Goal: Transaction & Acquisition: Purchase product/service

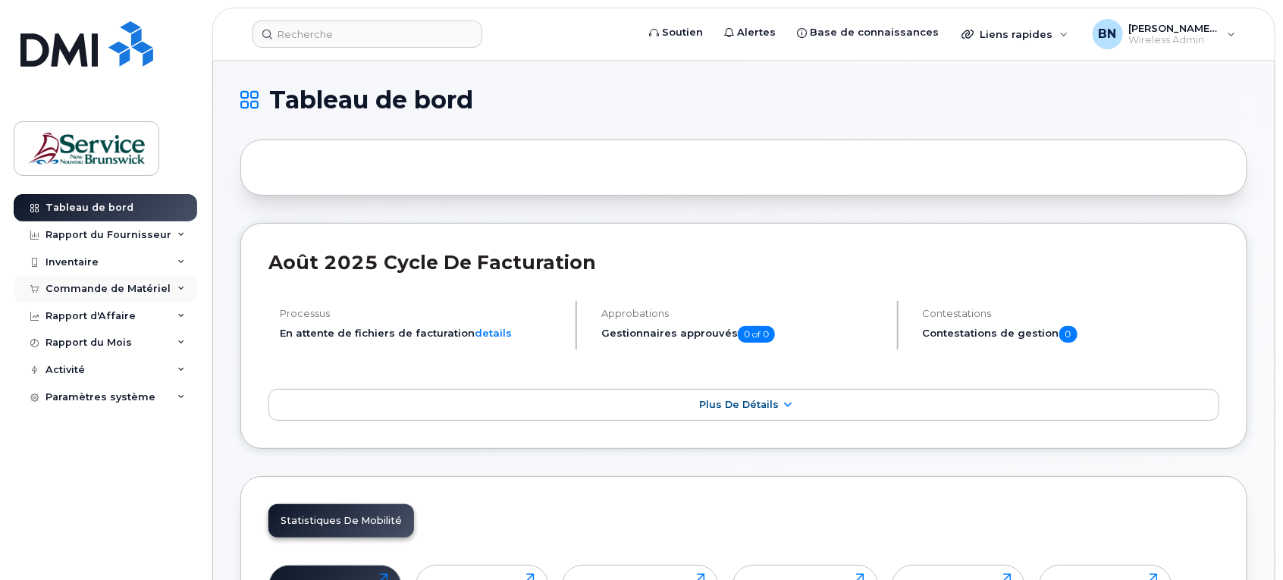
click at [96, 288] on div "Commande de Matériel" at bounding box center [108, 289] width 125 height 12
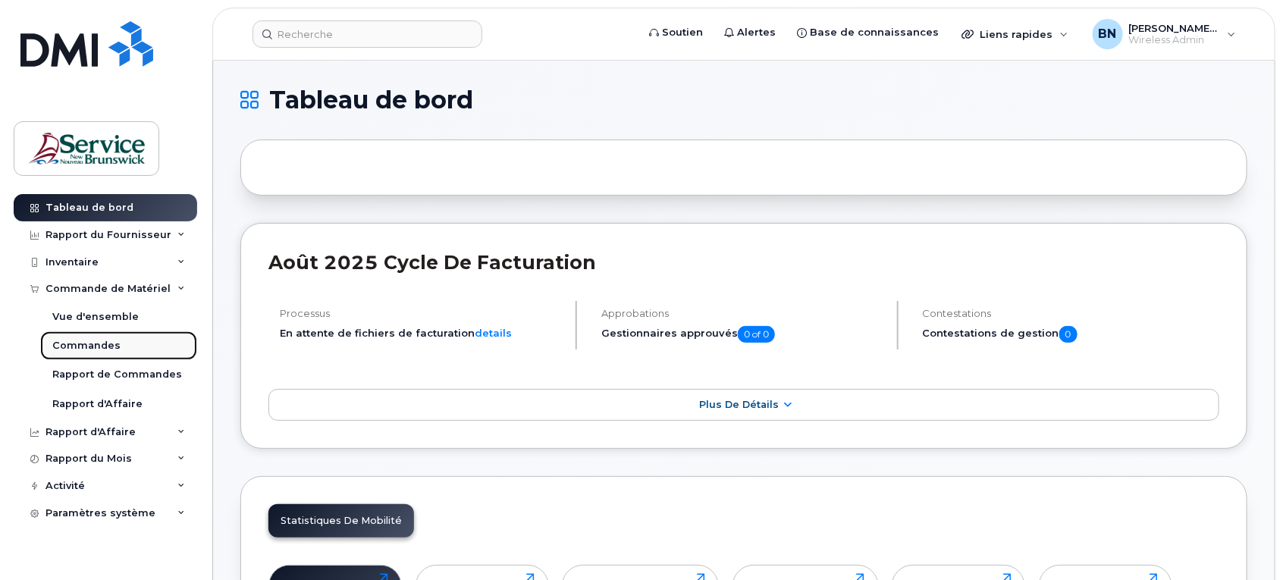
click at [100, 345] on div "Commandes" at bounding box center [86, 346] width 68 height 14
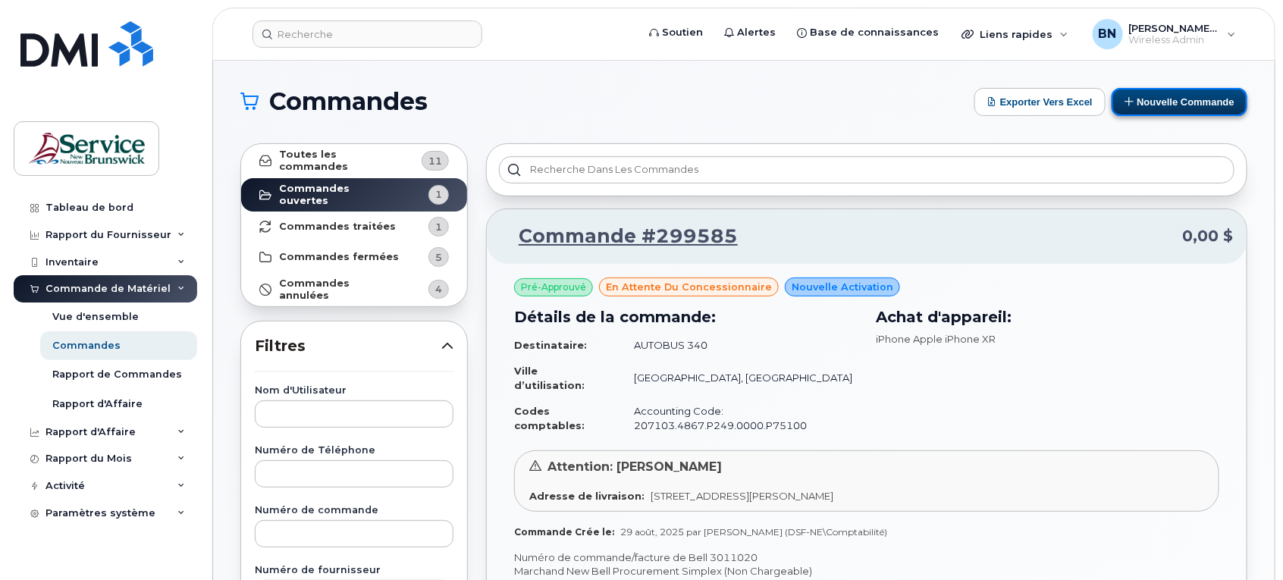
click at [1161, 106] on button "Nouvelle commande" at bounding box center [1180, 102] width 136 height 28
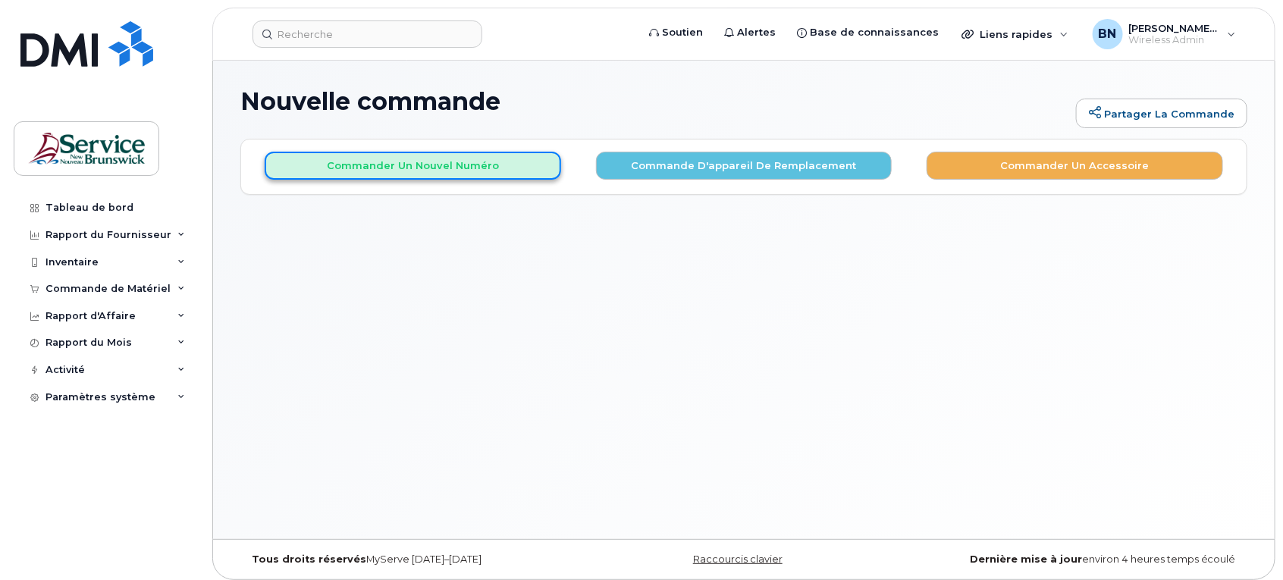
click at [359, 162] on button "Commander un nouvel numéro" at bounding box center [413, 166] width 297 height 28
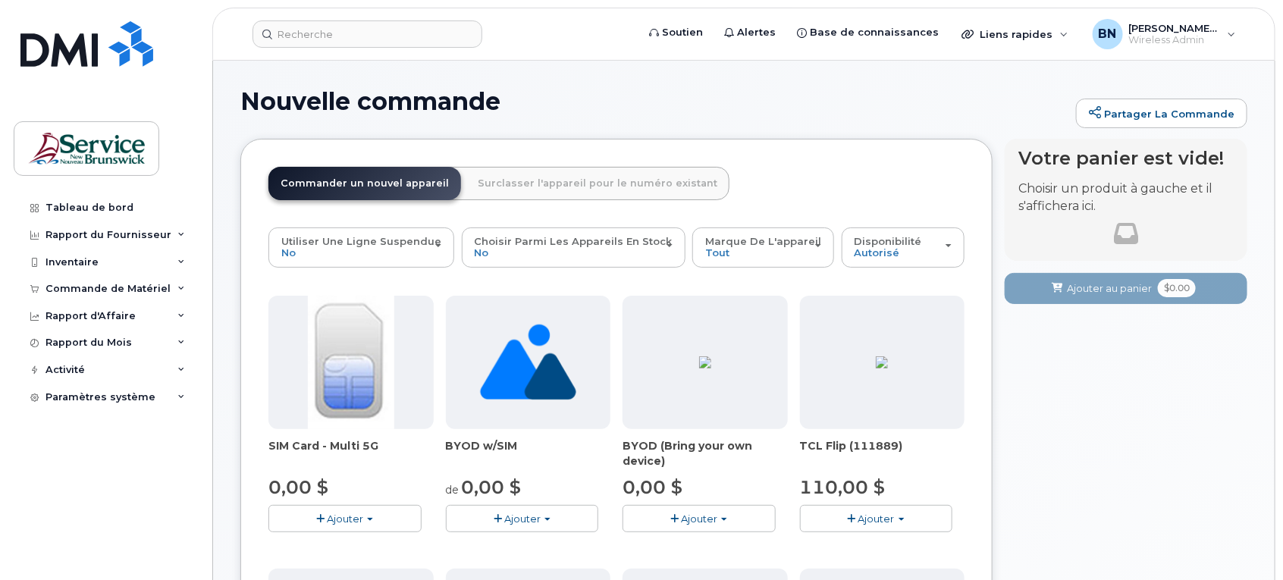
click at [309, 518] on button "Ajouter" at bounding box center [345, 518] width 153 height 27
click at [327, 541] on link "$0.00 - New Activation" at bounding box center [344, 547] width 144 height 19
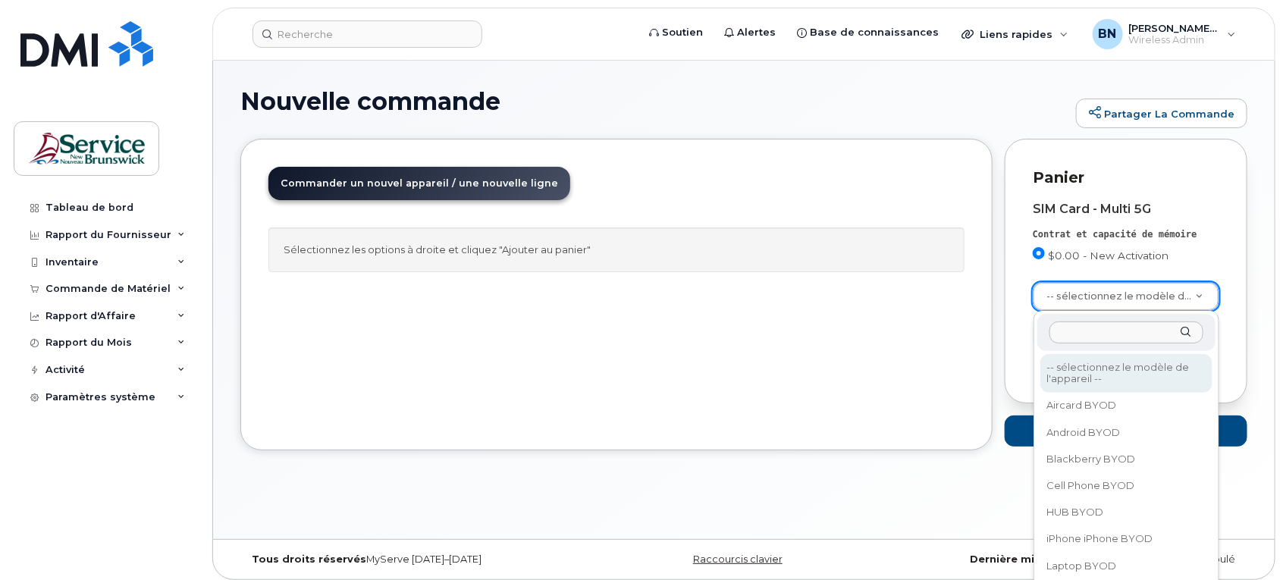
click at [1111, 322] on input "text" at bounding box center [1127, 333] width 155 height 22
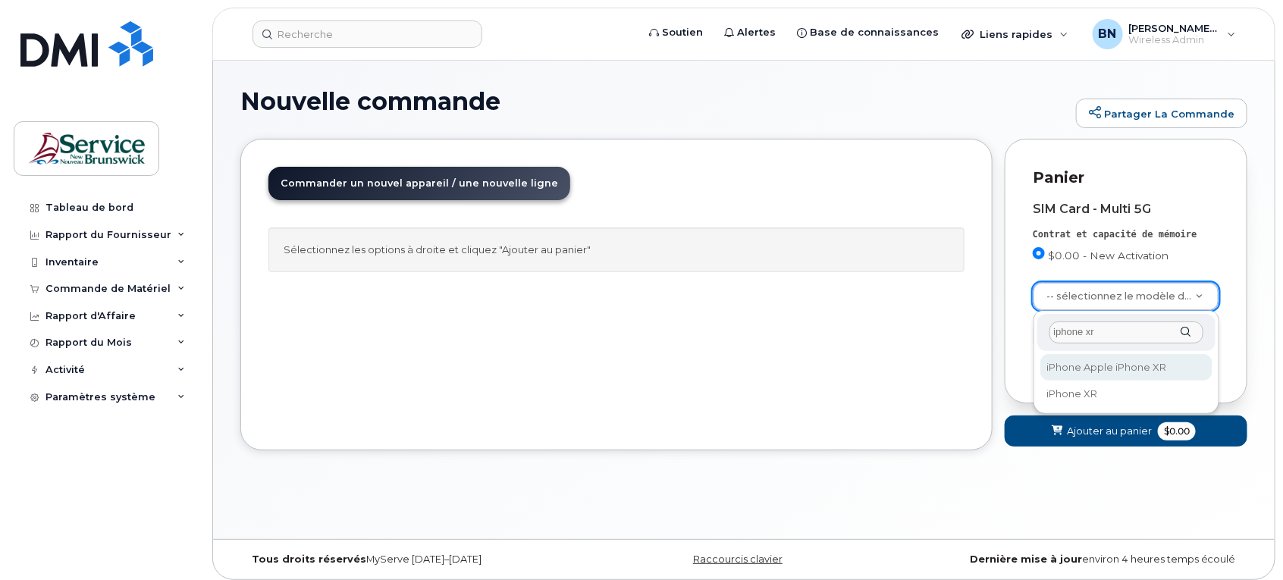
type input "iphone xr"
select select "1612"
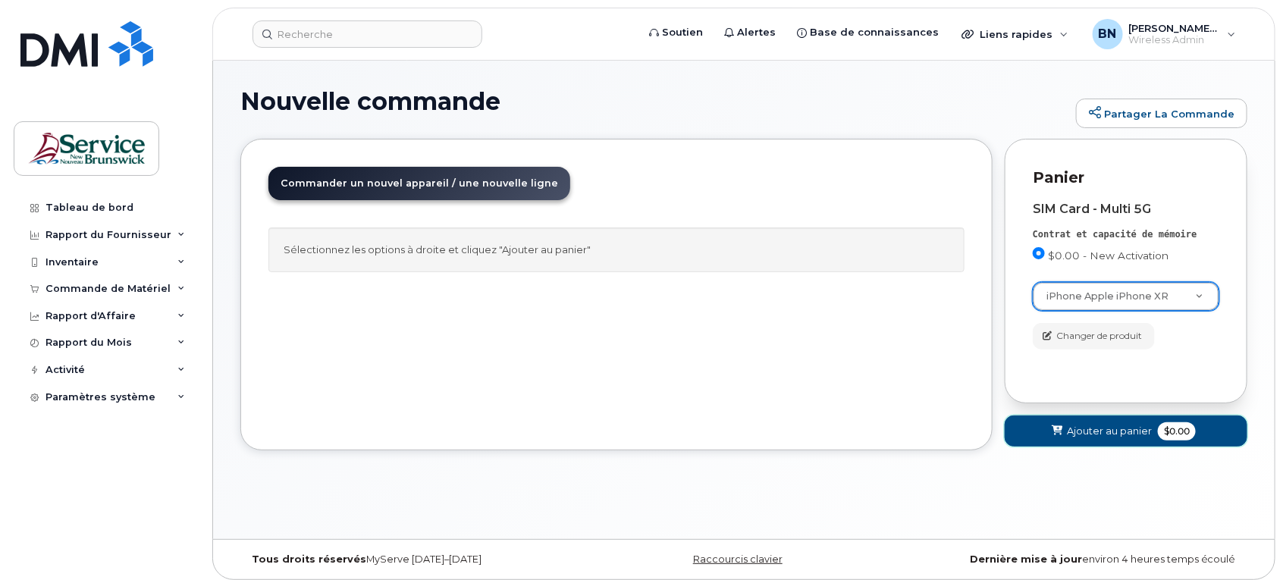
click at [1164, 429] on span "$0.00" at bounding box center [1177, 432] width 38 height 18
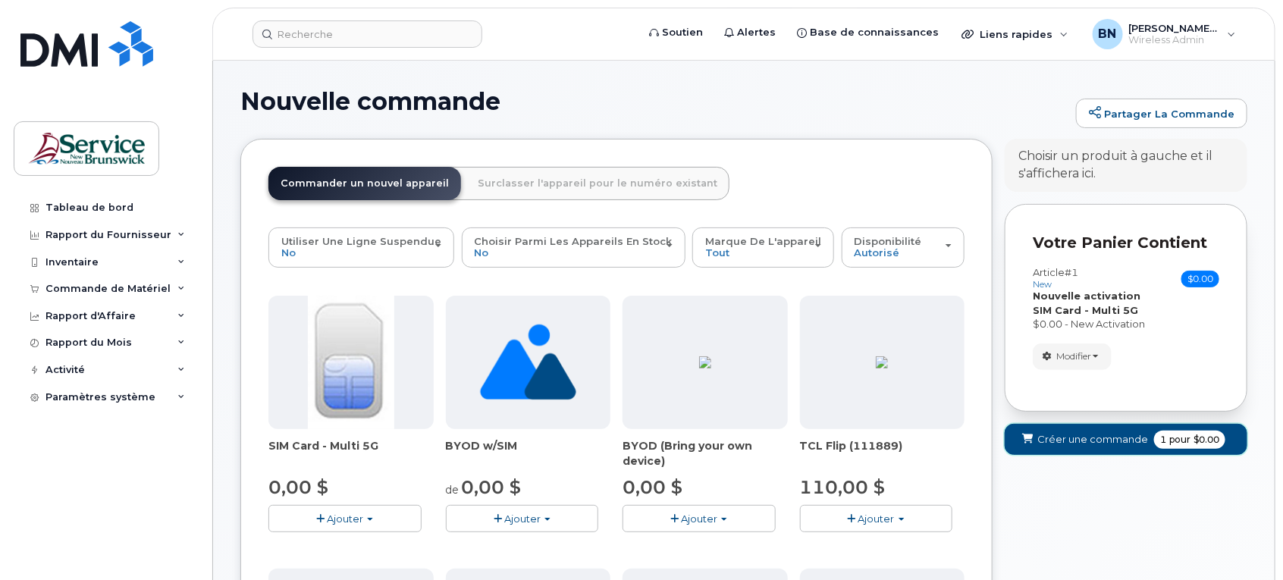
click at [1169, 438] on span "pour" at bounding box center [1180, 440] width 27 height 14
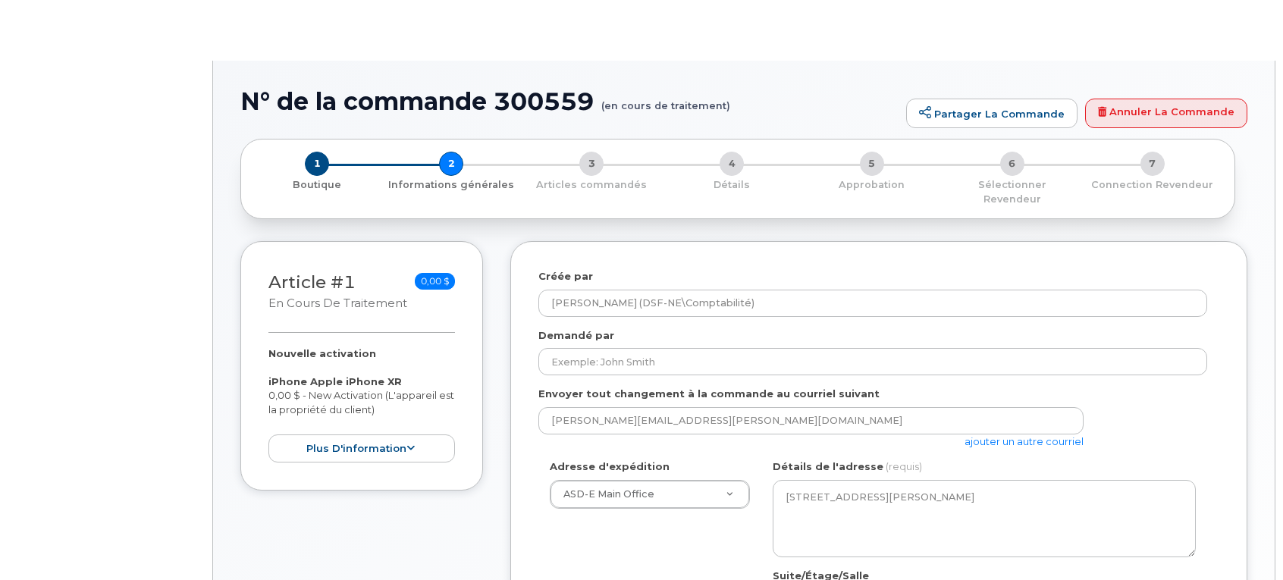
select select
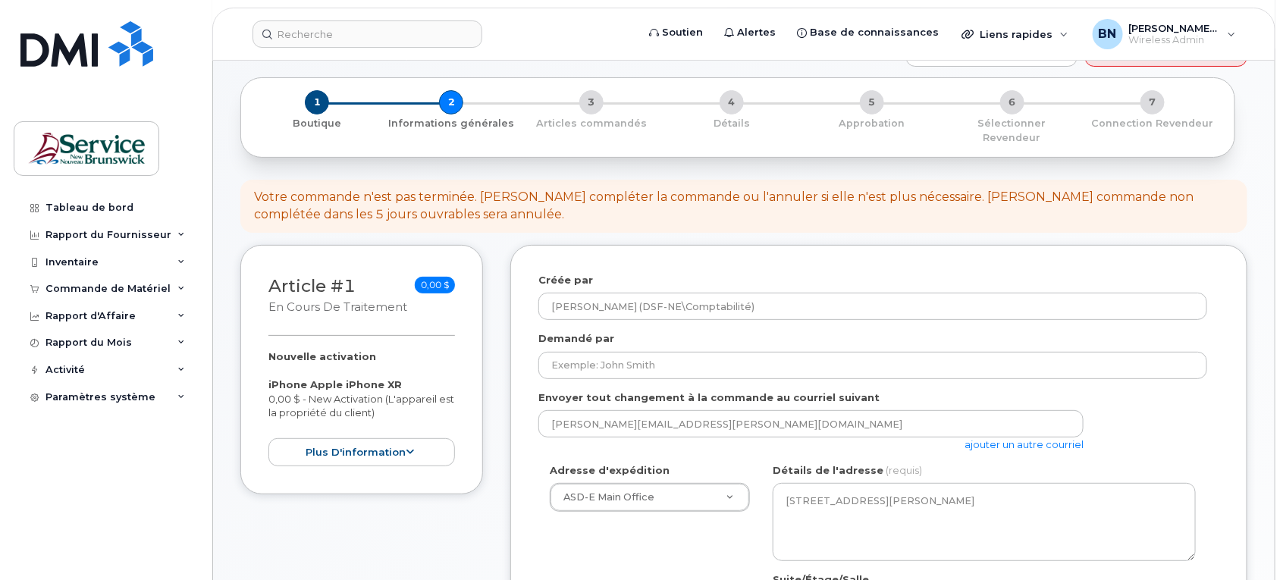
scroll to position [95, 0]
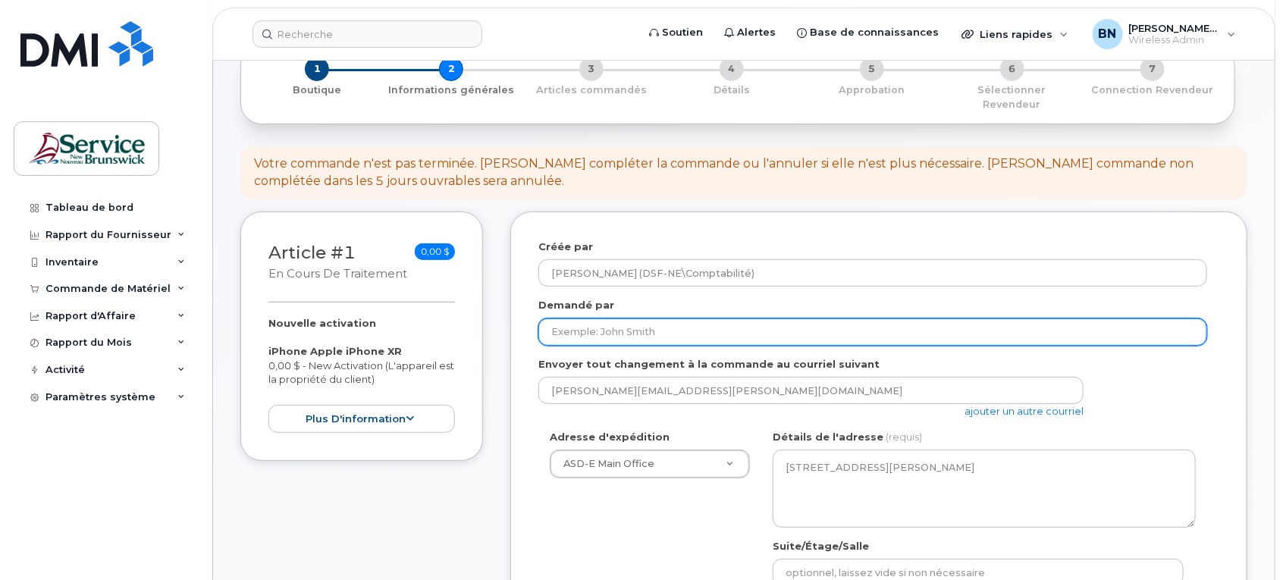
click at [931, 319] on input "Demandé par" at bounding box center [873, 332] width 669 height 27
type input "[PERSON_NAME]"
type input "Eric Arseneault"
type input "5067600481"
select select
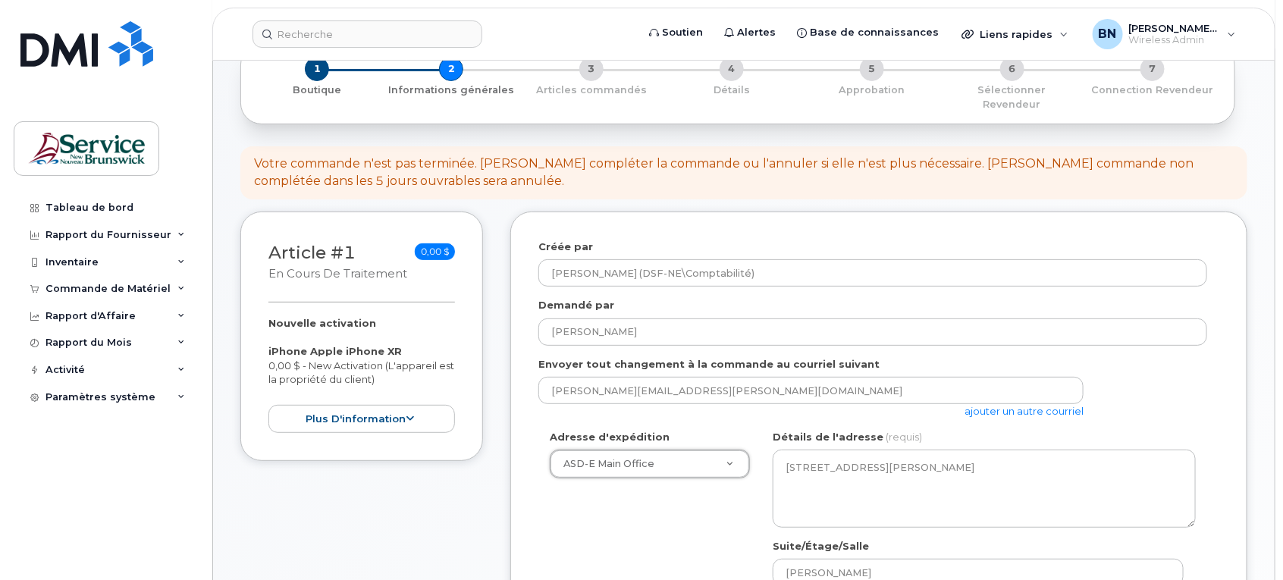
click at [990, 405] on link "ajouter un autre courriel" at bounding box center [1024, 411] width 119 height 12
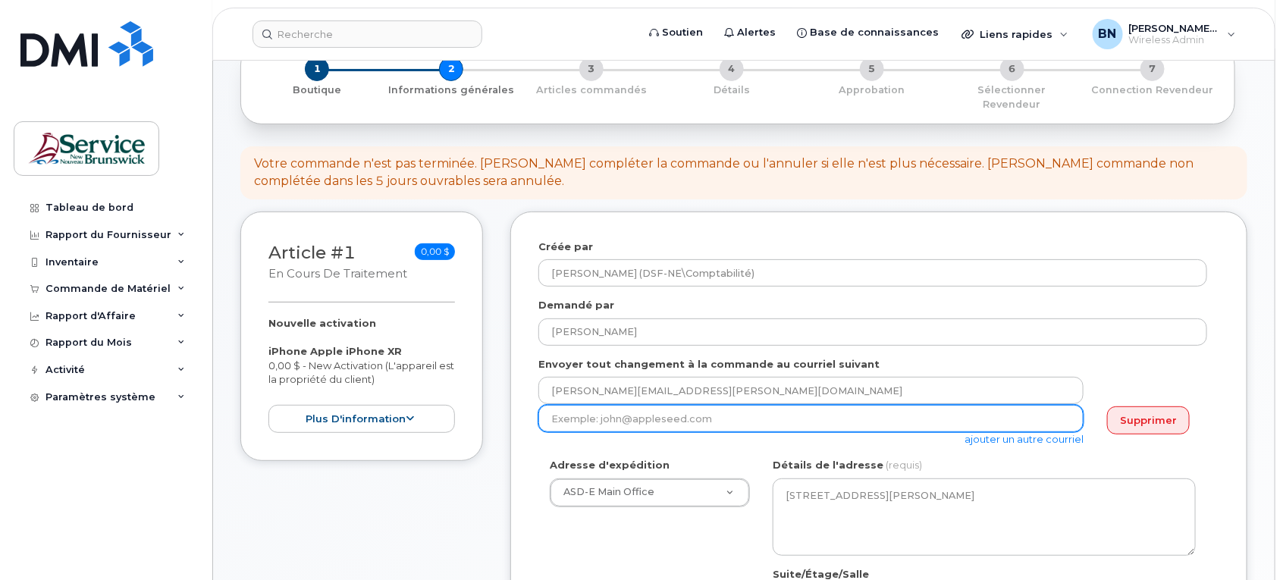
click at [957, 412] on input "email" at bounding box center [811, 418] width 545 height 27
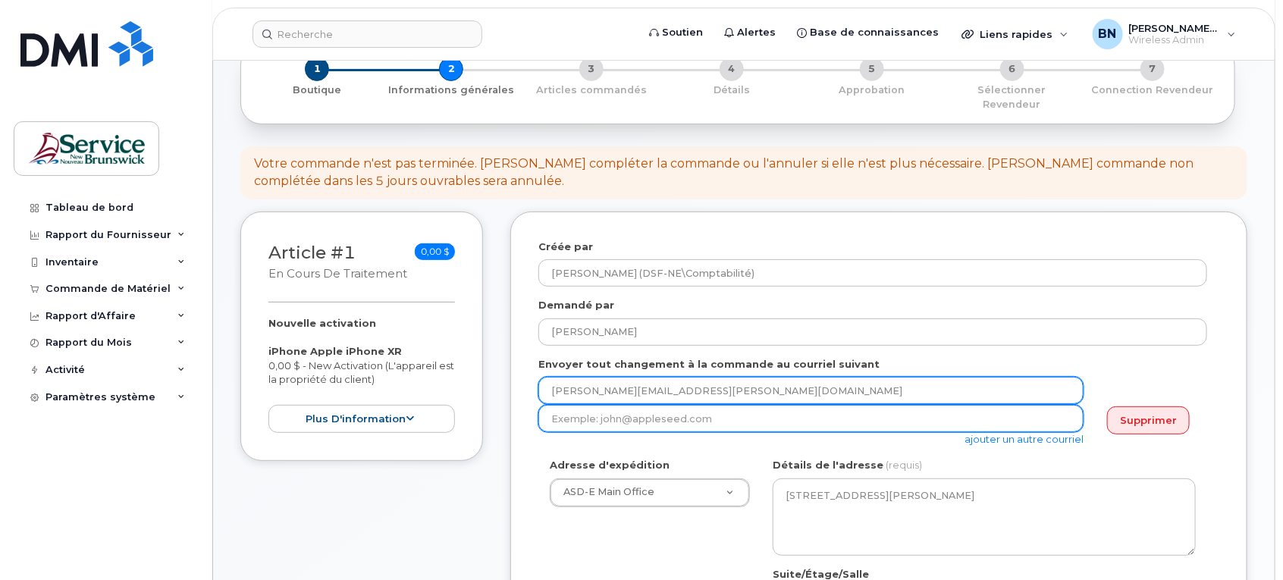
type input "Eric.Arsenault@nbed.nb.ca"
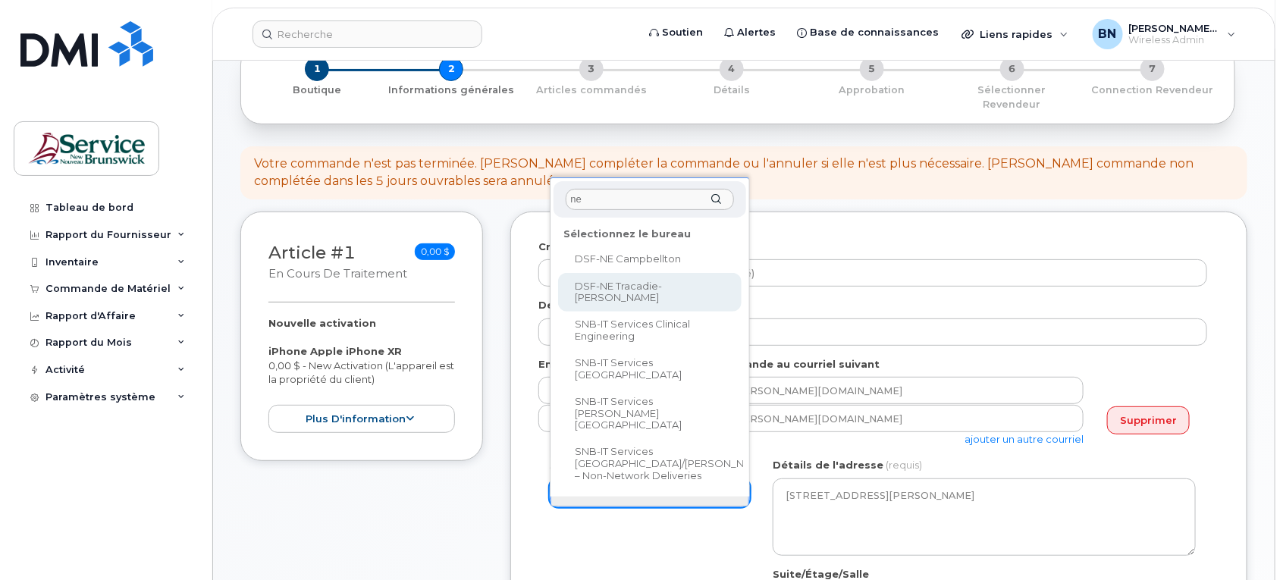
type input "ne"
select select
type textarea "2276 Rue Principale Tracadie New Brunswick E1X 1A4"
type input "[PERSON_NAME]"
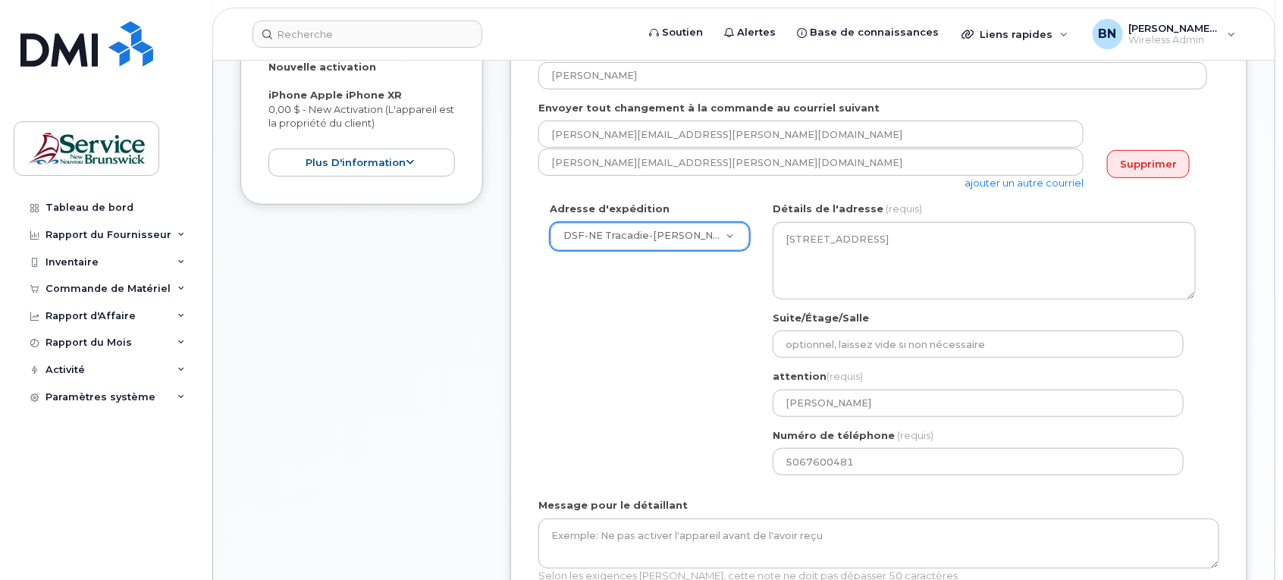
scroll to position [379, 0]
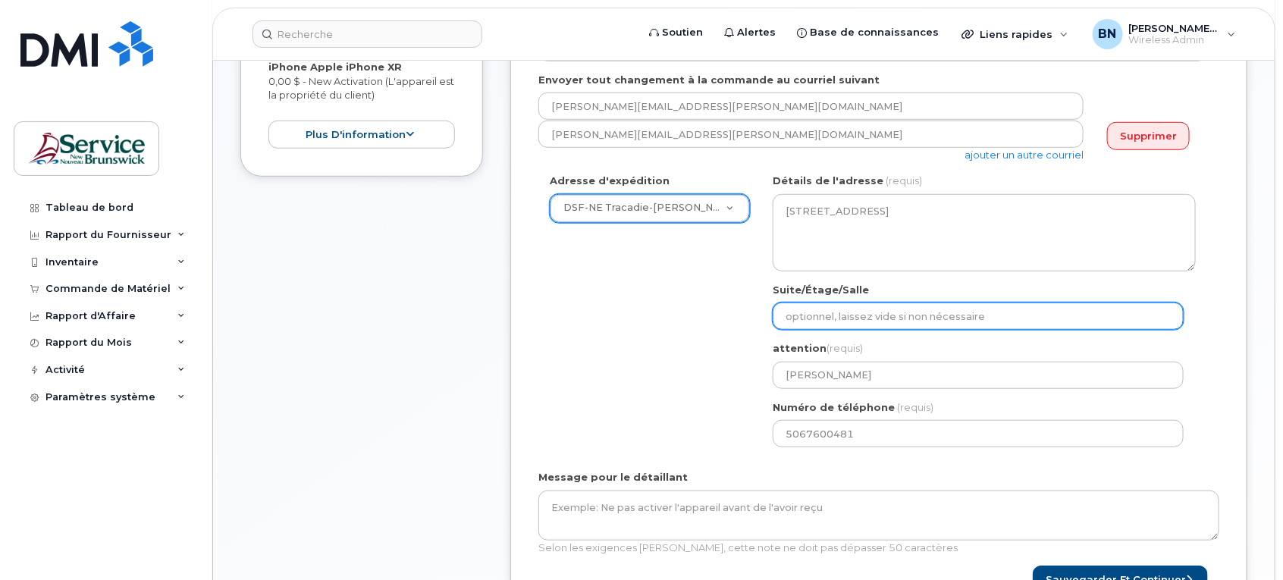
click at [821, 307] on input "Suite/Étage/Salle" at bounding box center [978, 316] width 411 height 27
type input "[PERSON_NAME]"
select select
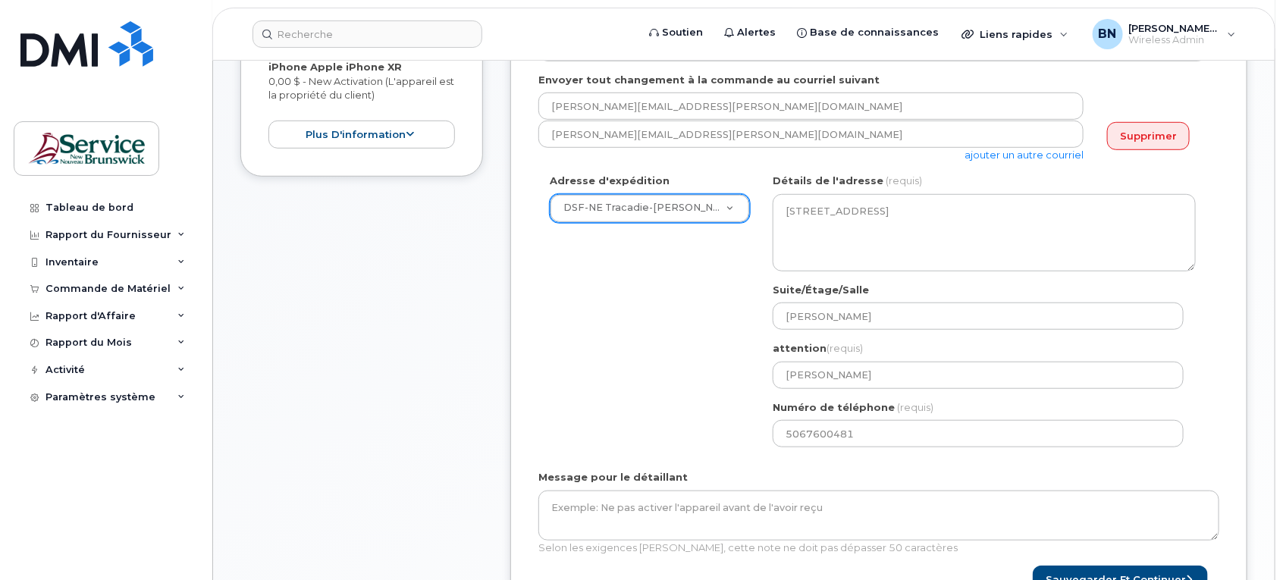
click at [725, 345] on div "Adresse d'expédition DSF-NE Tracadie-Sheila ASD-E Main Office ASD-N Bathurst Ed…" at bounding box center [873, 316] width 669 height 285
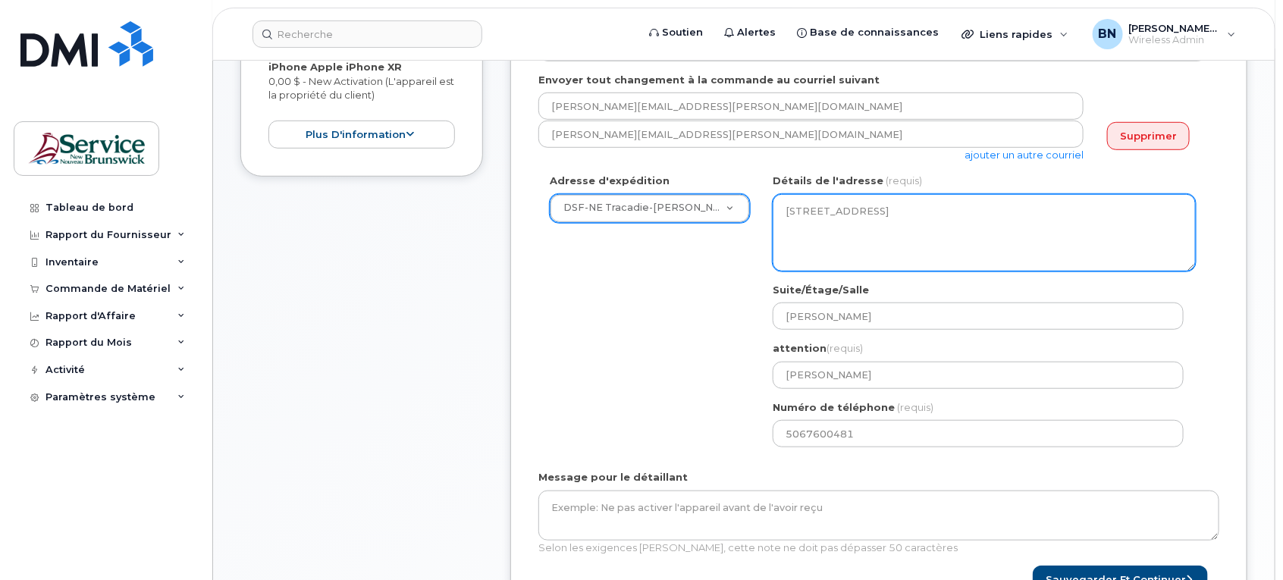
click at [946, 209] on textarea "2276 Rue Principale Tracadie New Brunswick E1X 1A4" at bounding box center [984, 232] width 423 height 77
click at [965, 206] on textarea "2276 Rue Principale Tracadie New Brunswick E1X 1A4" at bounding box center [984, 232] width 423 height 77
click at [966, 206] on textarea "2276 Rue Principale Tracadie New Brunswick E1X 1A4" at bounding box center [984, 232] width 423 height 77
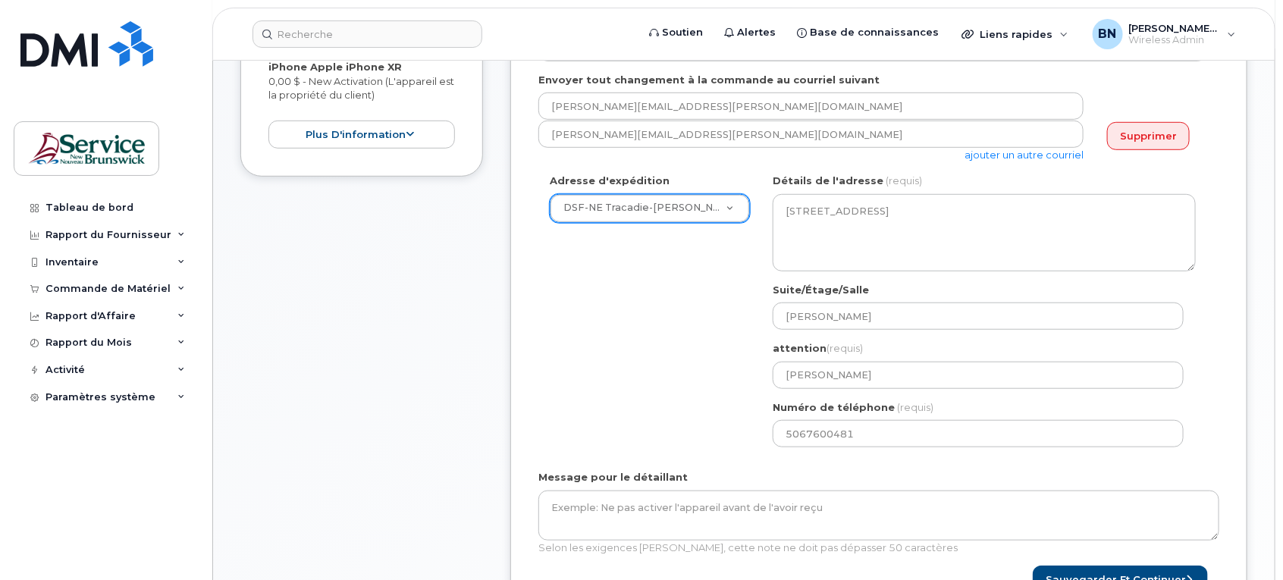
drag, startPoint x: 966, startPoint y: 206, endPoint x: 639, endPoint y: 241, distance: 328.9
click at [639, 241] on div "Adresse d'expédition DSF-NE Tracadie-Sheila ASD-E Main Office ASD-N Bathurst Ed…" at bounding box center [873, 316] width 669 height 285
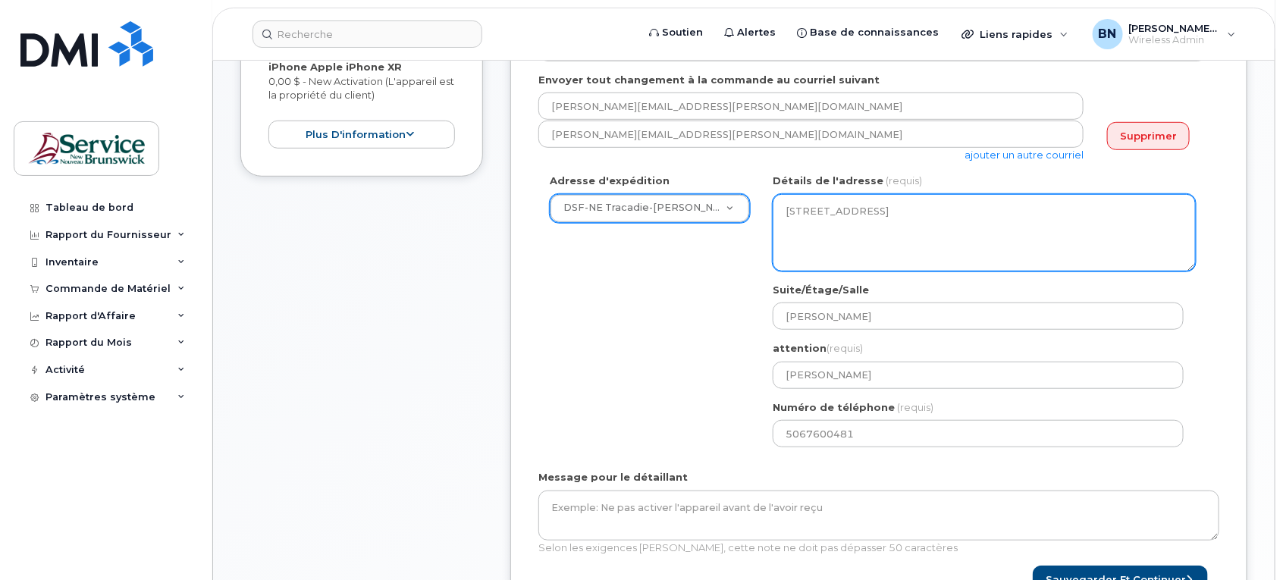
click at [903, 199] on textarea "2276 Rue Principale Tracadie New Brunswick E1X 1A4" at bounding box center [984, 232] width 423 height 77
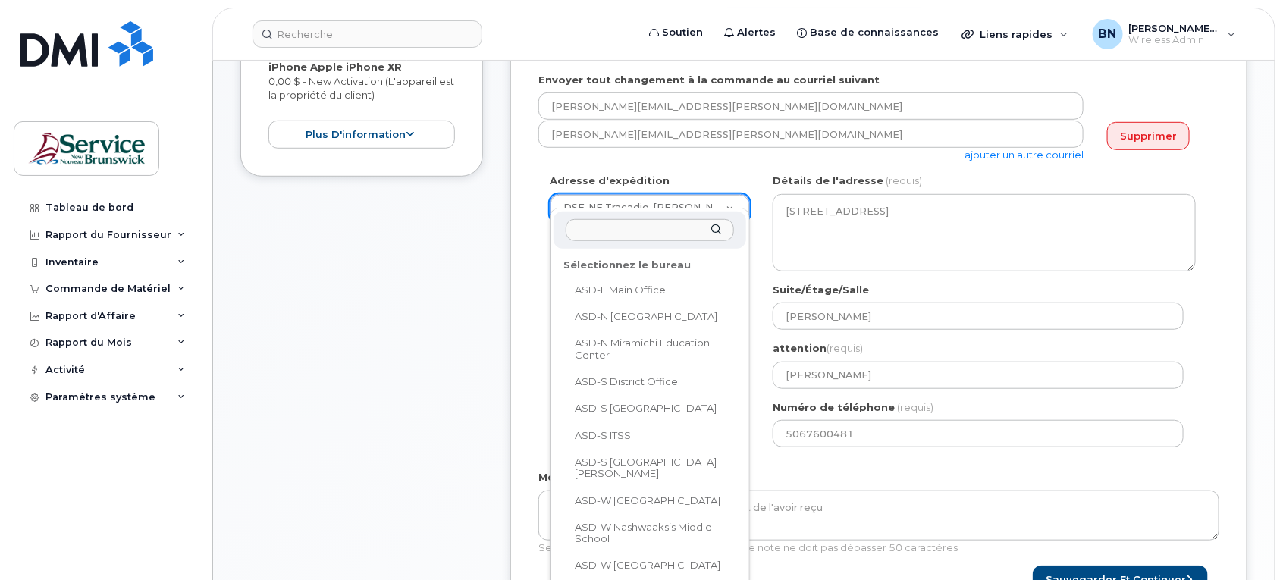
click at [661, 232] on input "text" at bounding box center [650, 230] width 168 height 22
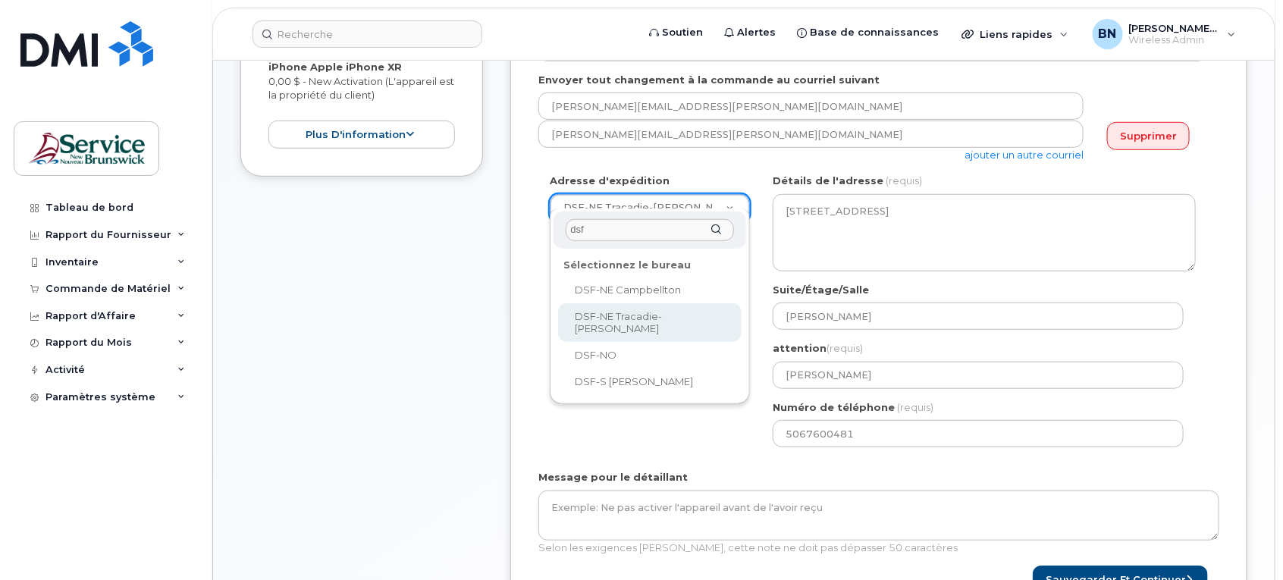
type input "dsf"
select select
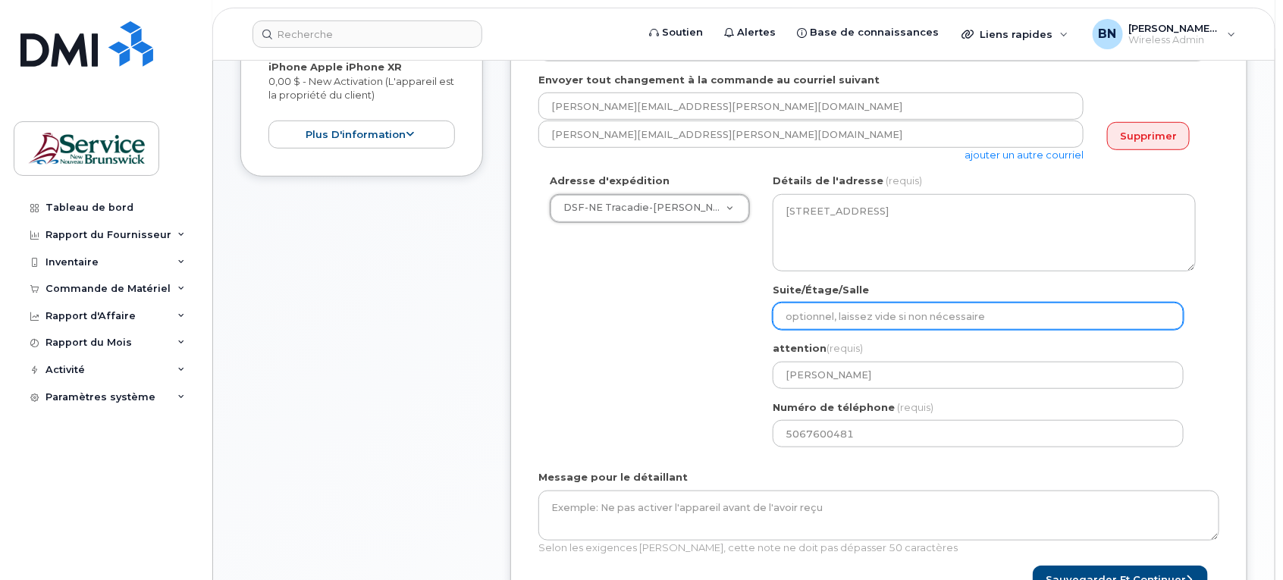
click at [847, 311] on input "Suite/Étage/Salle" at bounding box center [978, 316] width 411 height 27
type input "[PERSON_NAME]"
select select
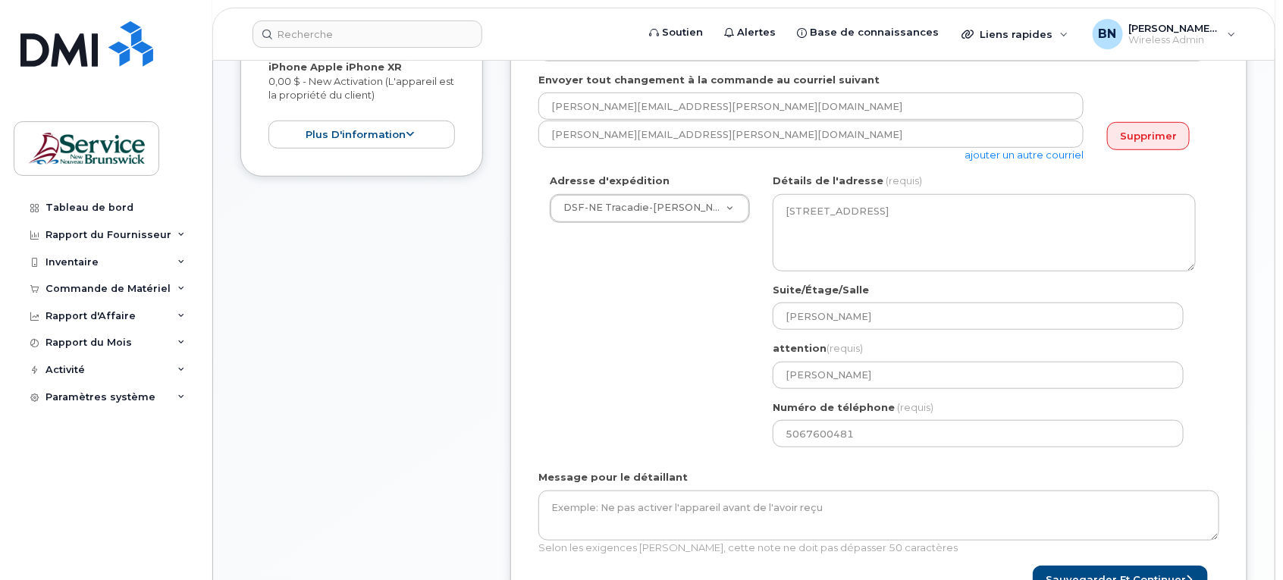
click at [627, 361] on div "Adresse d'expédition DSF-NE Tracadie-Sheila ASD-E Main Office ASD-N Bathurst Ed…" at bounding box center [873, 316] width 669 height 285
click at [1087, 566] on button "Sauvegarder et continuer" at bounding box center [1120, 580] width 175 height 28
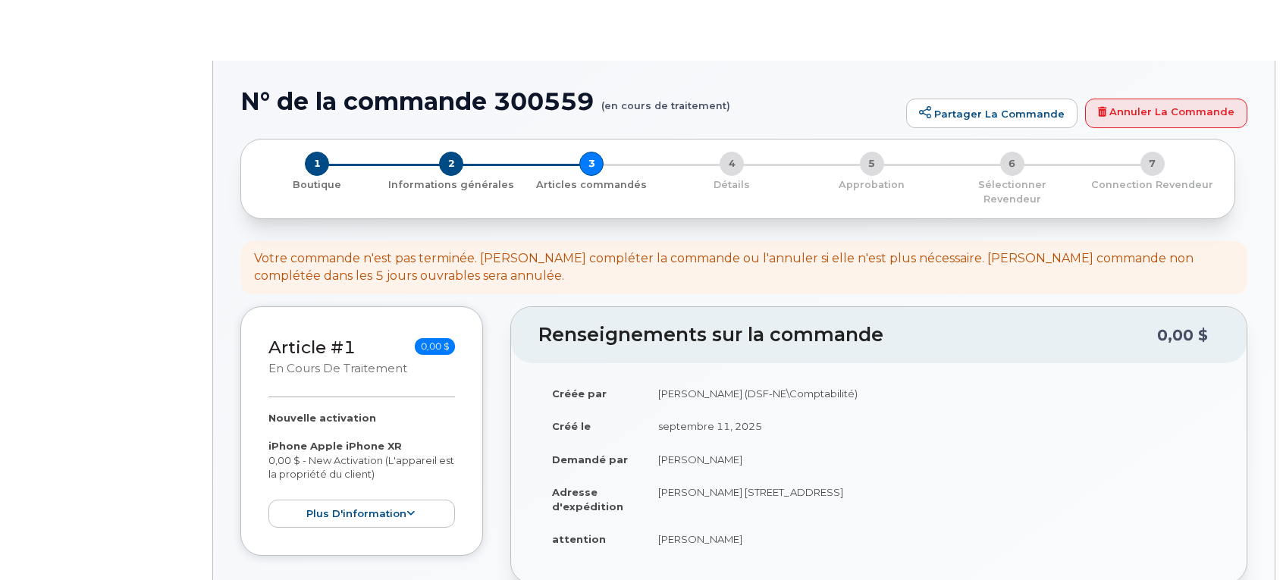
select select
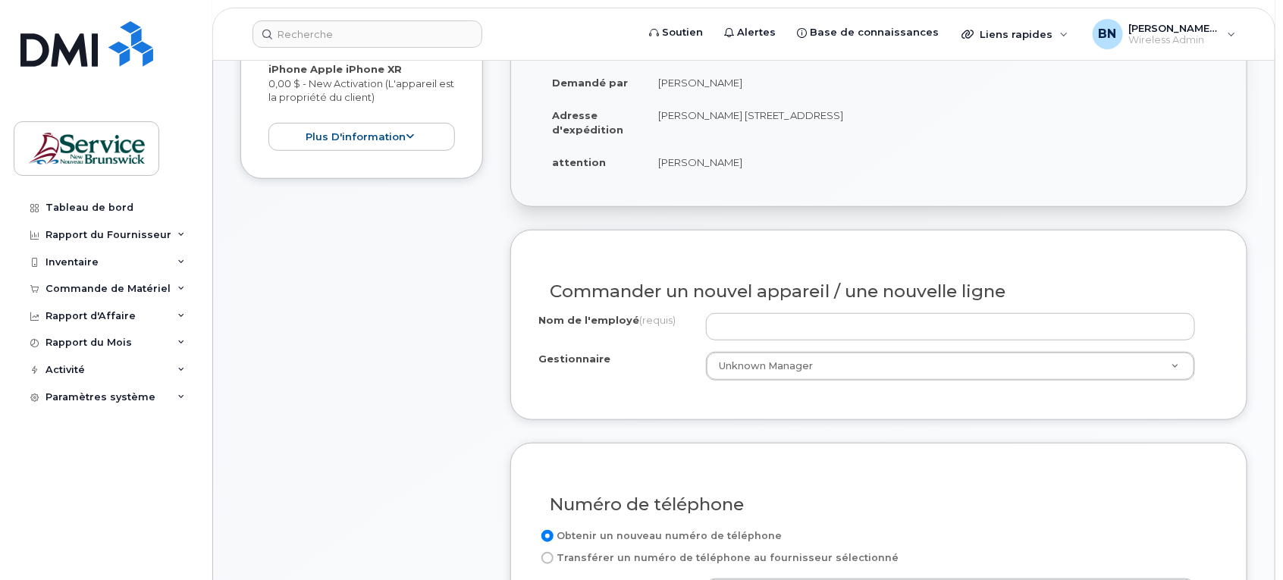
scroll to position [379, 0]
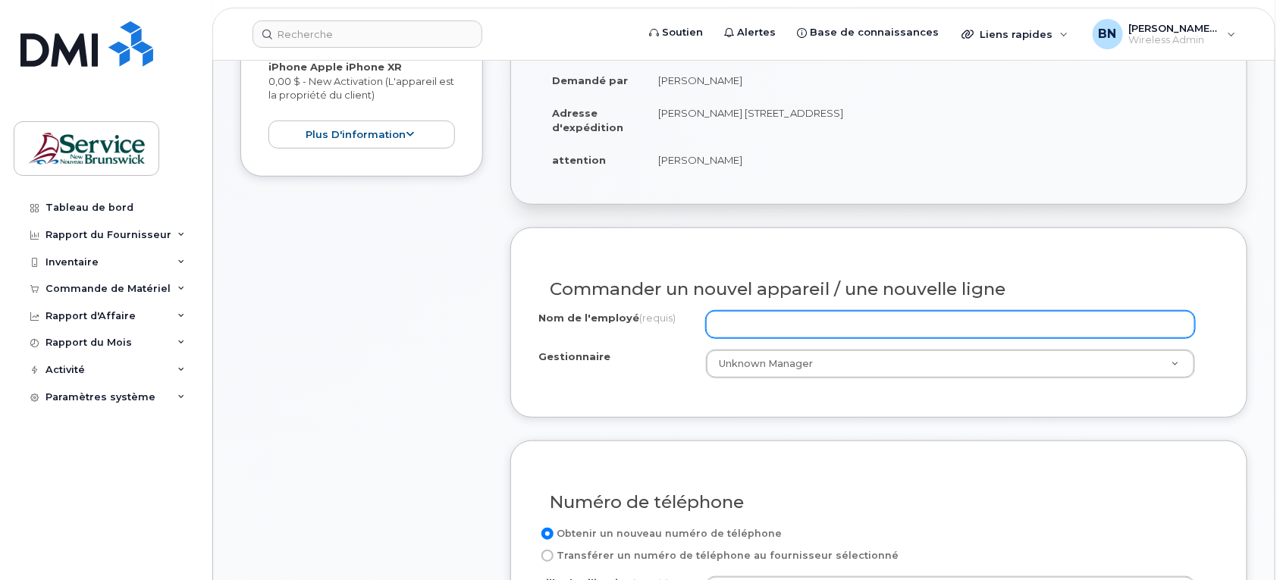
click at [770, 311] on input "Nom de l'employé (requis)" at bounding box center [951, 324] width 490 height 27
type input "AUTOBUS 203"
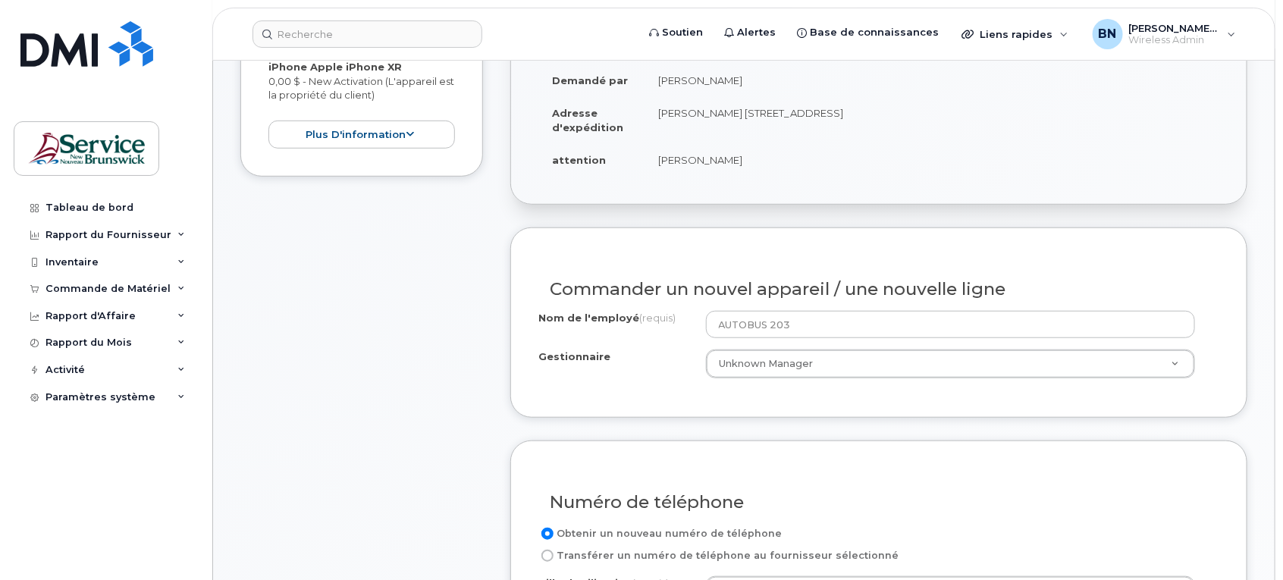
click at [665, 362] on div "Gestionnaire Unknown Manager [PERSON_NAME] Unknown Manager" at bounding box center [879, 364] width 681 height 29
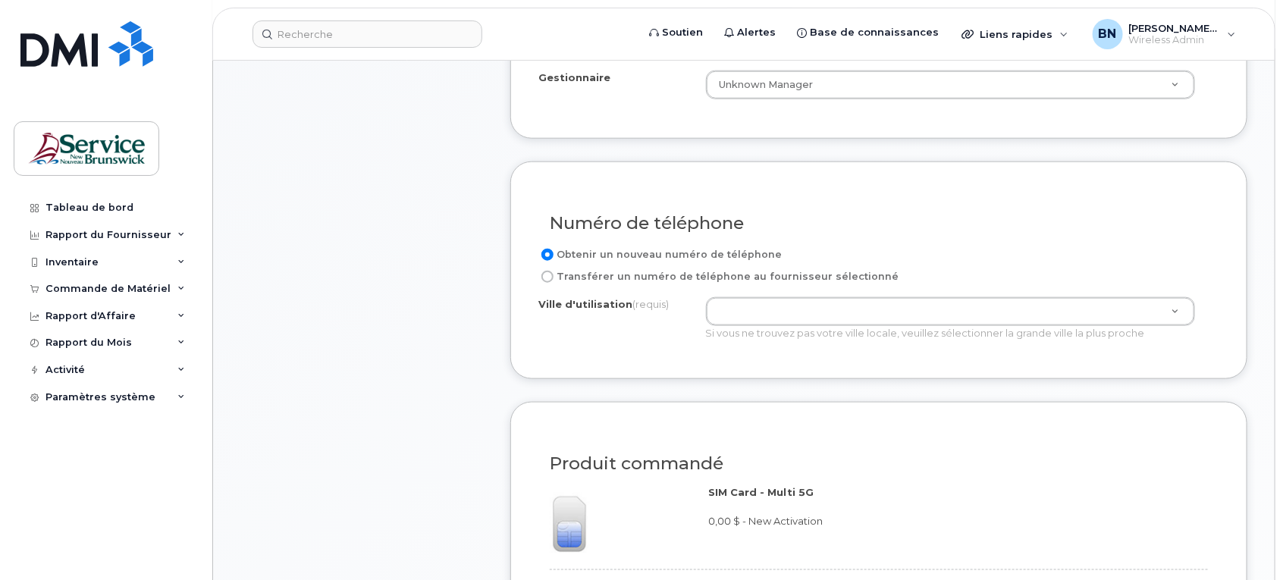
scroll to position [664, 0]
click at [550, 265] on input "Transférer un numéro de téléphone au fournisseur sélectionné" at bounding box center [548, 271] width 12 height 12
radio input "true"
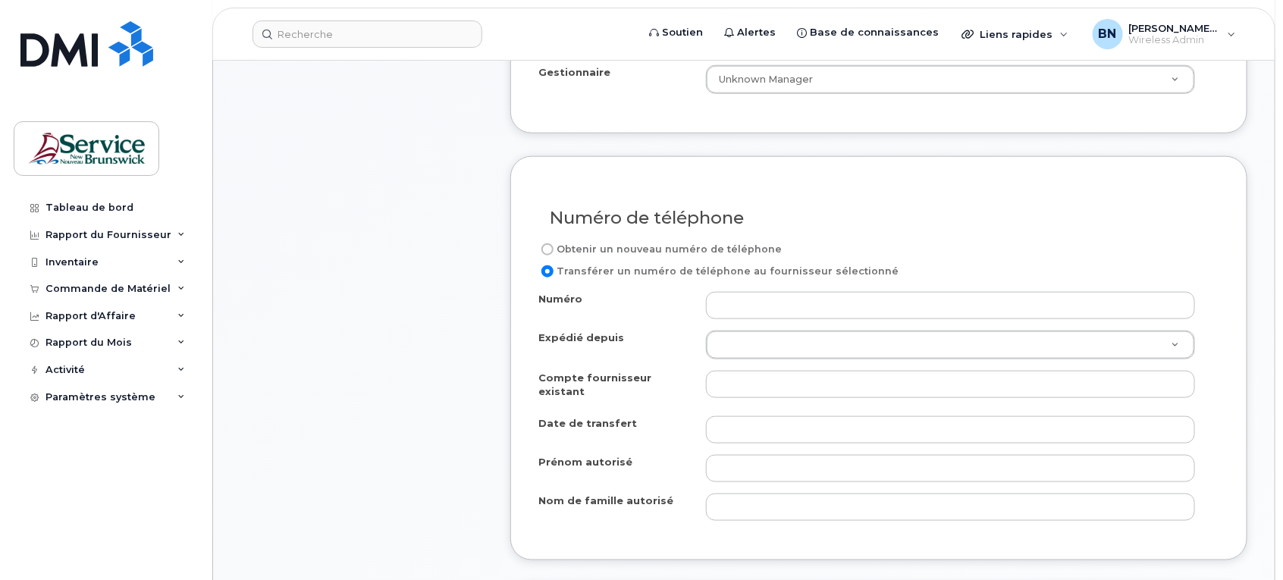
click at [548, 243] on input "Obtenir un nouveau numéro de téléphone" at bounding box center [548, 249] width 12 height 12
radio input "true"
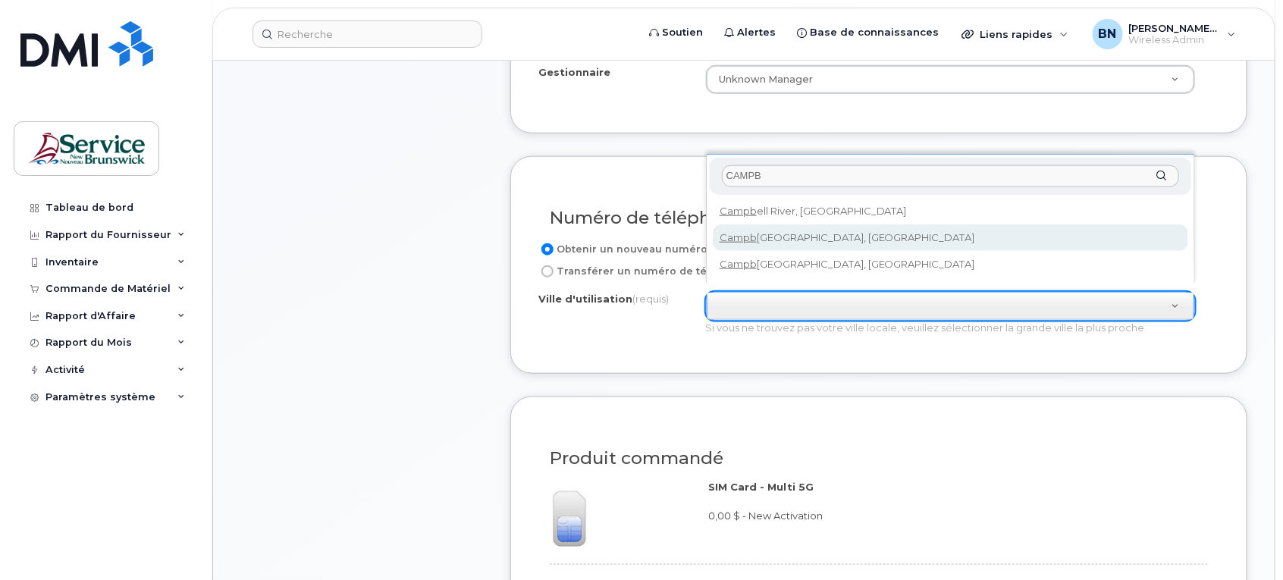
type input "CAMPB"
type input "1446"
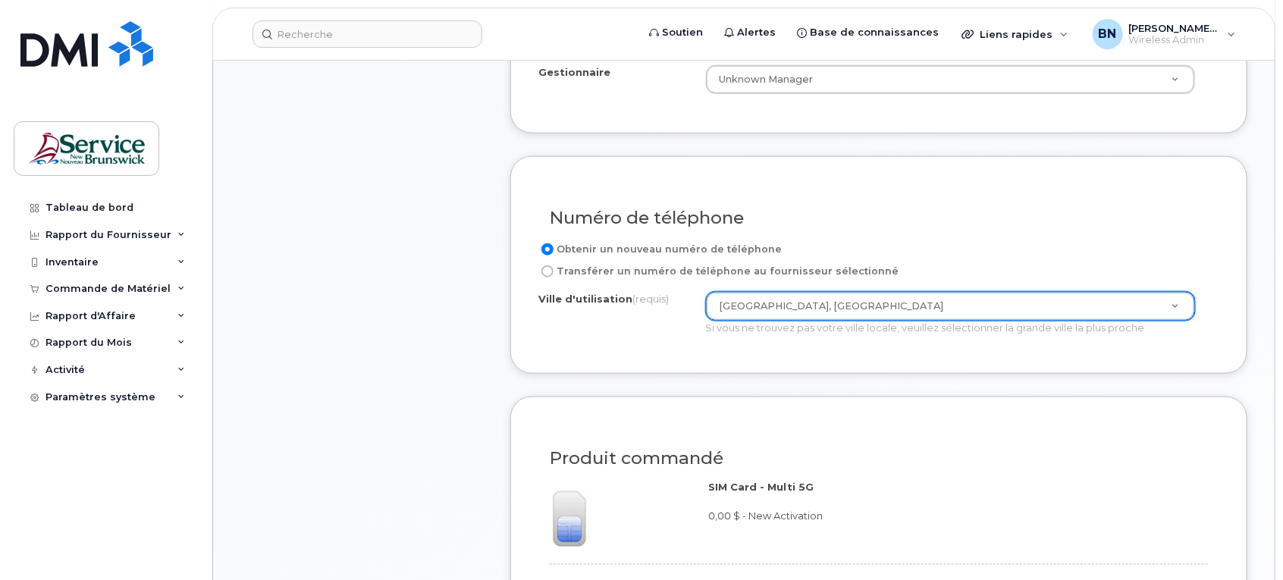
click at [645, 331] on div "Obtenir un nouveau numéro de téléphone Transférer un numéro de téléphone au fou…" at bounding box center [879, 293] width 681 height 106
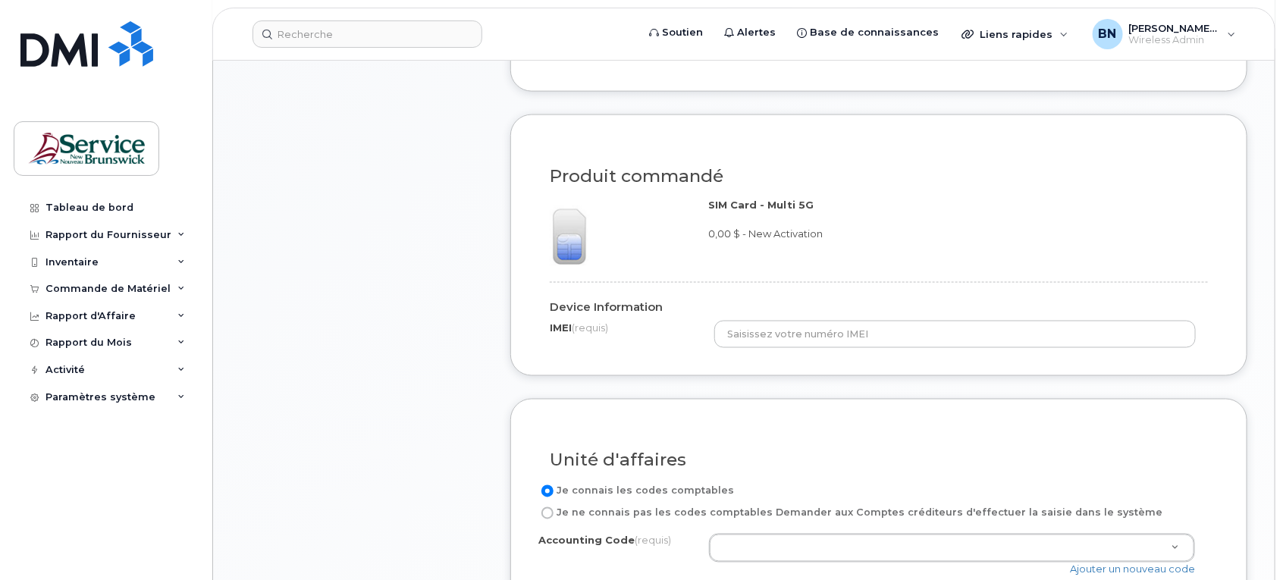
scroll to position [948, 0]
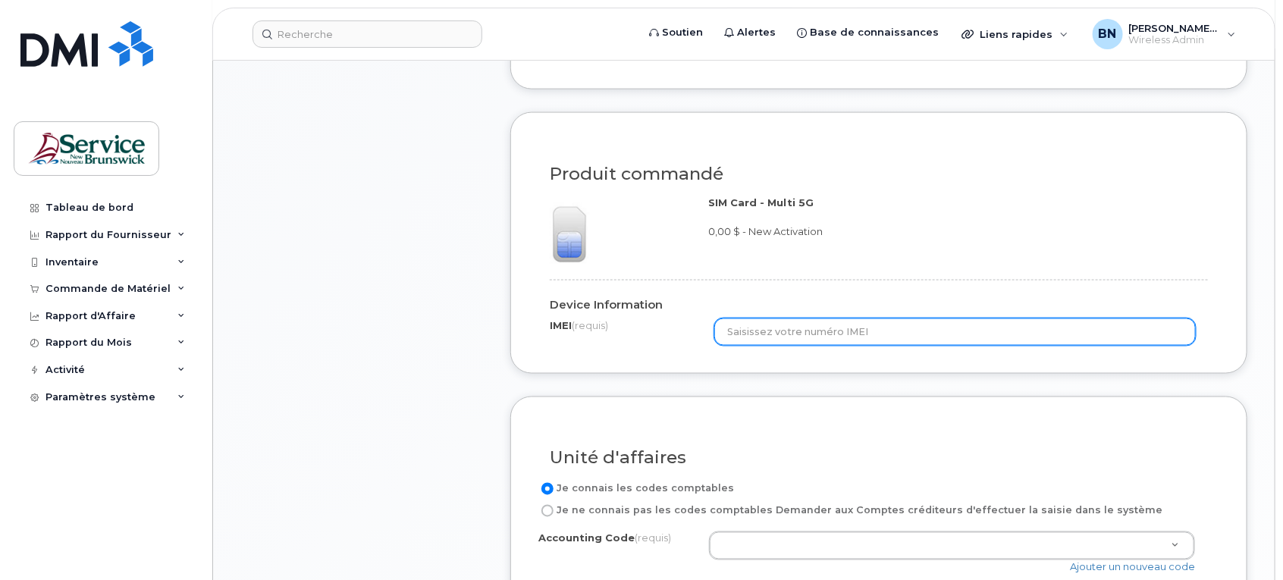
click at [950, 319] on input "text" at bounding box center [956, 332] width 482 height 27
paste input "356434107491673"
type input "356434107491673"
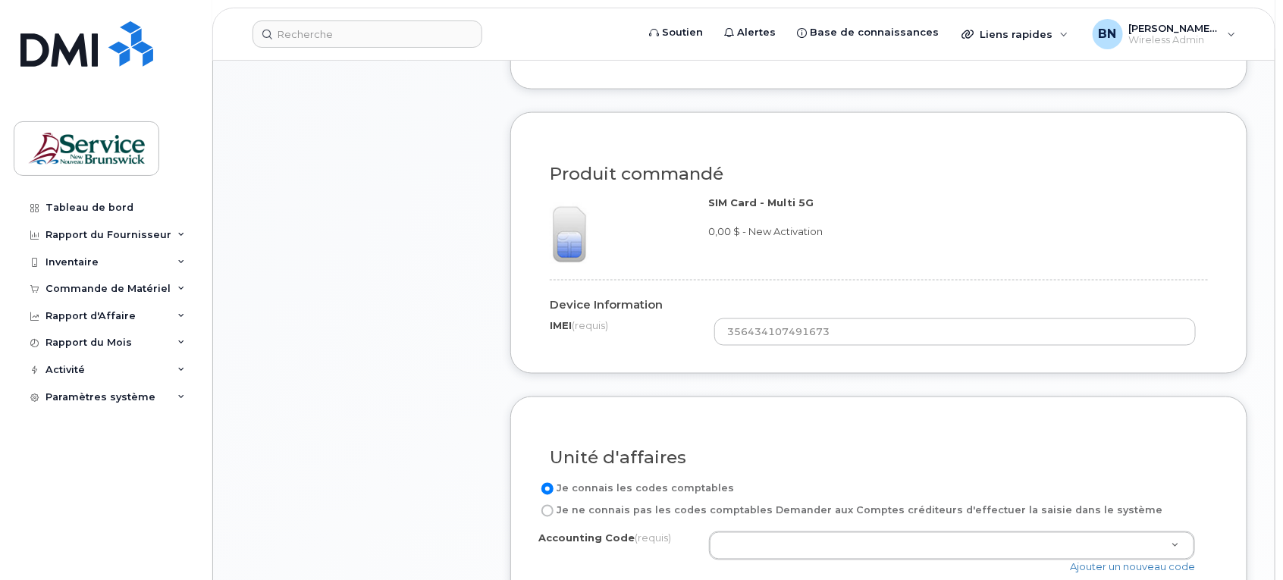
click at [911, 449] on h3 "Unité d'affaires" at bounding box center [879, 458] width 658 height 19
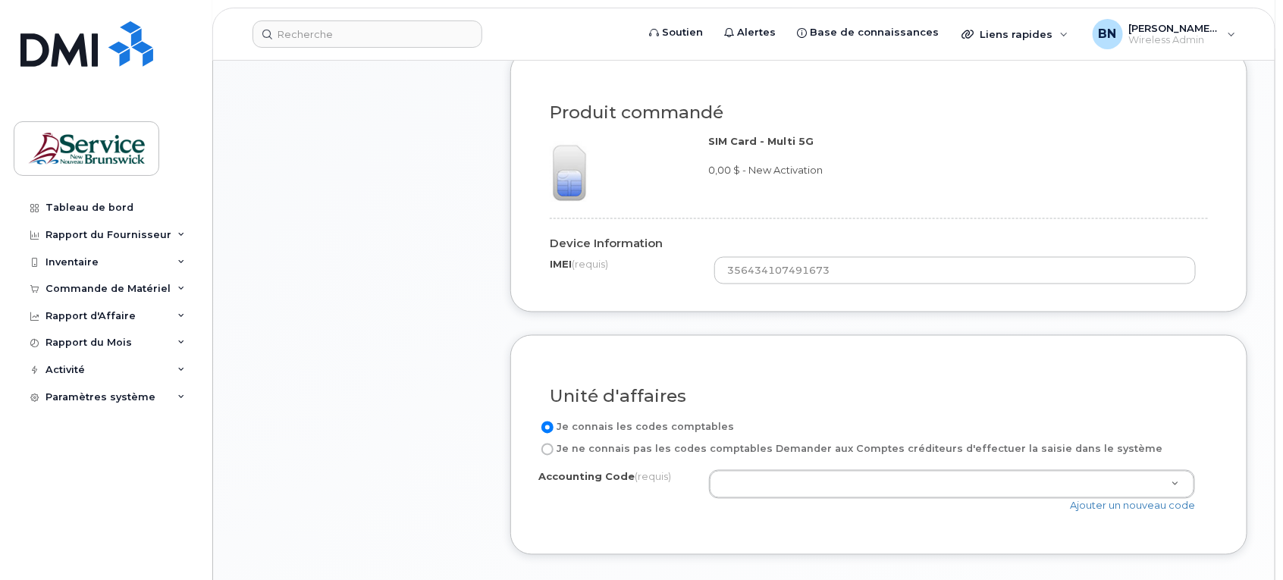
scroll to position [1043, 0]
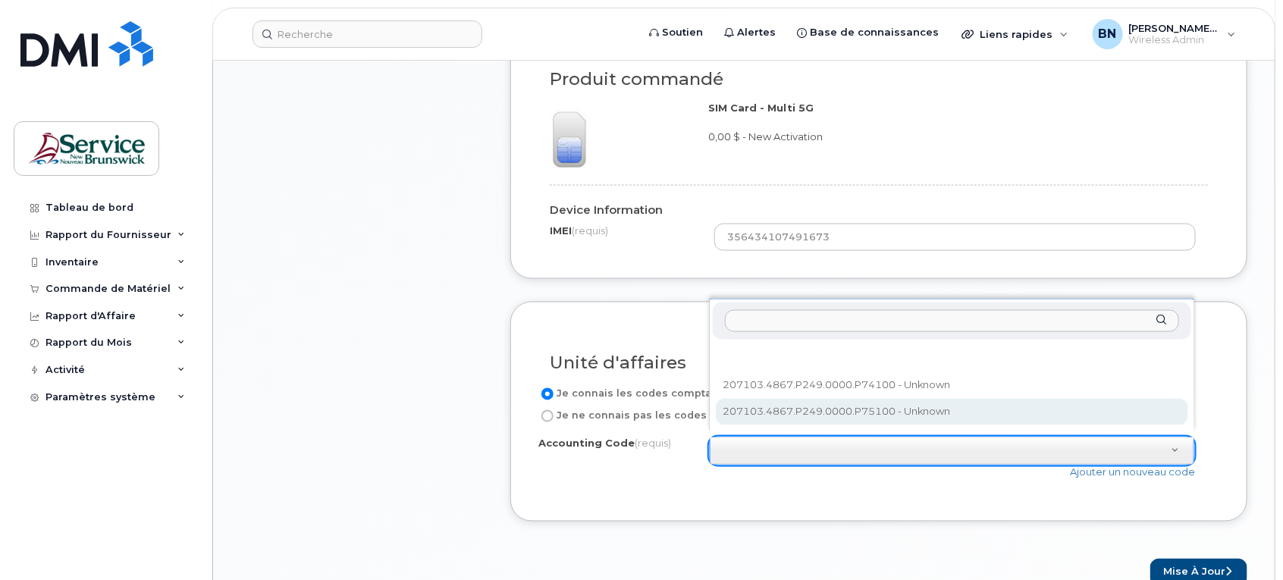
select select "207103.4867.P249.0000.P75100"
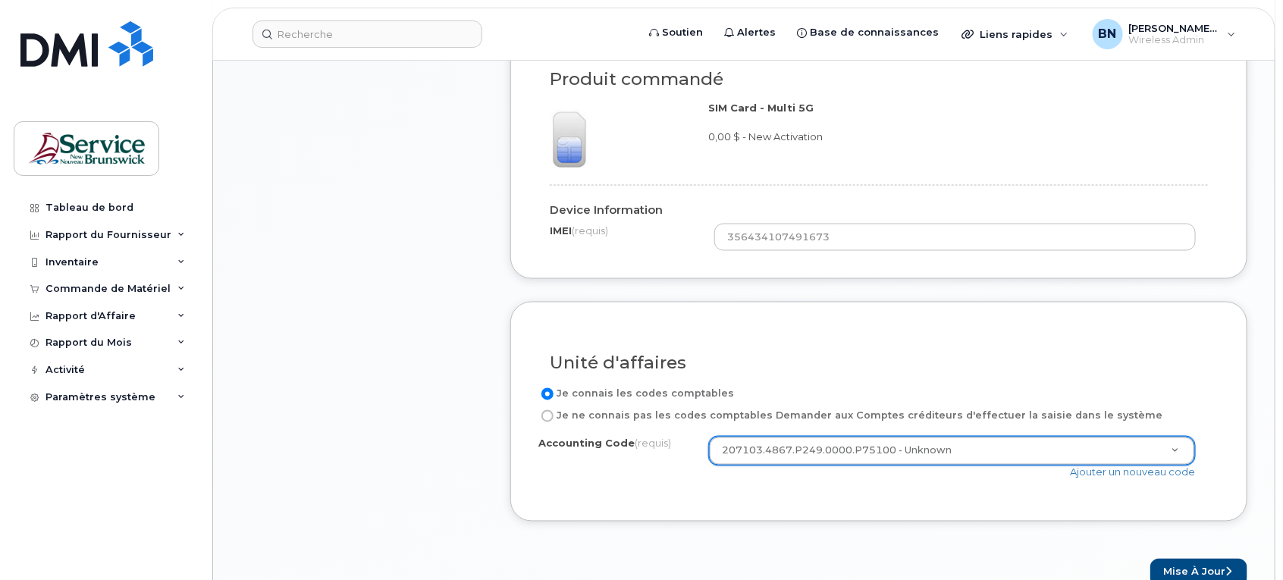
click at [546, 410] on input "Je ne connais pas les codes comptables Demander aux Comptes créditeurs d'effect…" at bounding box center [548, 416] width 12 height 12
radio input "true"
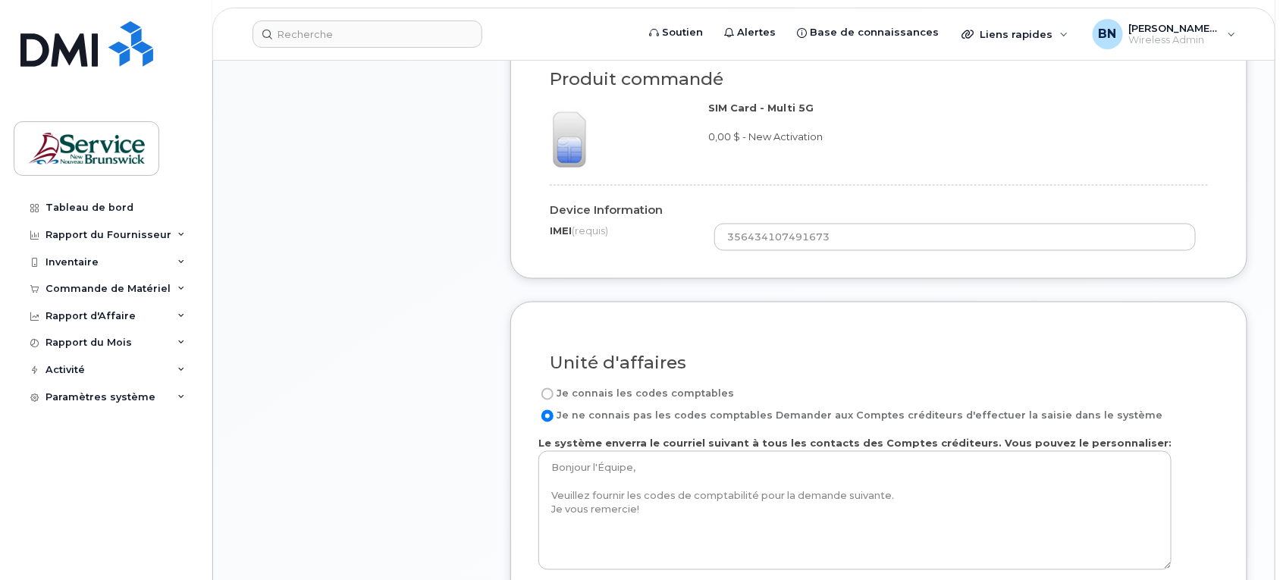
click at [554, 385] on label "Je connais les codes comptables" at bounding box center [637, 394] width 196 height 18
click at [554, 388] on input "Je connais les codes comptables" at bounding box center [548, 394] width 12 height 12
radio input "true"
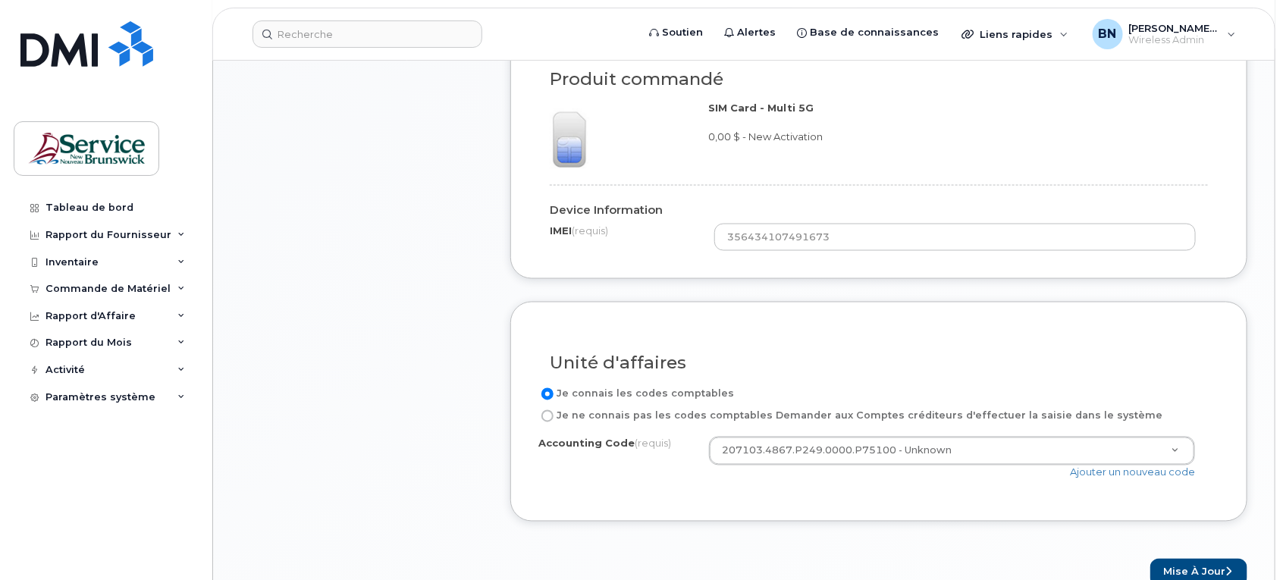
click at [894, 474] on div "Accounting Code (requis) 207103.4867.P249.0000.P75100 - Unknown 207103.4867.P24…" at bounding box center [879, 465] width 681 height 57
click at [1192, 563] on button "Mise à jour" at bounding box center [1199, 573] width 97 height 28
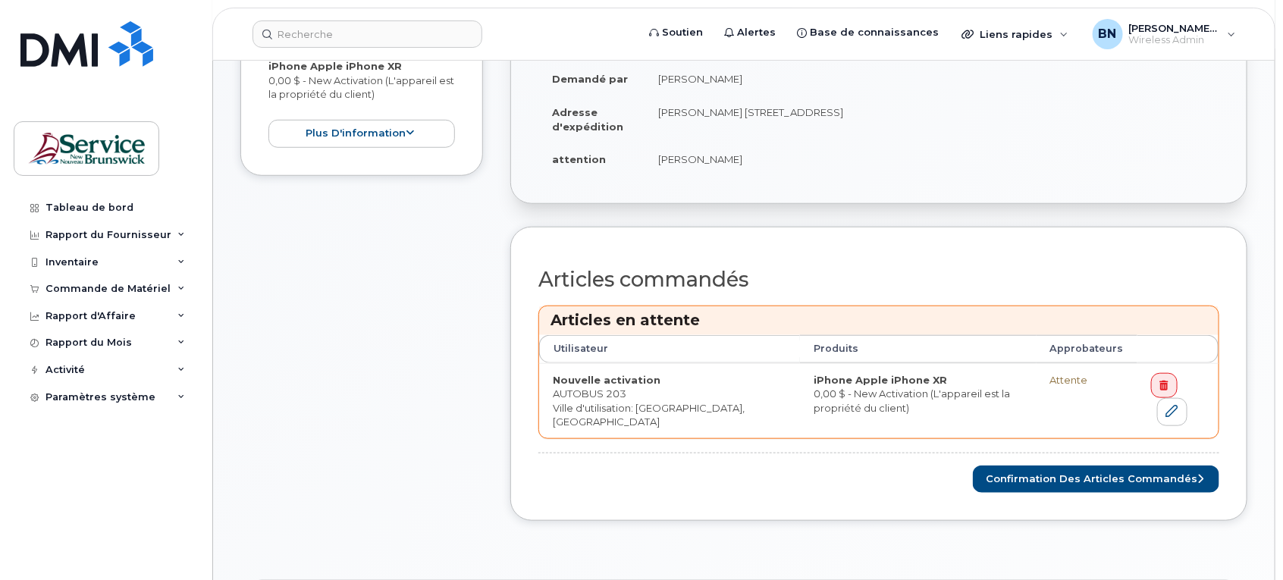
scroll to position [474, 0]
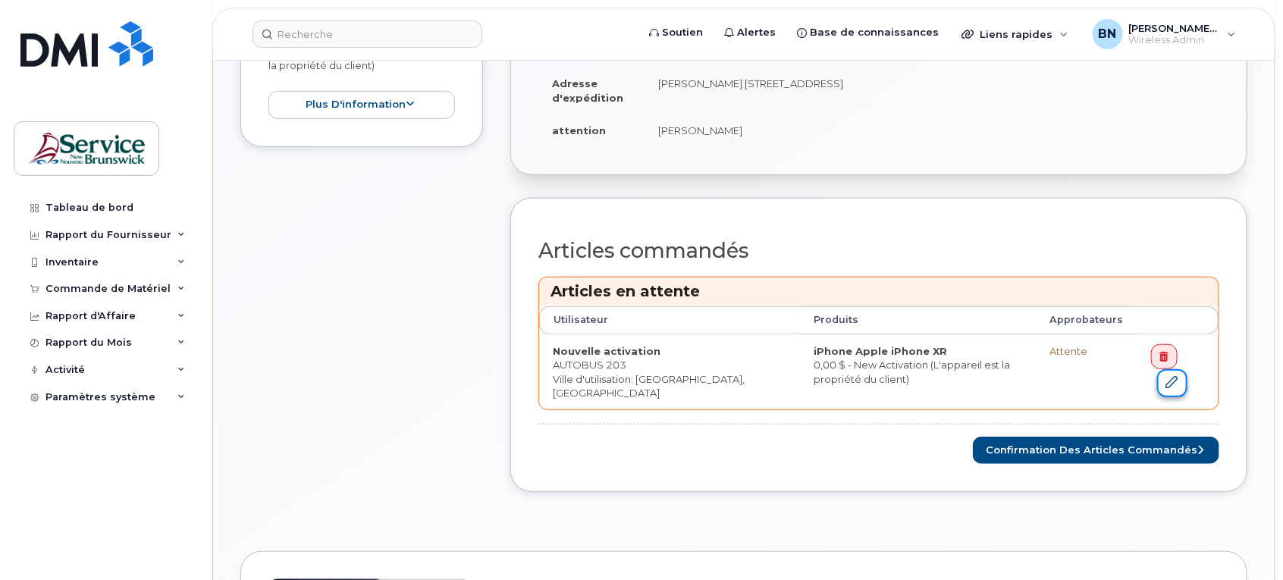
click at [1167, 376] on icon at bounding box center [1173, 382] width 12 height 12
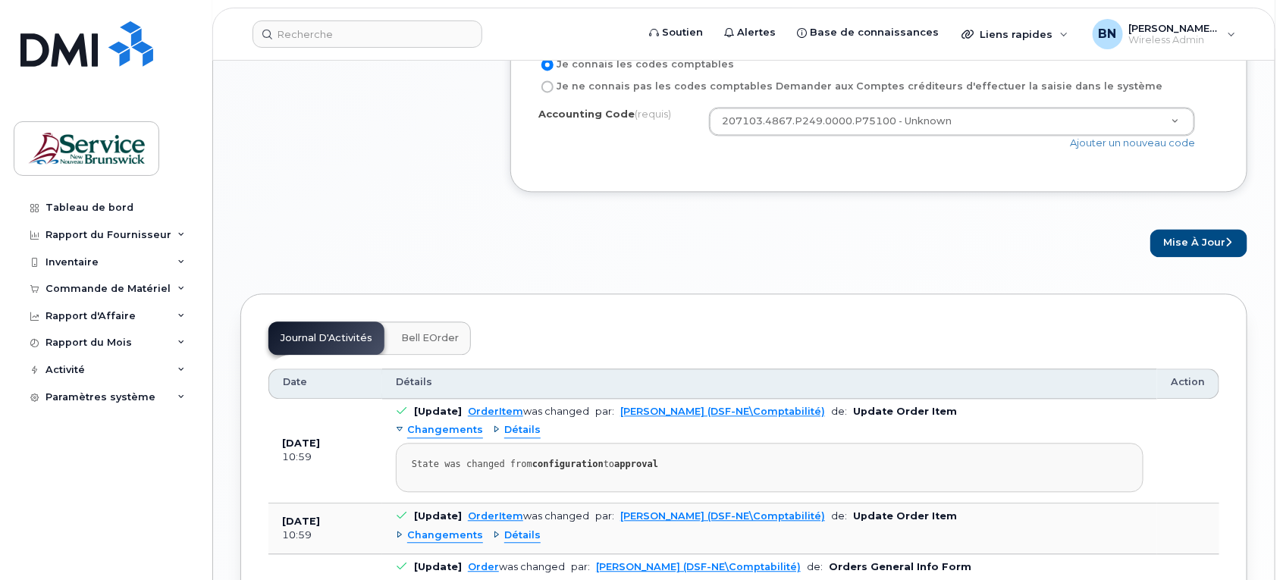
scroll to position [1327, 0]
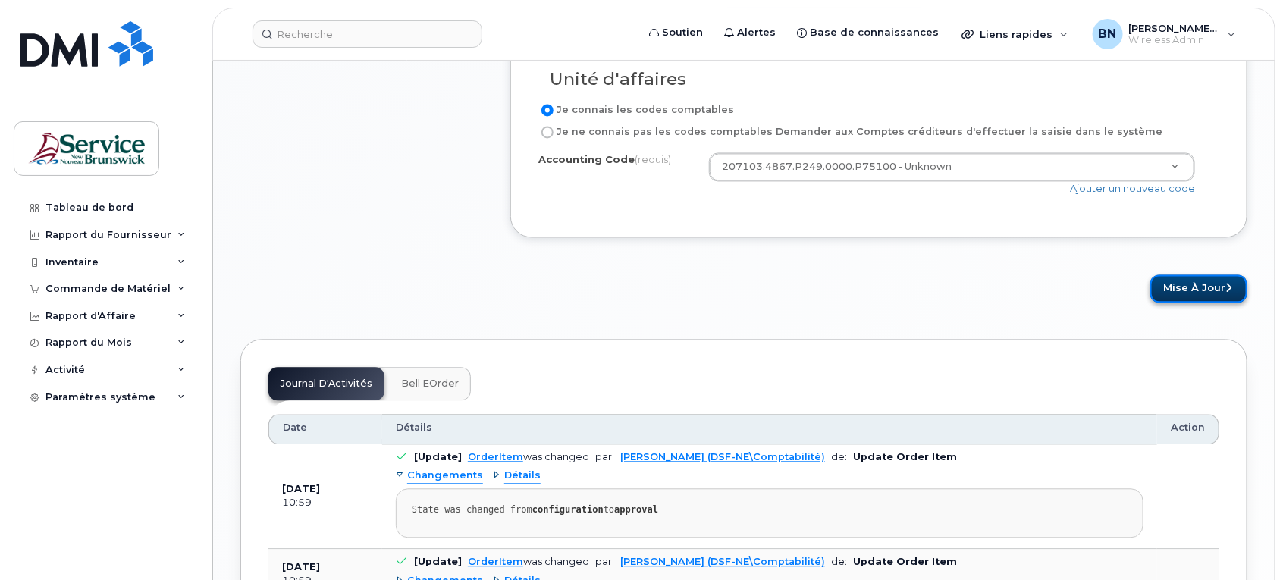
click at [1183, 284] on button "Mise à jour" at bounding box center [1199, 289] width 97 height 28
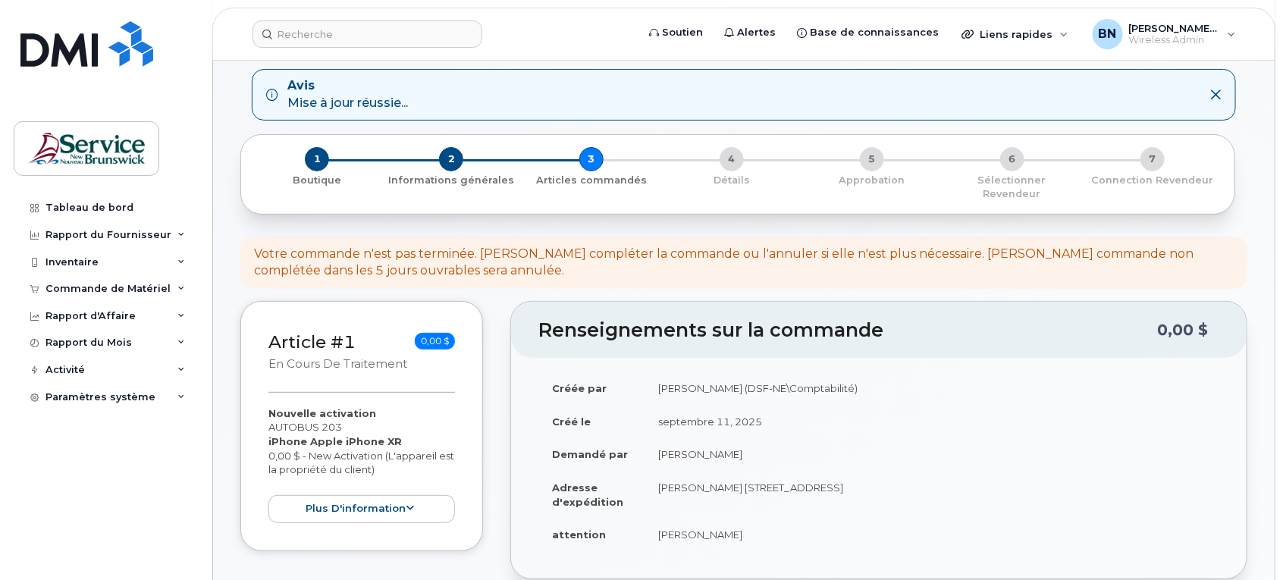
scroll to position [190, 0]
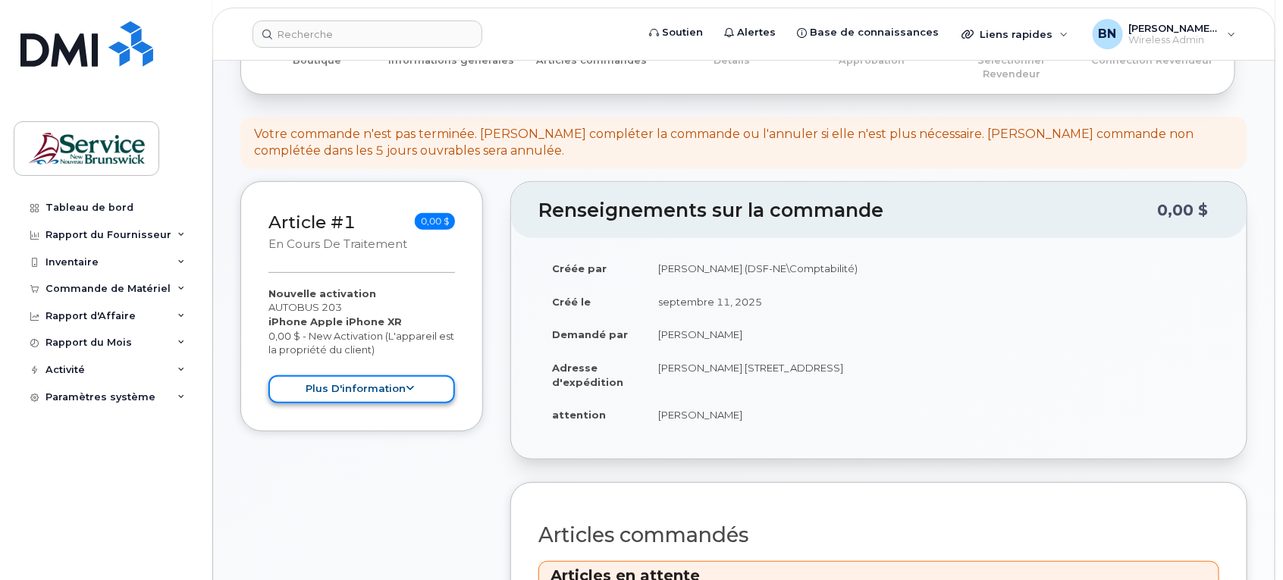
click at [407, 384] on icon at bounding box center [411, 389] width 8 height 10
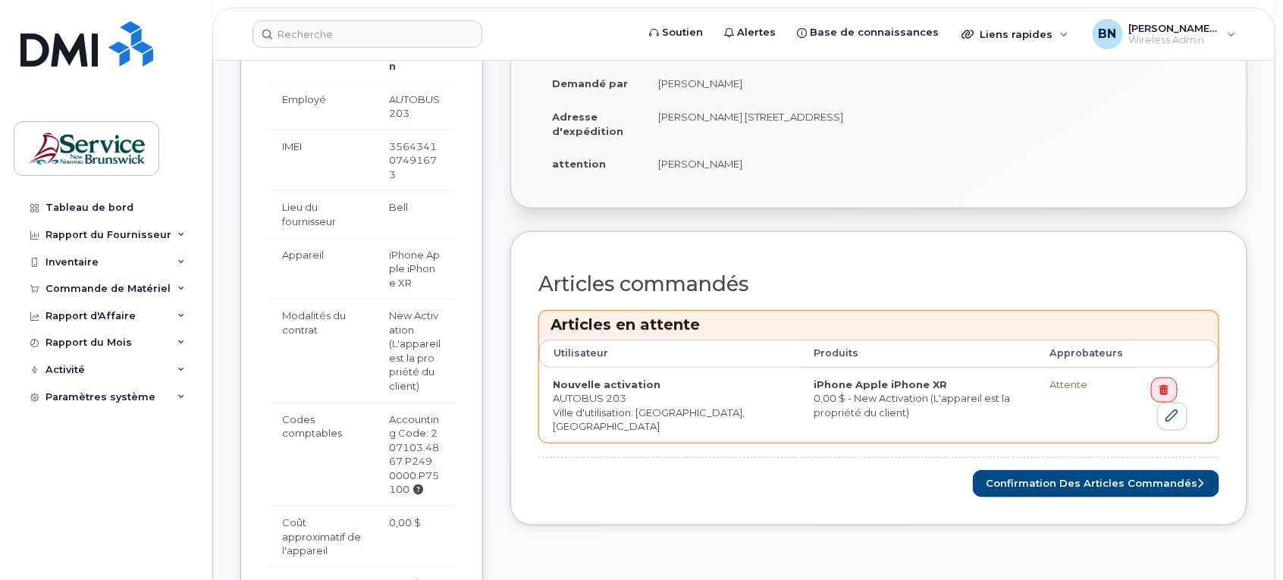
scroll to position [474, 0]
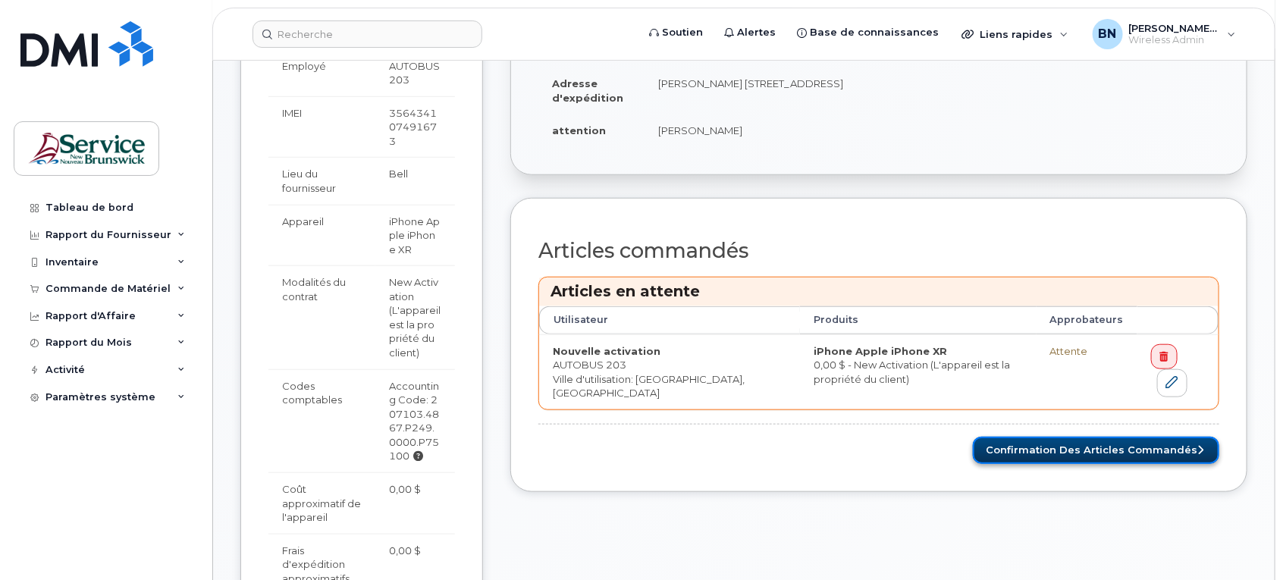
drag, startPoint x: 1041, startPoint y: 436, endPoint x: 1029, endPoint y: 429, distance: 13.9
click at [1041, 440] on button "Confirmation des articles commandés" at bounding box center [1096, 451] width 247 height 28
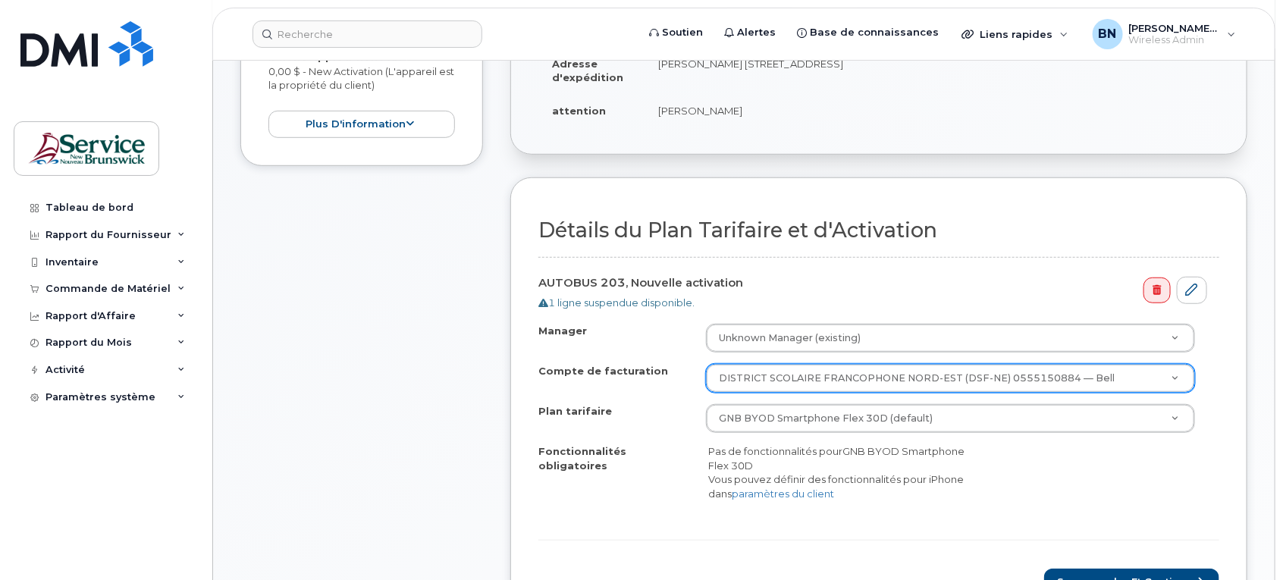
scroll to position [379, 0]
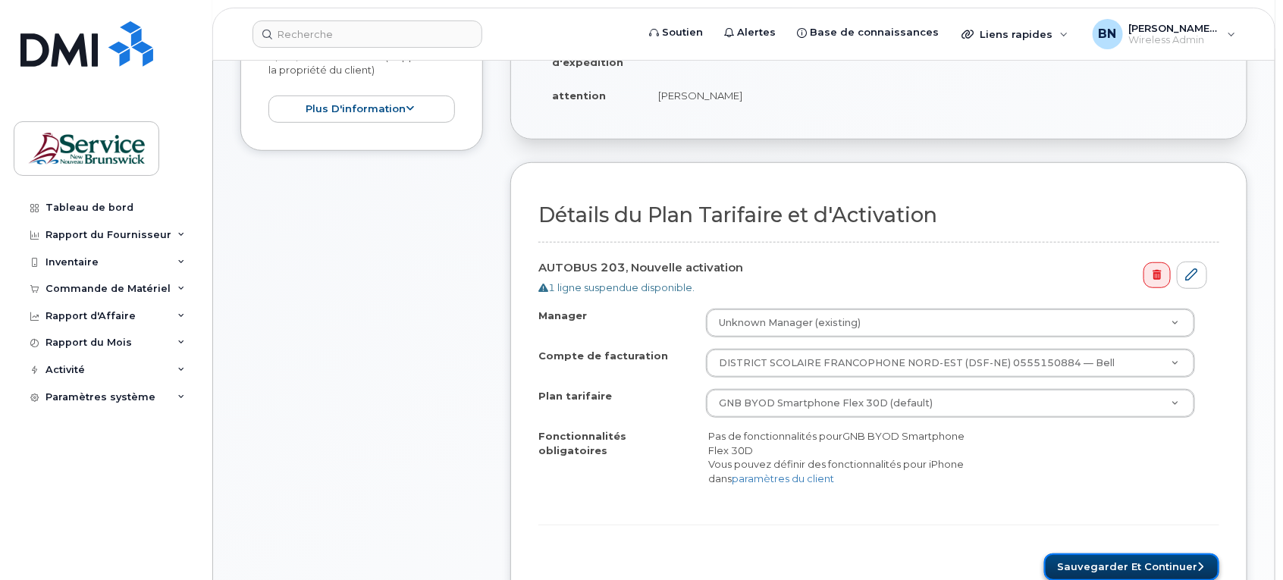
click at [1082, 554] on button "Sauvegarder et continuer" at bounding box center [1131, 568] width 175 height 28
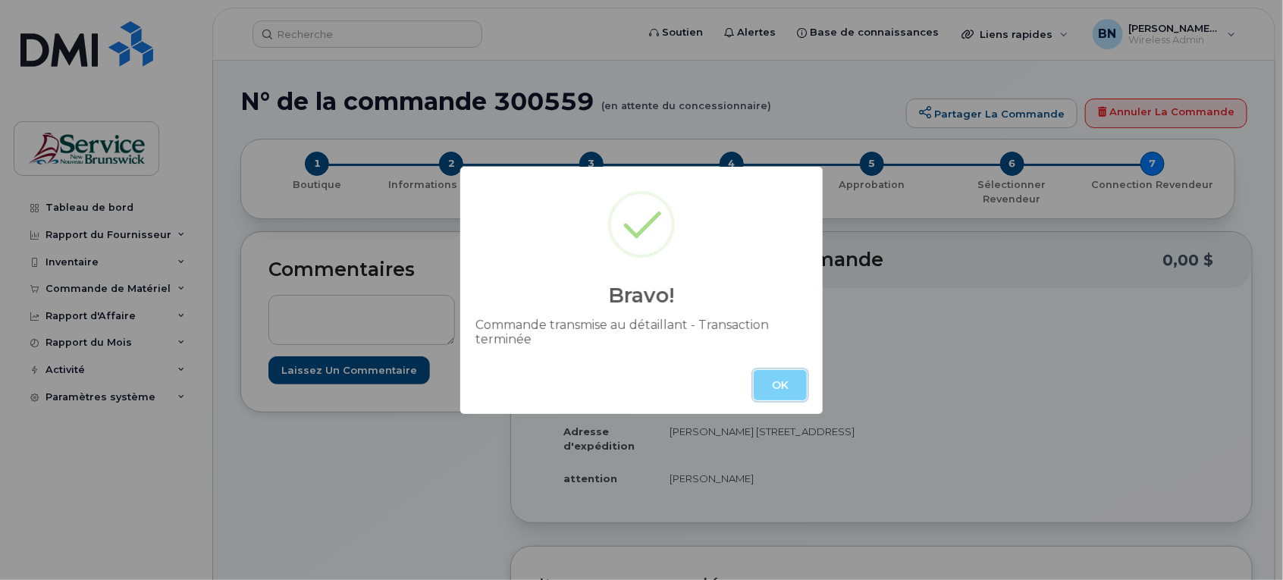
click at [778, 379] on button "OK" at bounding box center [780, 385] width 53 height 30
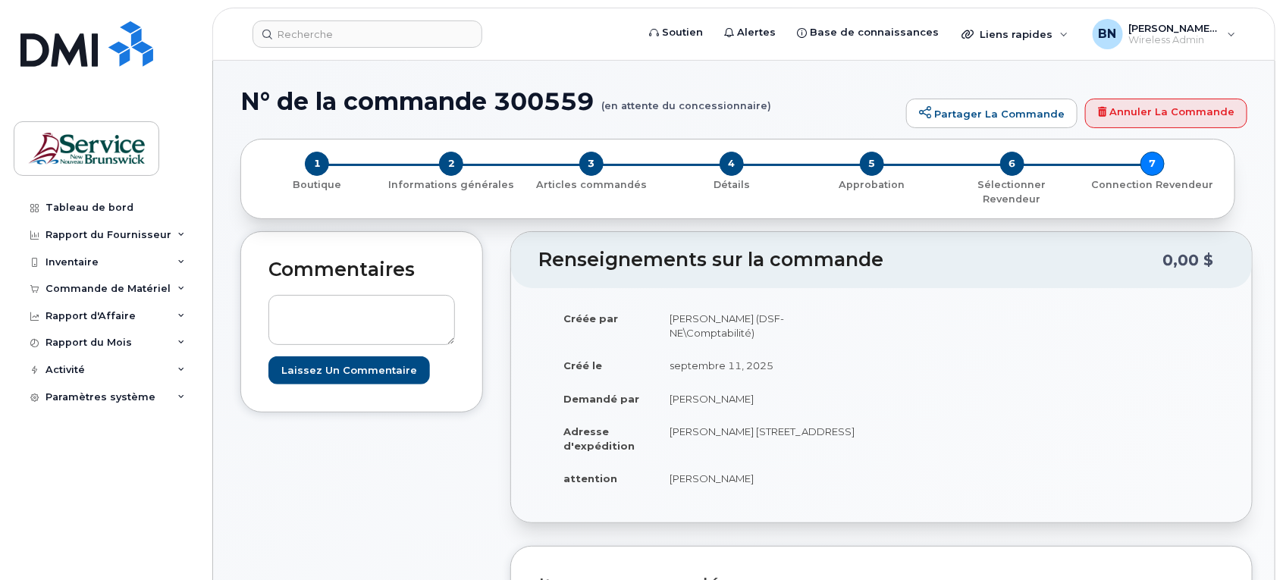
drag, startPoint x: 976, startPoint y: 358, endPoint x: 980, endPoint y: 365, distance: 7.8
click at [980, 365] on div "Créée par Breau, Nancy (DSF-NE\Comptabilité) Créé le septembre 11, 2025 Demandé…" at bounding box center [882, 405] width 686 height 207
click at [78, 284] on div "Commande de Matériel" at bounding box center [108, 289] width 125 height 12
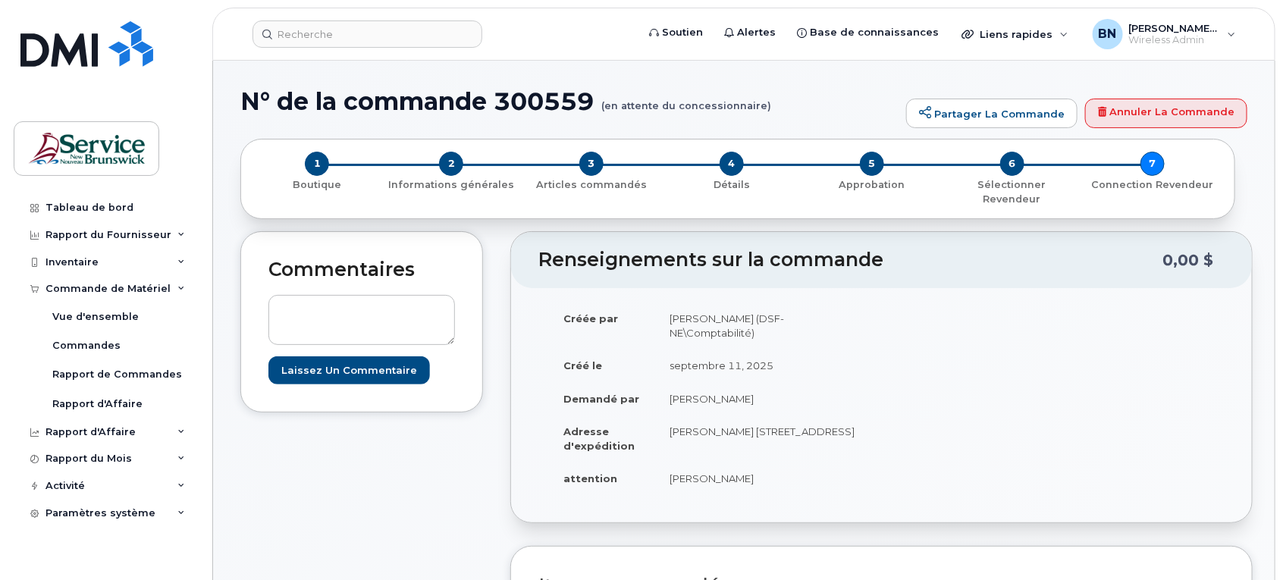
click at [108, 344] on div "Commandes" at bounding box center [86, 346] width 68 height 14
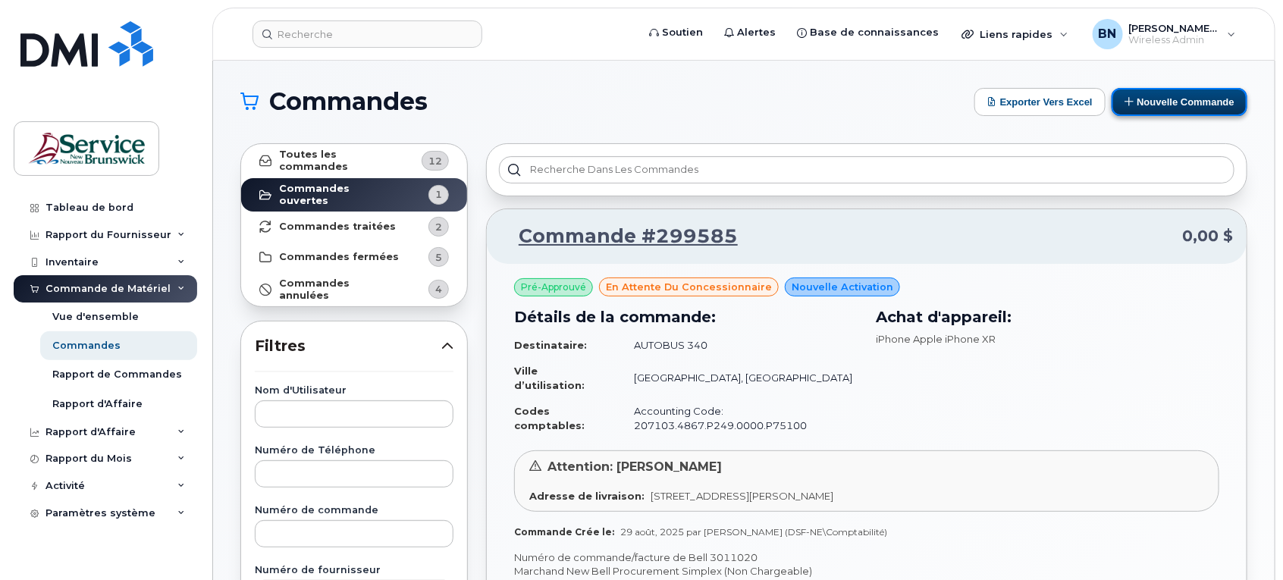
click at [1165, 101] on button "Nouvelle commande" at bounding box center [1180, 102] width 136 height 28
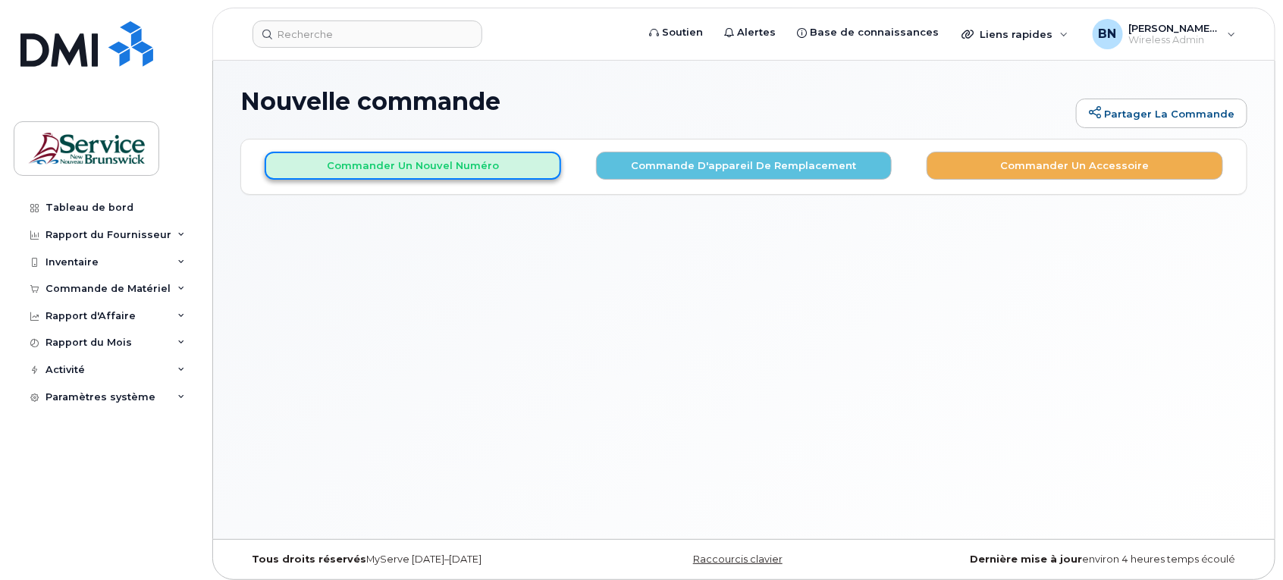
click at [444, 158] on button "Commander un nouvel numéro" at bounding box center [413, 166] width 297 height 28
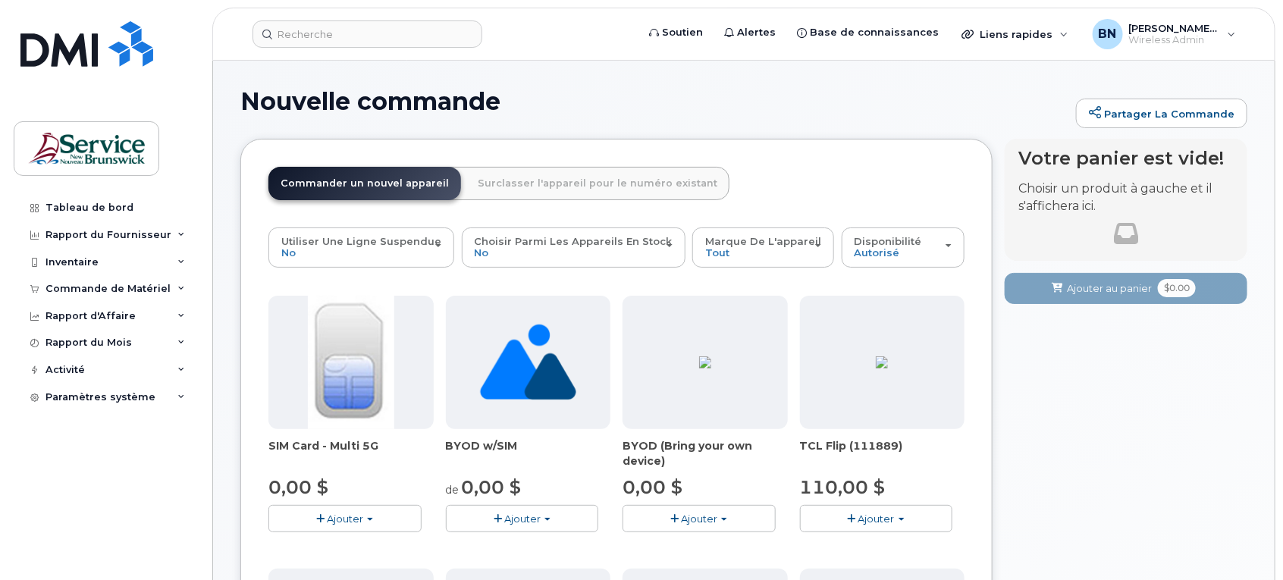
click at [350, 518] on span "Ajouter" at bounding box center [345, 519] width 36 height 12
click at [378, 542] on link "$0.00 - New Activation" at bounding box center [344, 547] width 144 height 19
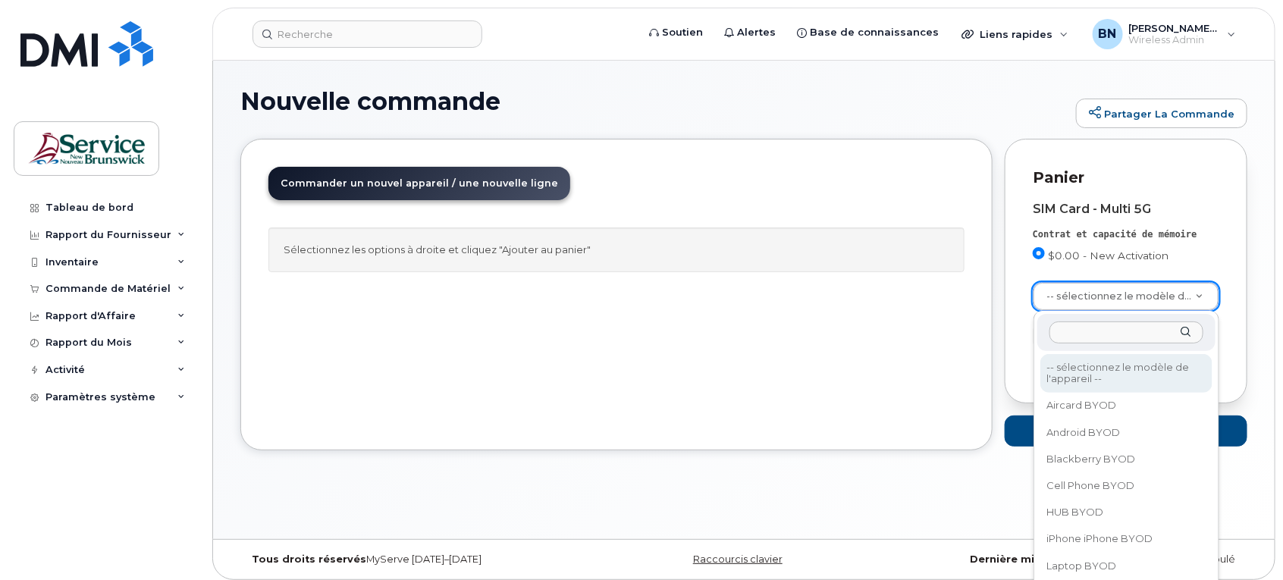
click at [1077, 338] on input "text" at bounding box center [1127, 333] width 155 height 22
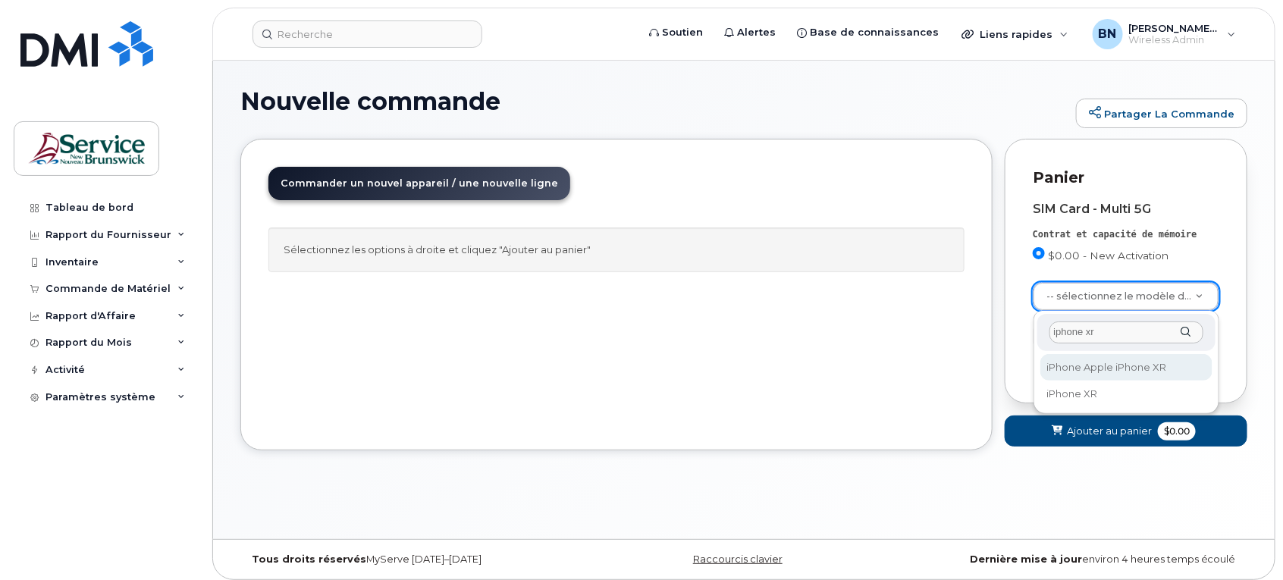
type input "iphone xr"
select select "1612"
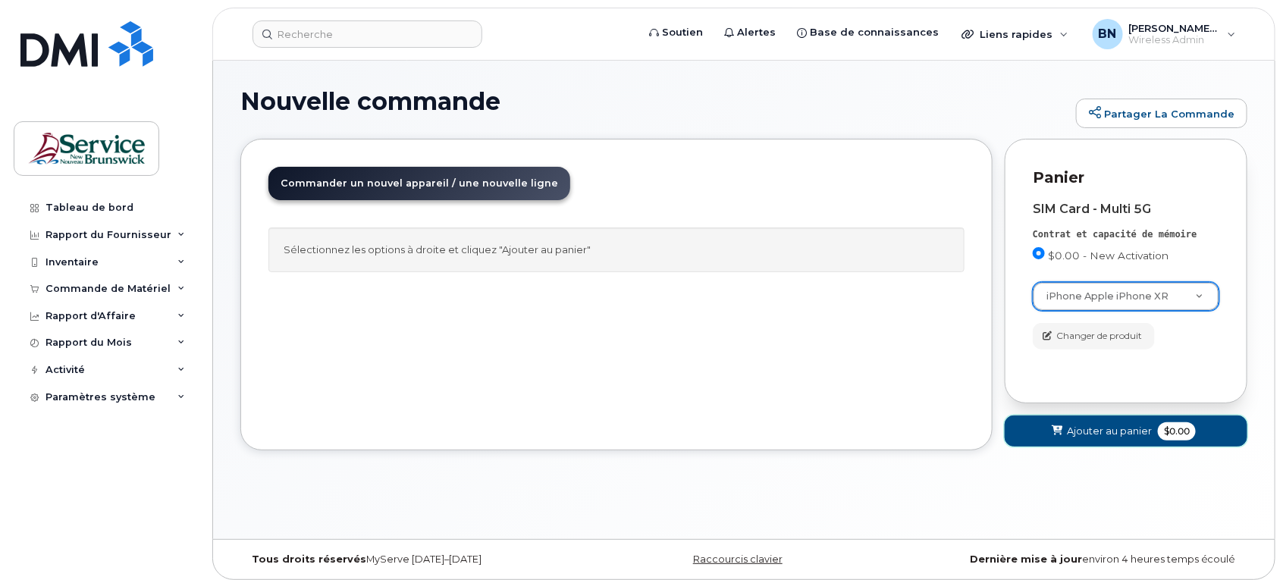
click at [1165, 426] on span "$0.00" at bounding box center [1177, 432] width 38 height 18
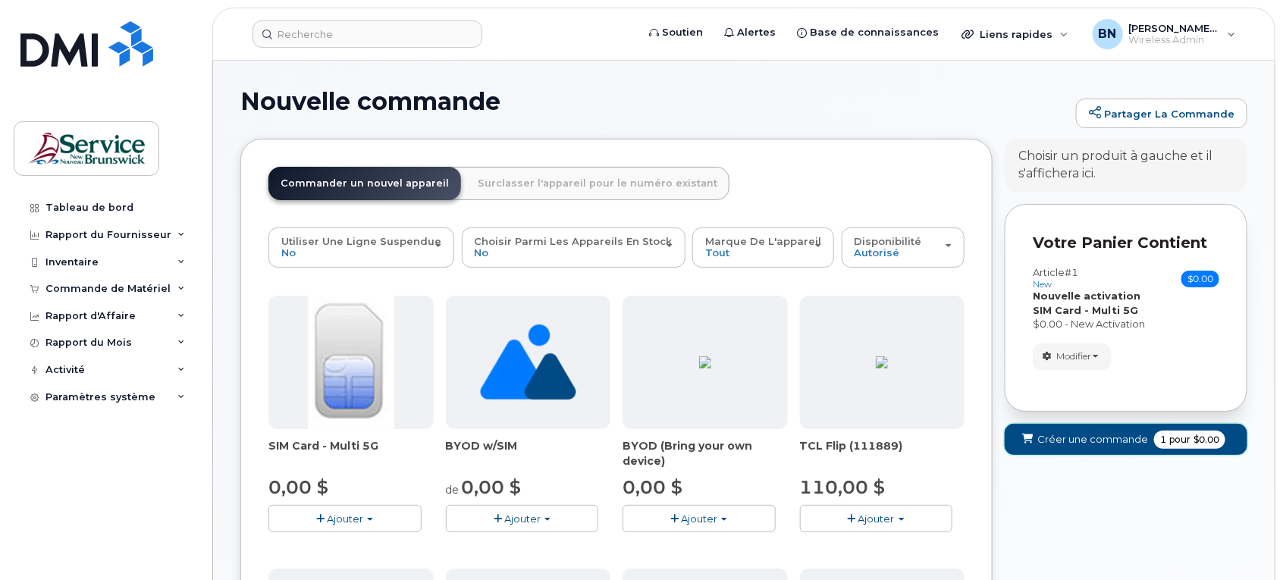
click at [1173, 438] on span "pour" at bounding box center [1180, 440] width 27 height 14
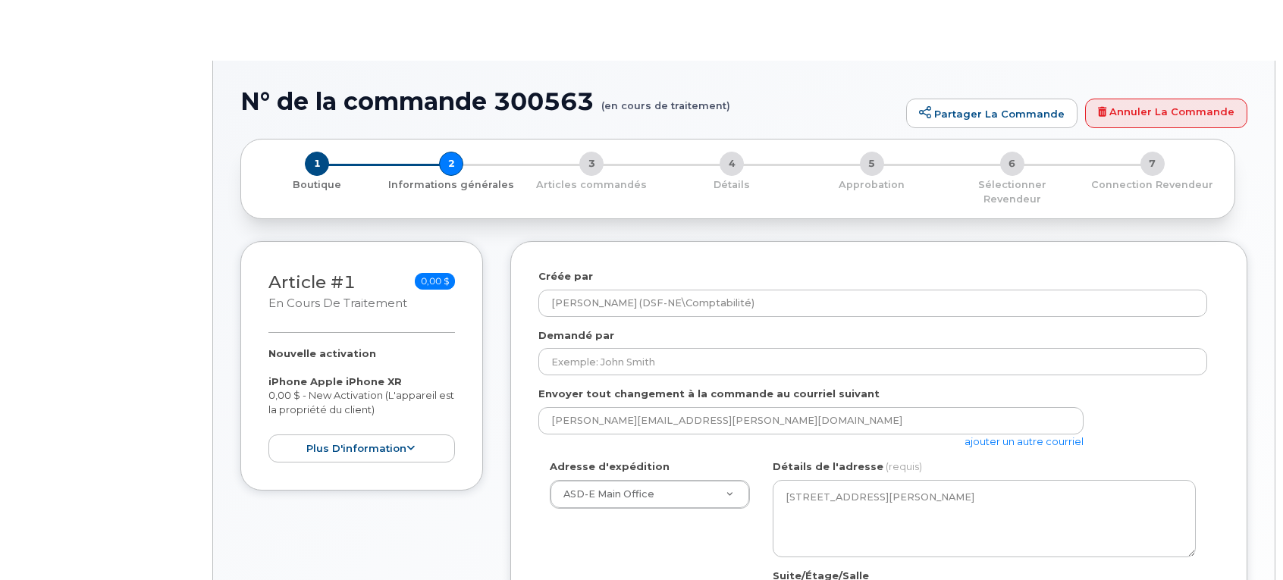
select select
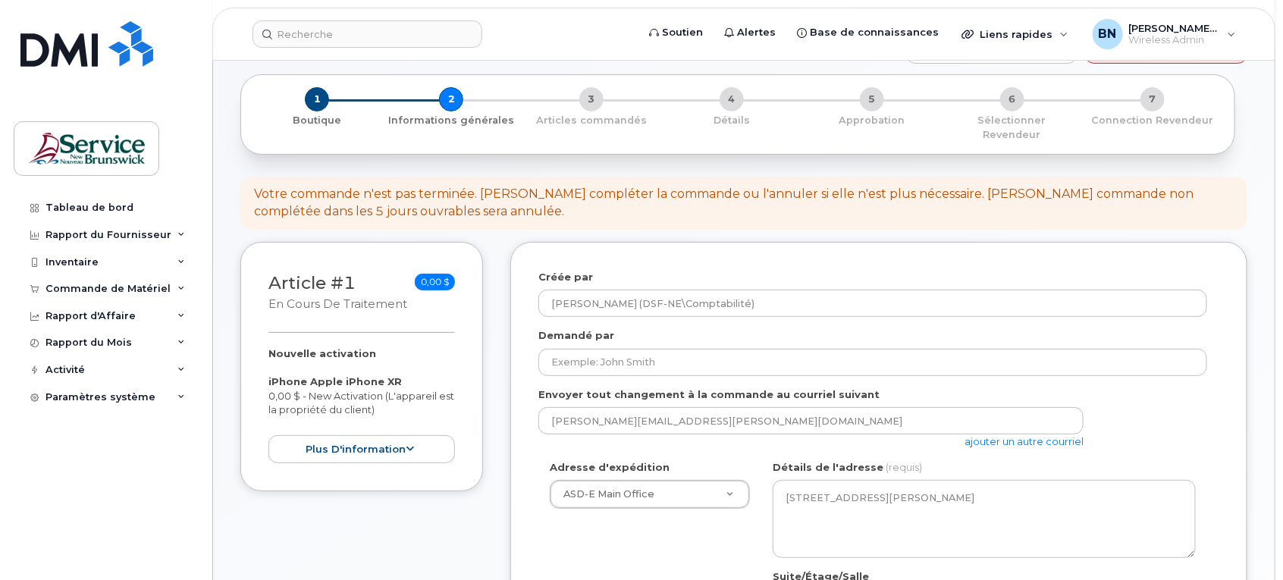
scroll to position [95, 0]
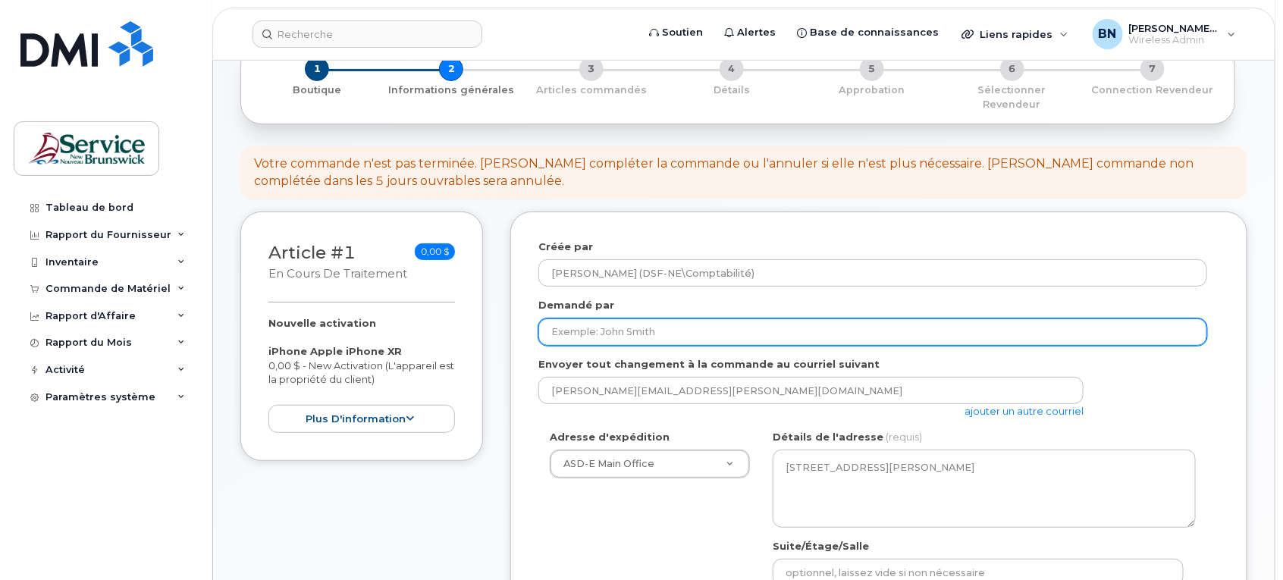
click at [730, 319] on input "Demandé par" at bounding box center [873, 332] width 669 height 27
type input "[PERSON_NAME]"
type input "5067600481"
select select
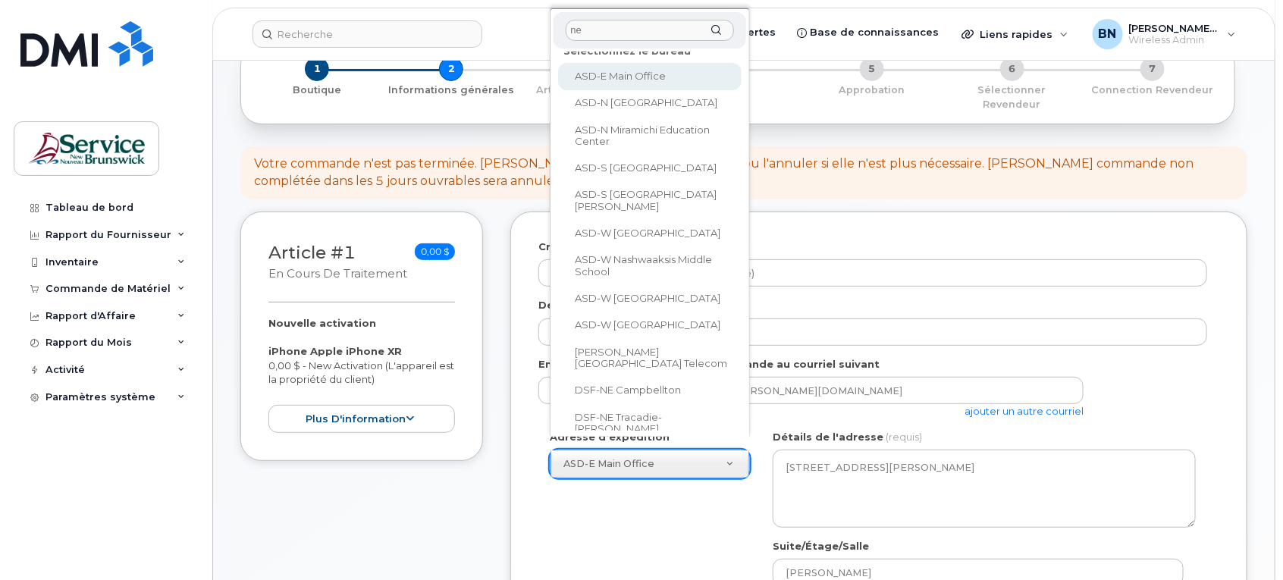
scroll to position [0, 0]
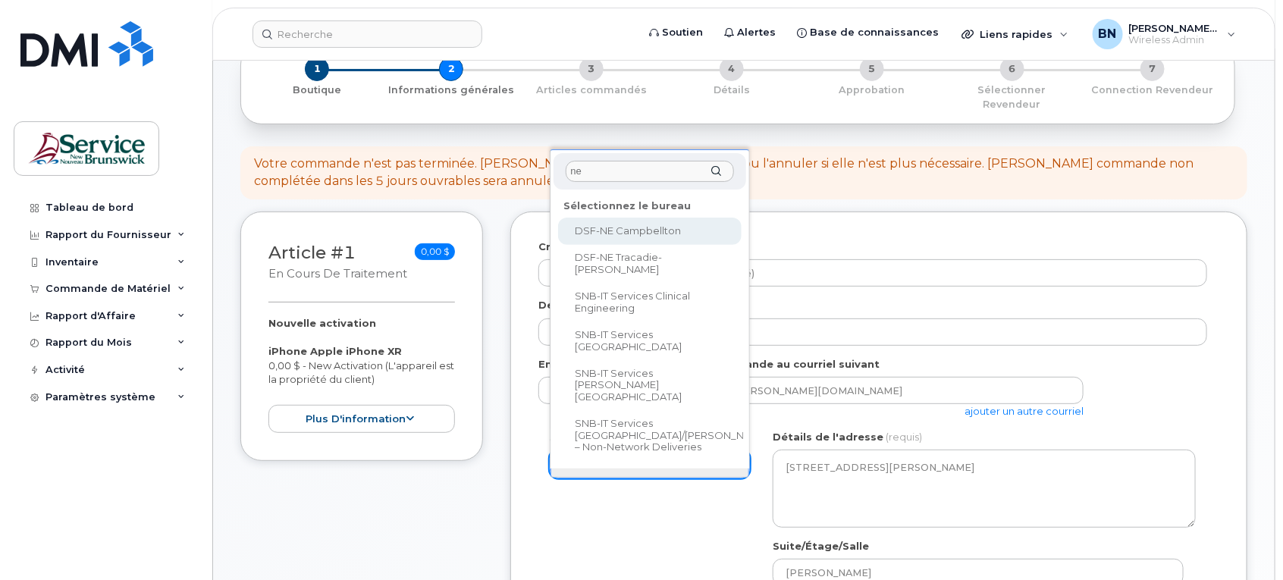
type input "ne"
select select
type textarea "21 Rue King Campbellton New Brunswick E3N 1C5"
type input "Roland LeBlanc"
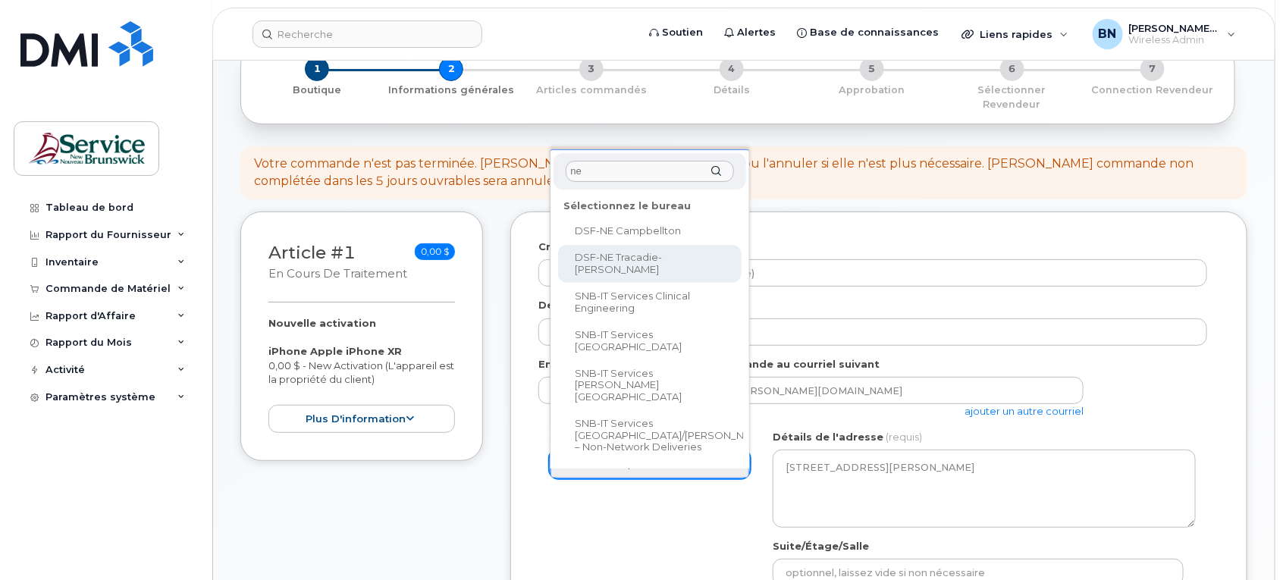
type input "ne"
select select
type textarea "2276 Rue Principale Tracadie New Brunswick E1X 1A4"
type input "[PERSON_NAME]"
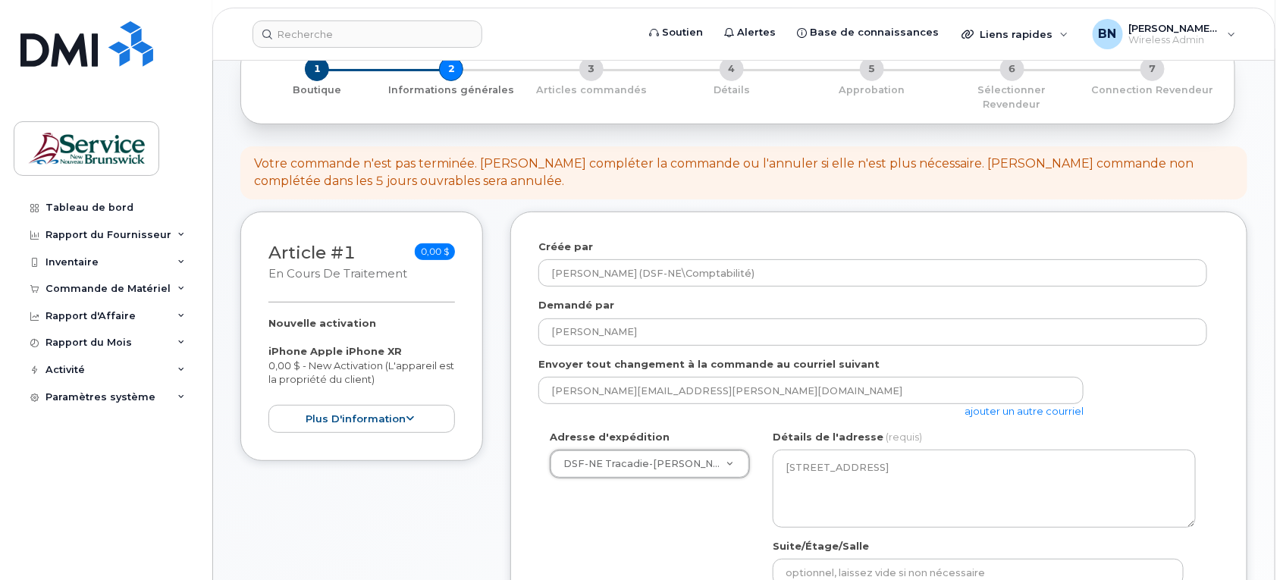
click at [620, 518] on div "Adresse d'expédition DSF-NE Tracadie-Sheila ASD-E Main Office ASD-N Bathurst Ed…" at bounding box center [873, 572] width 669 height 285
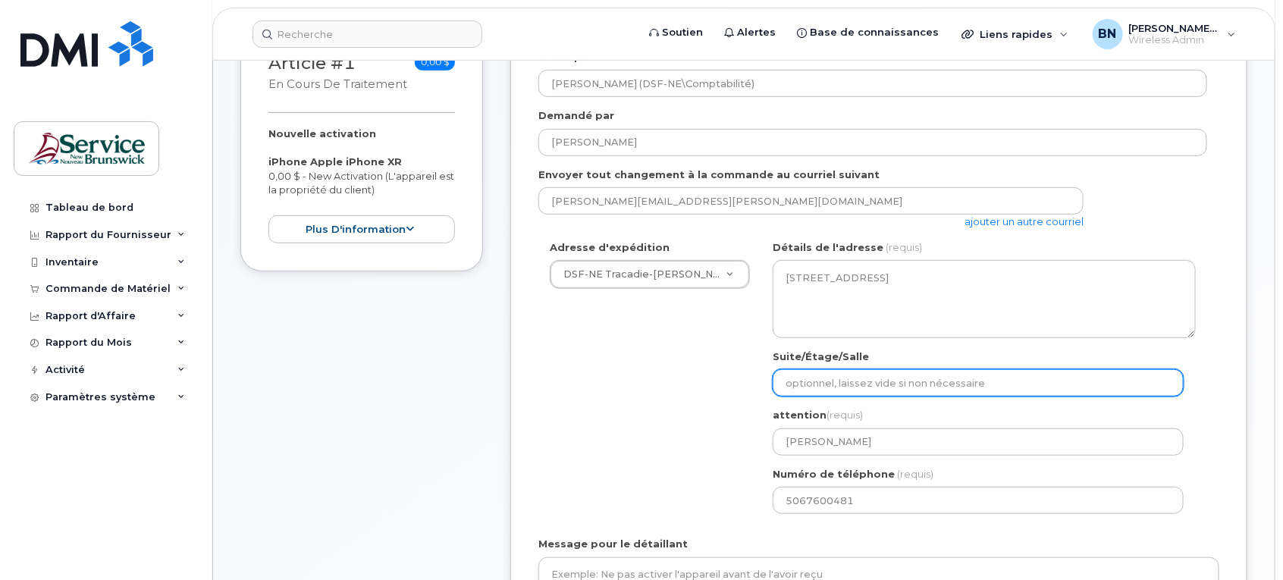
click at [897, 369] on input "Suite/Étage/Salle" at bounding box center [978, 382] width 411 height 27
type input "[PERSON_NAME]"
select select
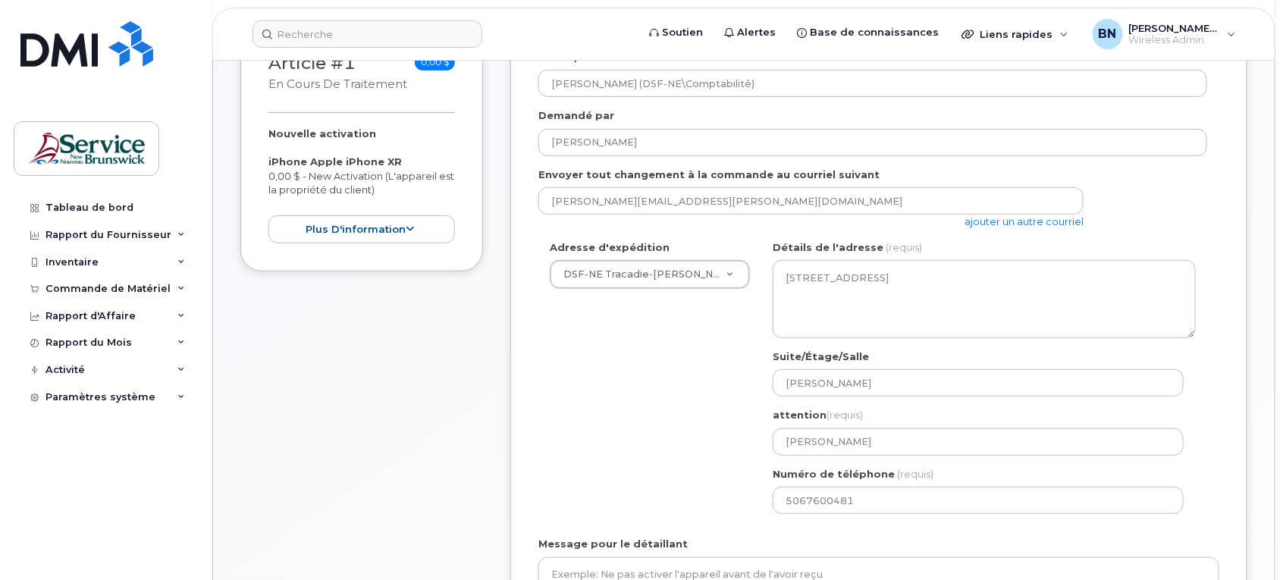
click at [675, 442] on div "Adresse d'expédition DSF-NE Tracadie-Sheila ASD-E Main Office ASD-N Bathurst Ed…" at bounding box center [873, 382] width 669 height 285
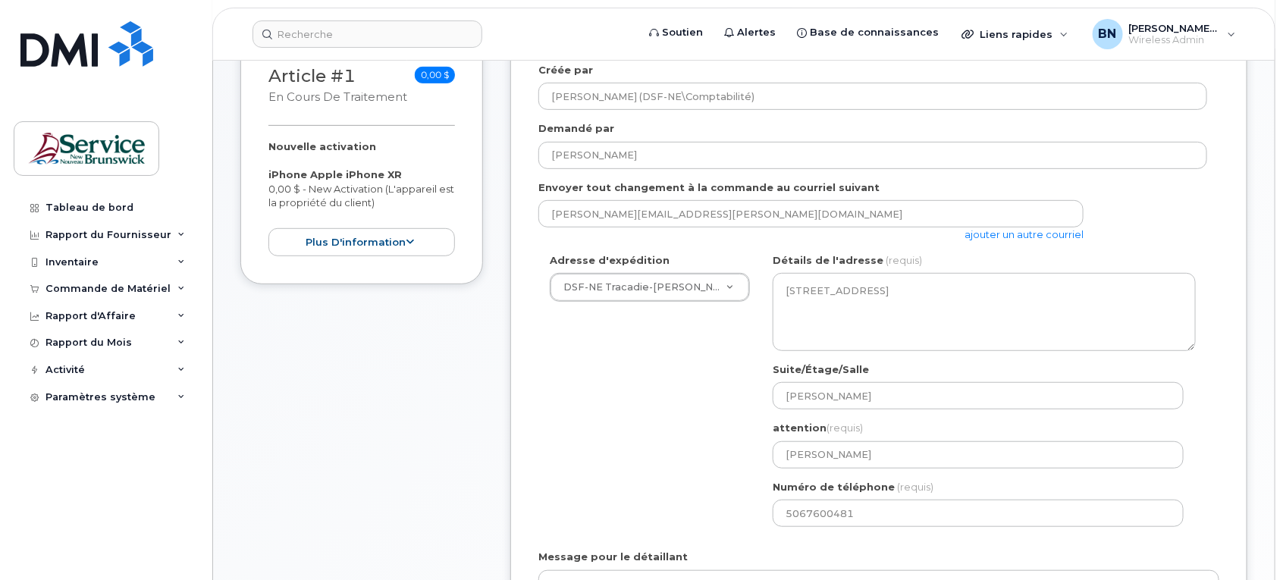
scroll to position [190, 0]
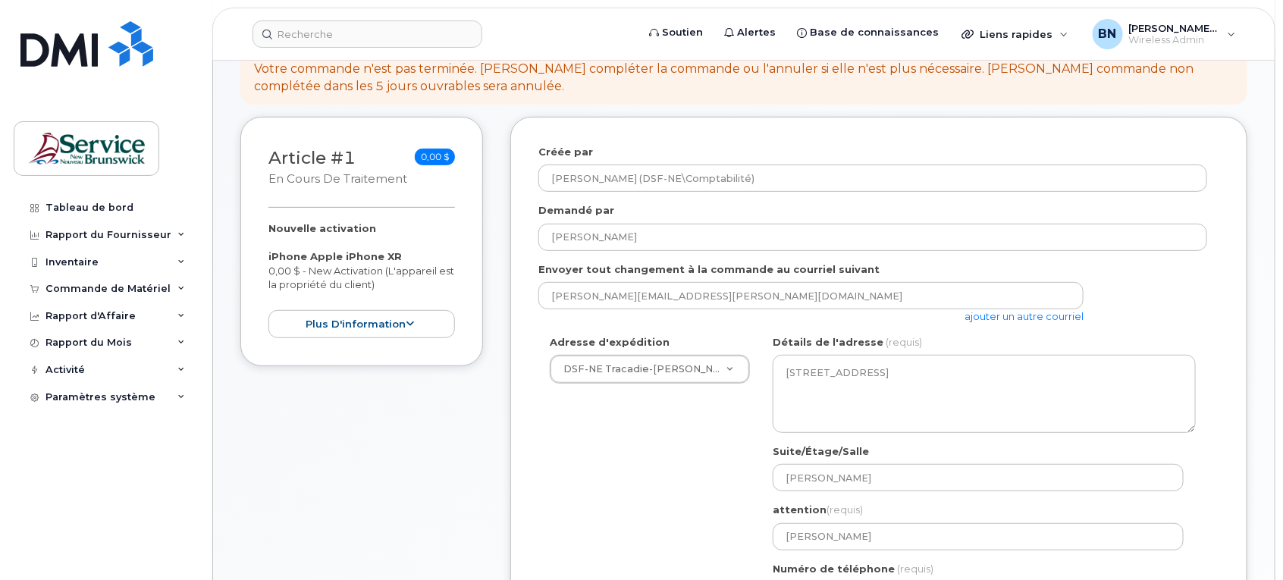
click at [1017, 310] on link "ajouter un autre courriel" at bounding box center [1024, 316] width 119 height 12
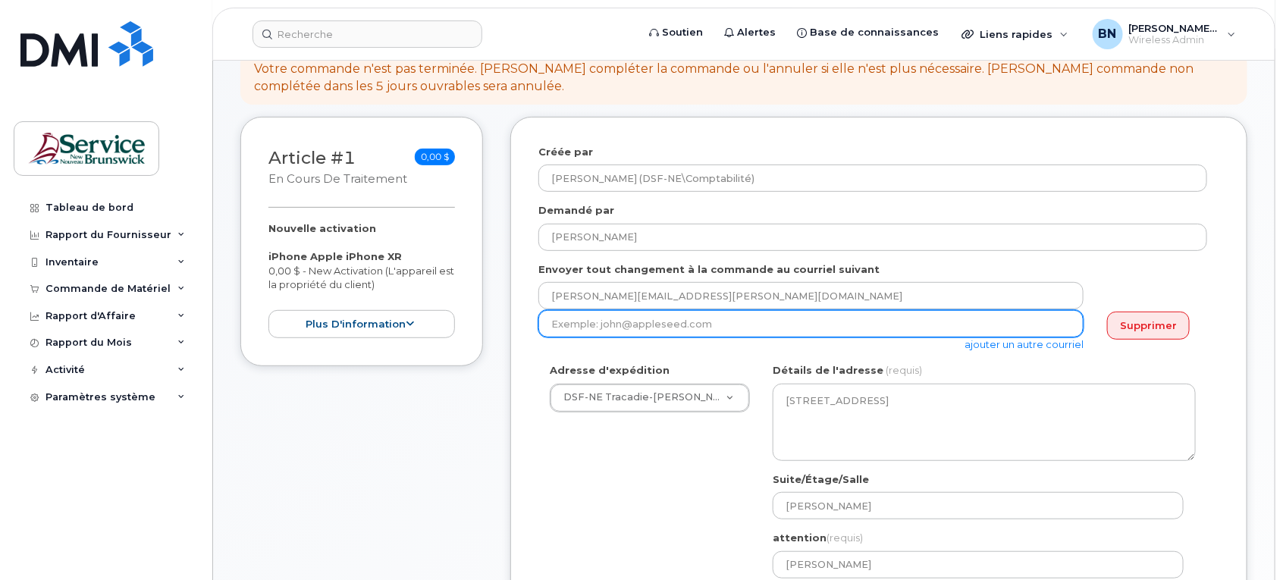
drag, startPoint x: 1007, startPoint y: 313, endPoint x: 981, endPoint y: 313, distance: 25.8
click at [1007, 313] on input "email" at bounding box center [811, 323] width 545 height 27
type input "Eric.Arsenault@nbed.nb.ca"
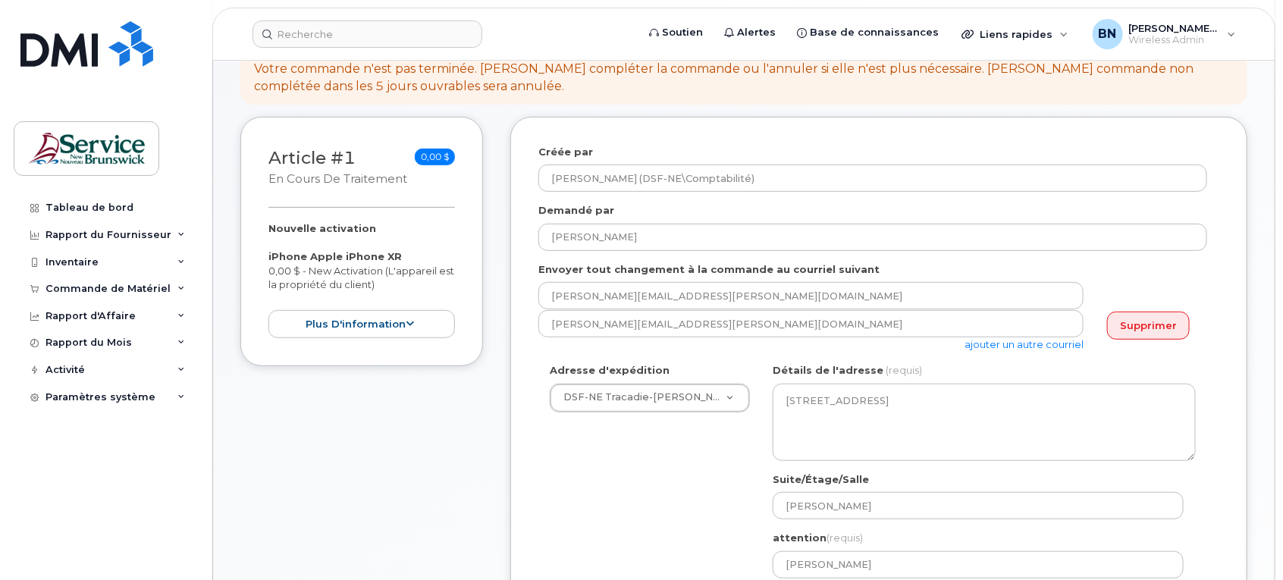
click at [680, 506] on div "Adresse d'expédition DSF-NE Tracadie-Sheila ASD-E Main Office ASD-N Bathurst Ed…" at bounding box center [873, 505] width 669 height 285
click at [666, 505] on div "Adresse d'expédition DSF-NE Tracadie-Sheila ASD-E Main Office ASD-N Bathurst Ed…" at bounding box center [873, 505] width 669 height 285
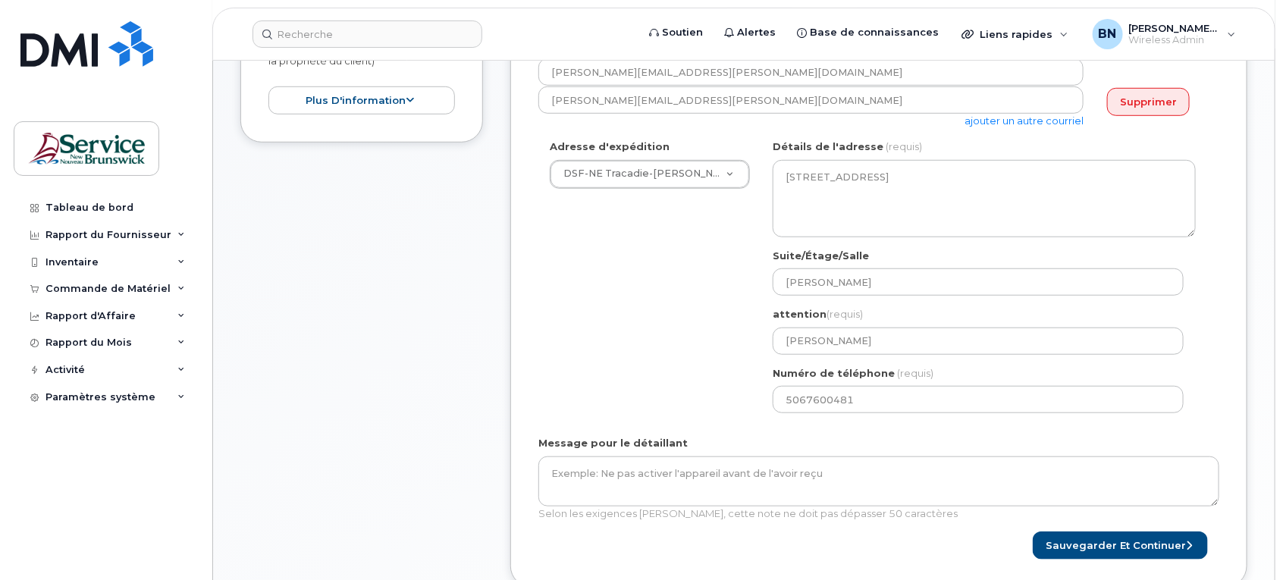
scroll to position [569, 0]
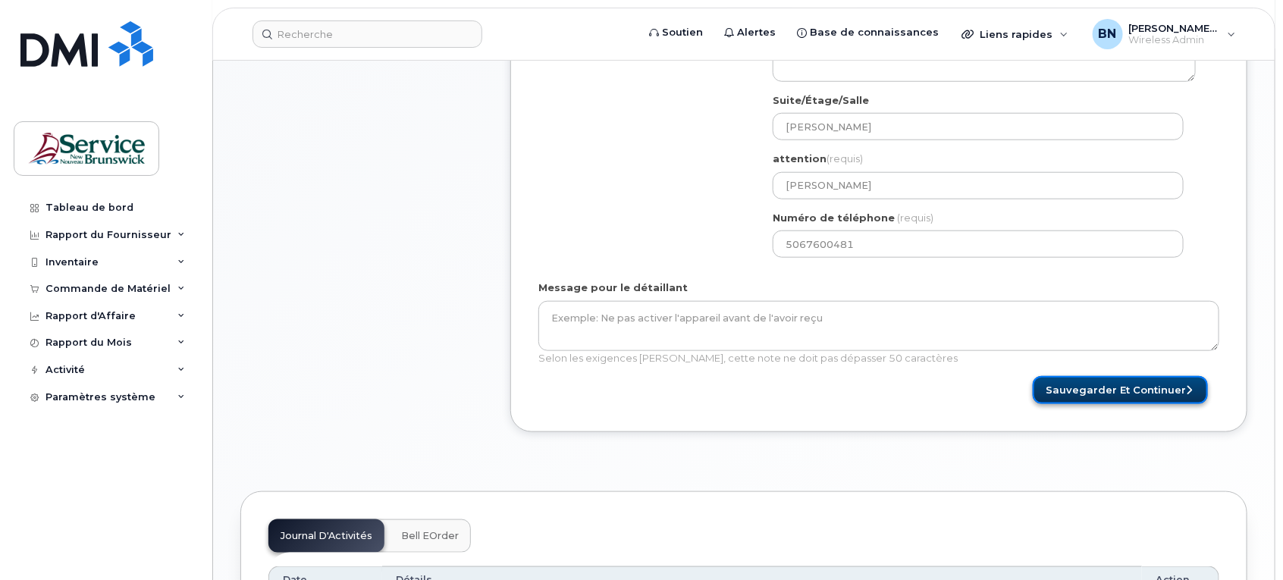
click at [1062, 378] on button "Sauvegarder et continuer" at bounding box center [1120, 390] width 175 height 28
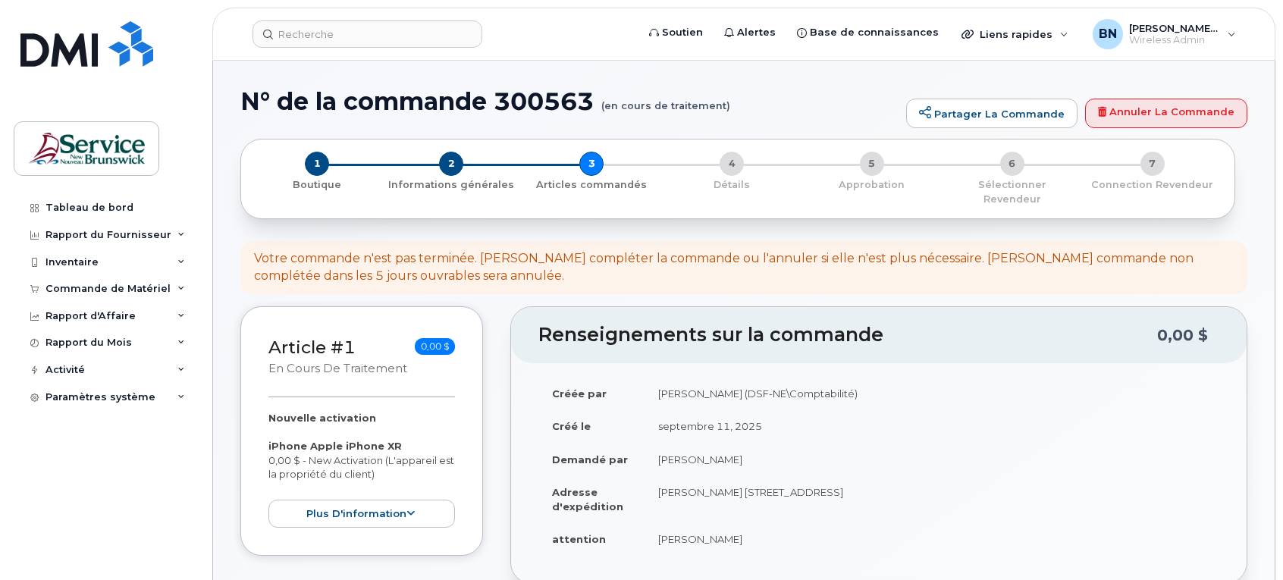
select select
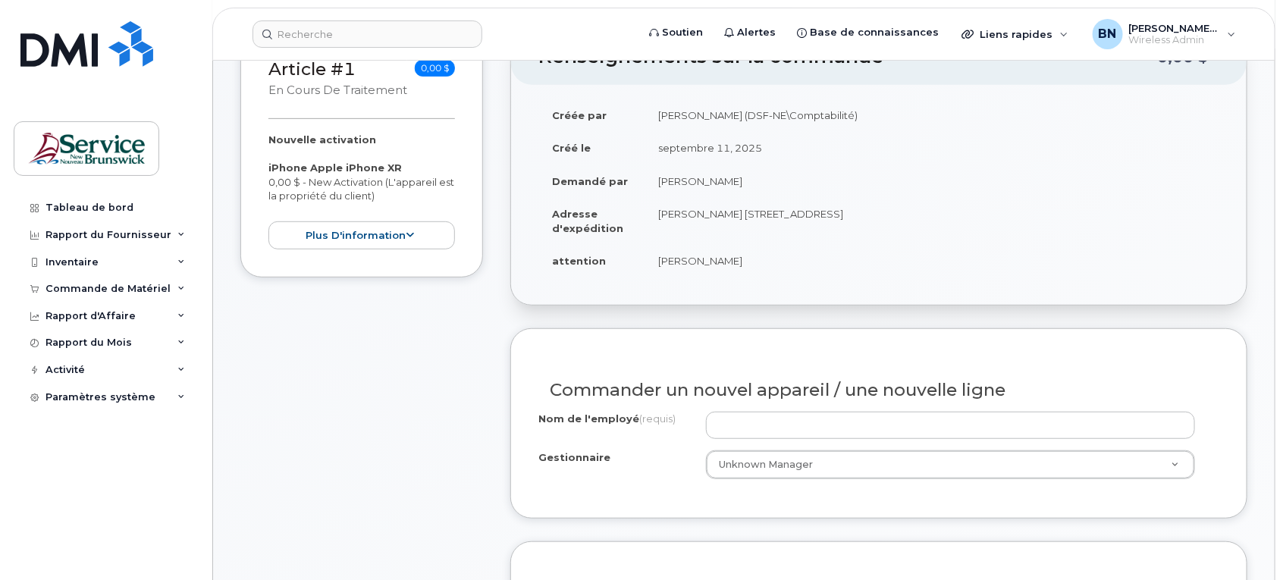
scroll to position [284, 0]
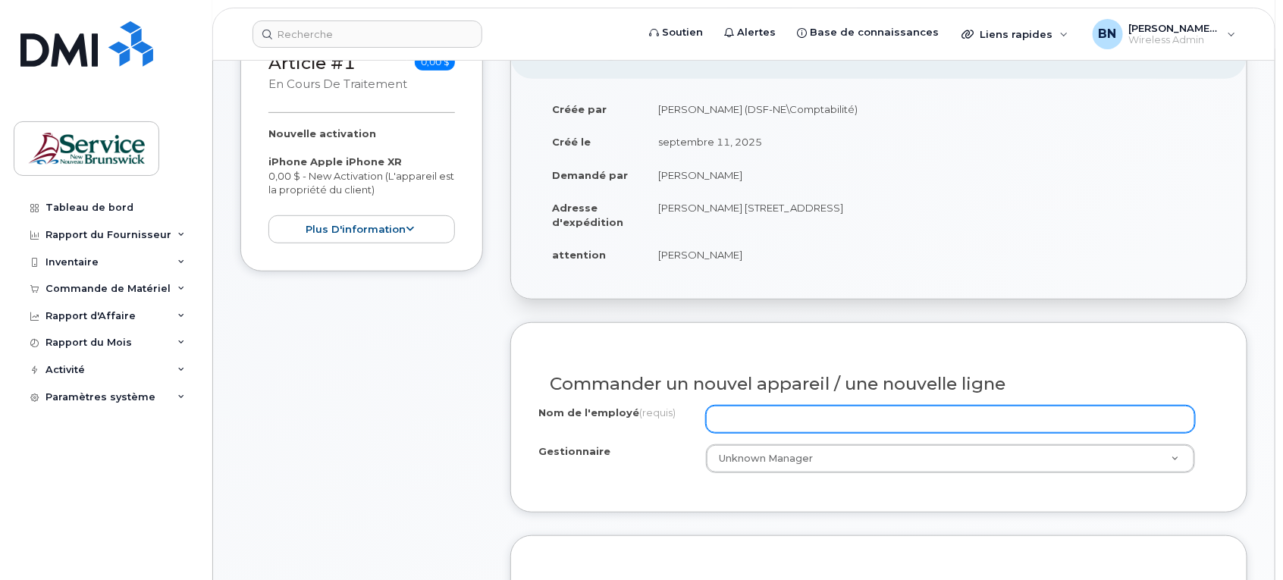
click at [1036, 410] on input "Nom de l'employé (requis)" at bounding box center [951, 419] width 490 height 27
click at [820, 412] on input "Nom de l'employé (requis)" at bounding box center [951, 419] width 490 height 27
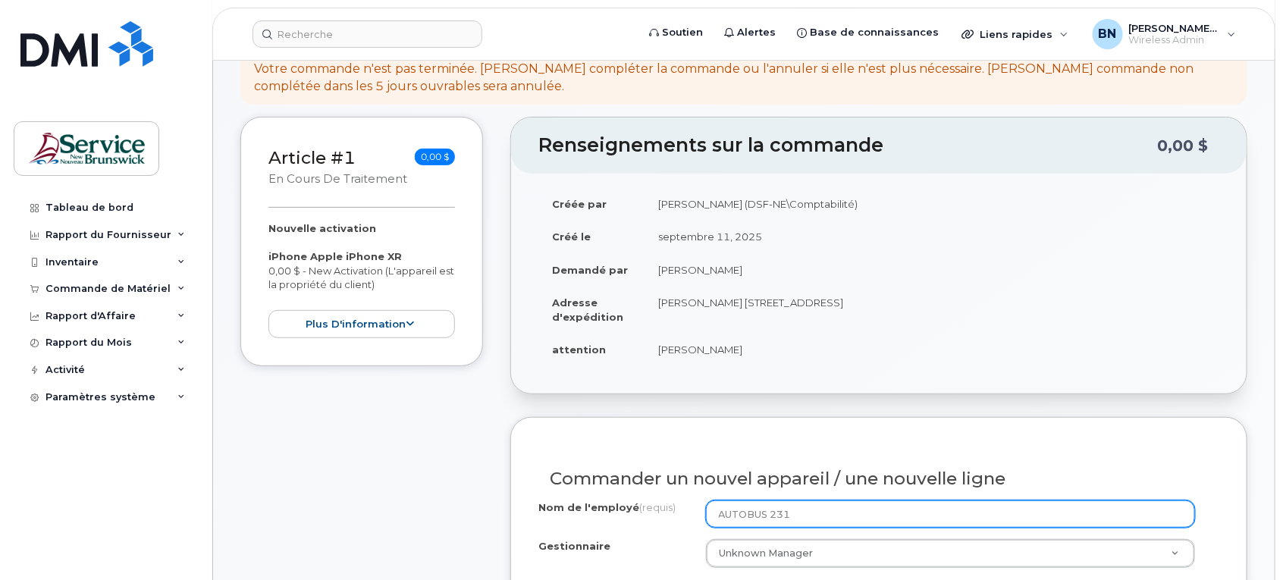
type input "AUTOBUS 231"
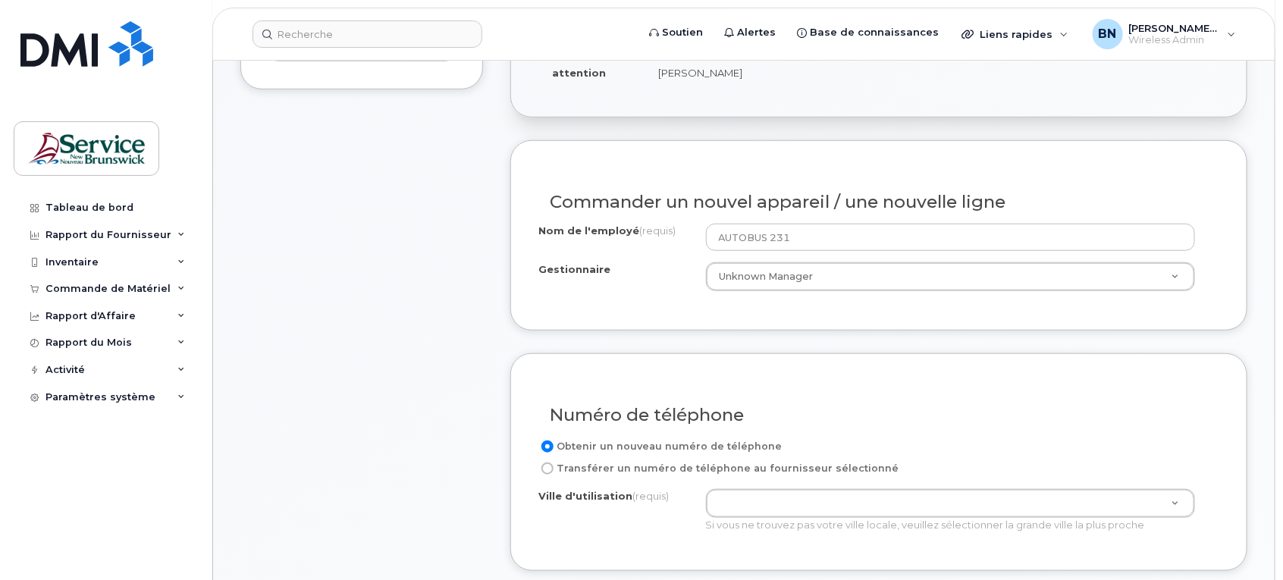
scroll to position [474, 0]
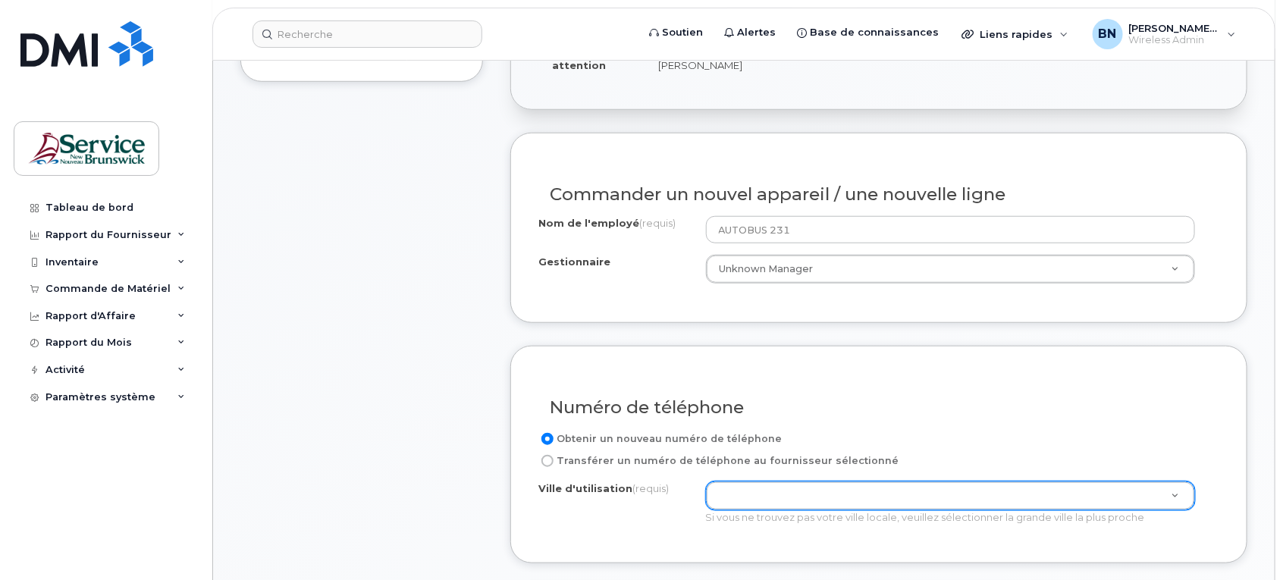
click at [810, 498] on div at bounding box center [951, 496] width 490 height 29
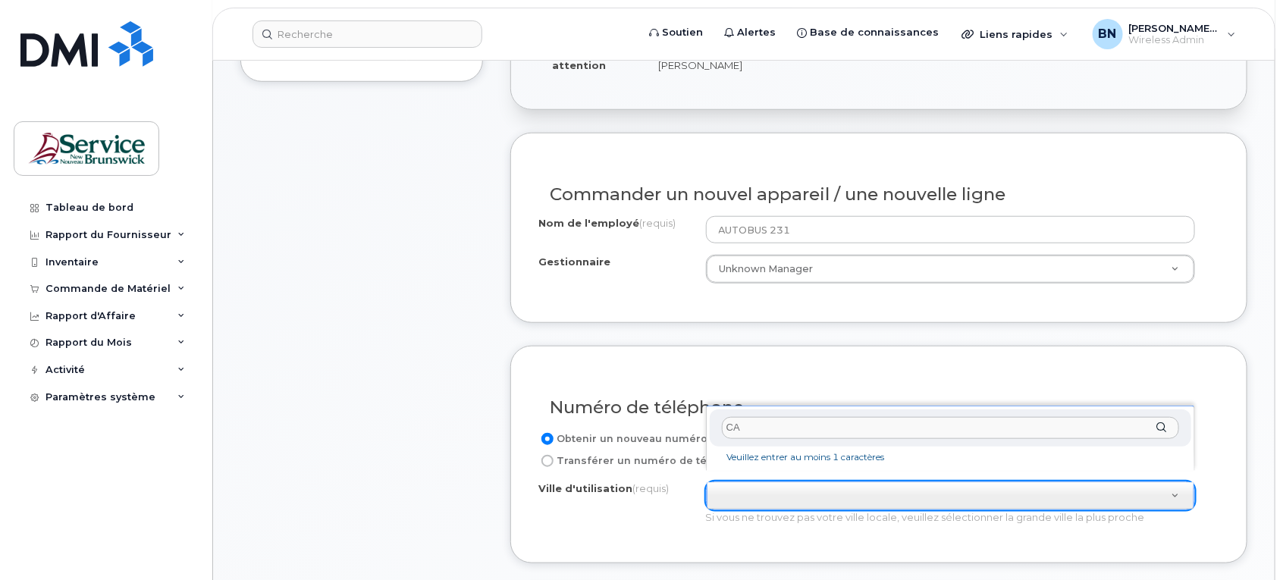
type input "C"
type input "R"
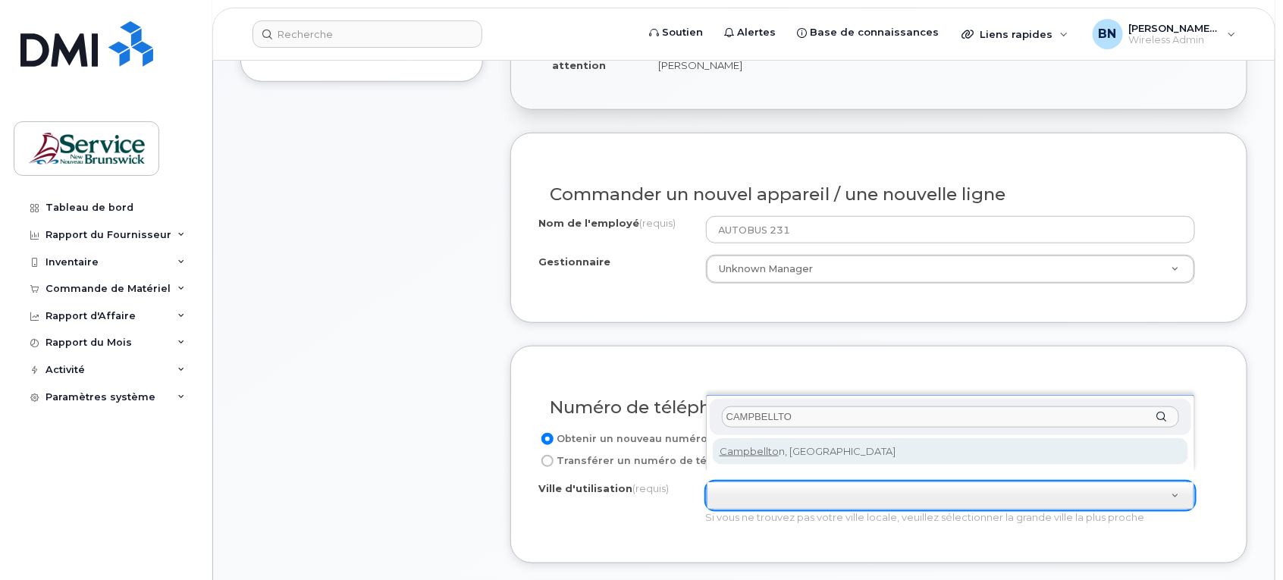
type input "CAMPBELLTO"
type input "1446"
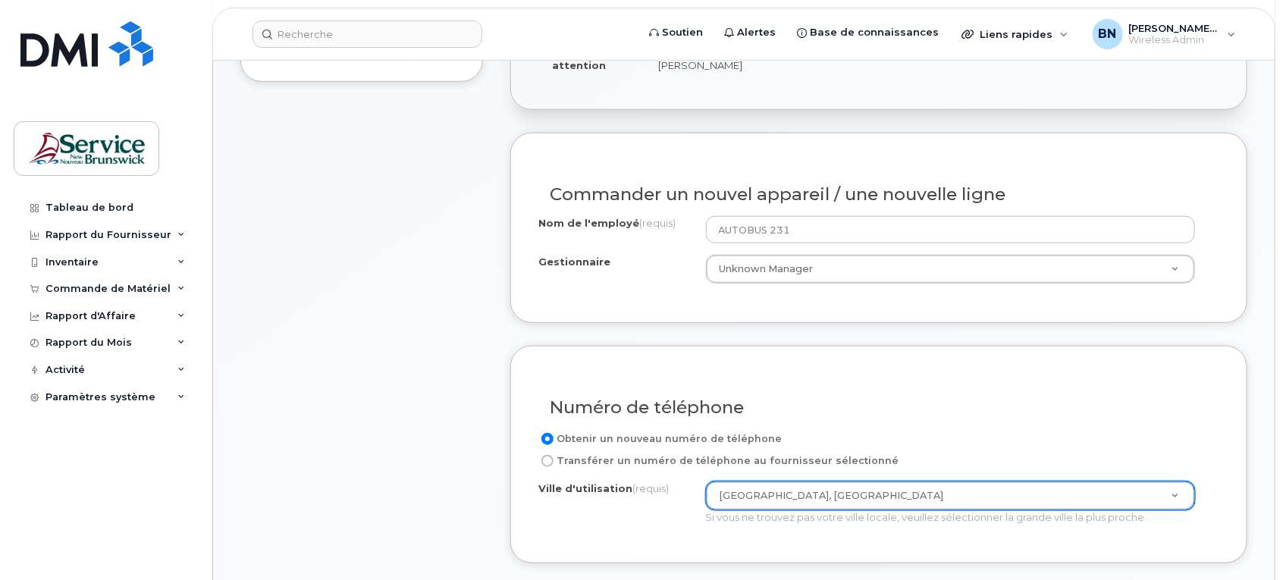
click at [642, 507] on div "Ville d'utilisation (requis) Campbellton, New Brunswick 1446 Si vous ne trouvez…" at bounding box center [873, 503] width 669 height 43
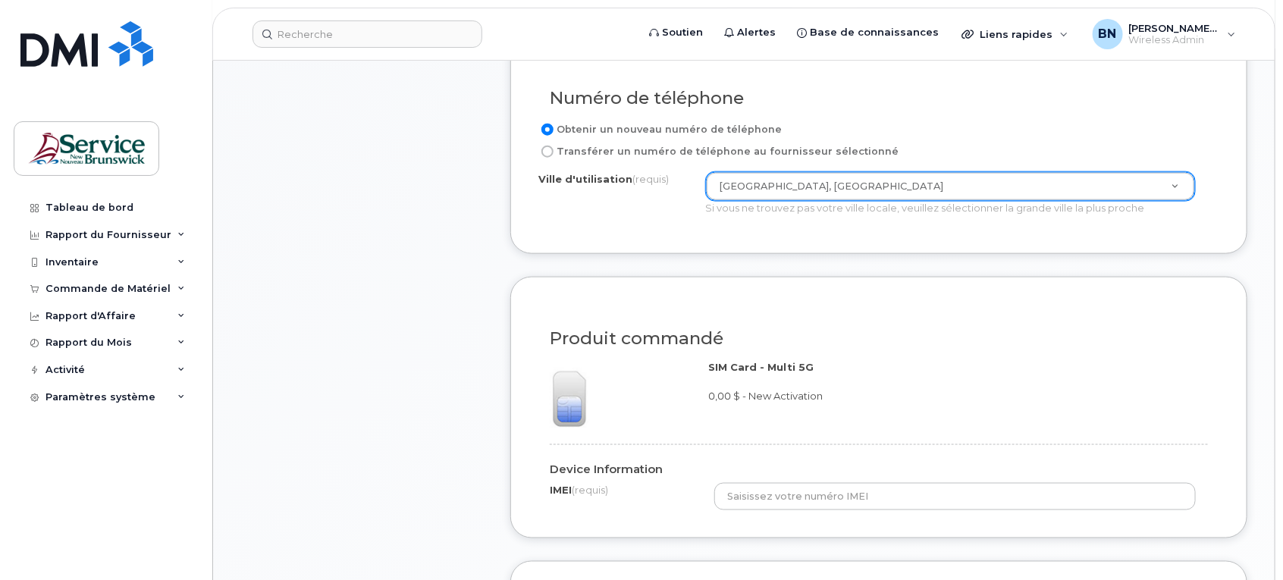
scroll to position [853, 0]
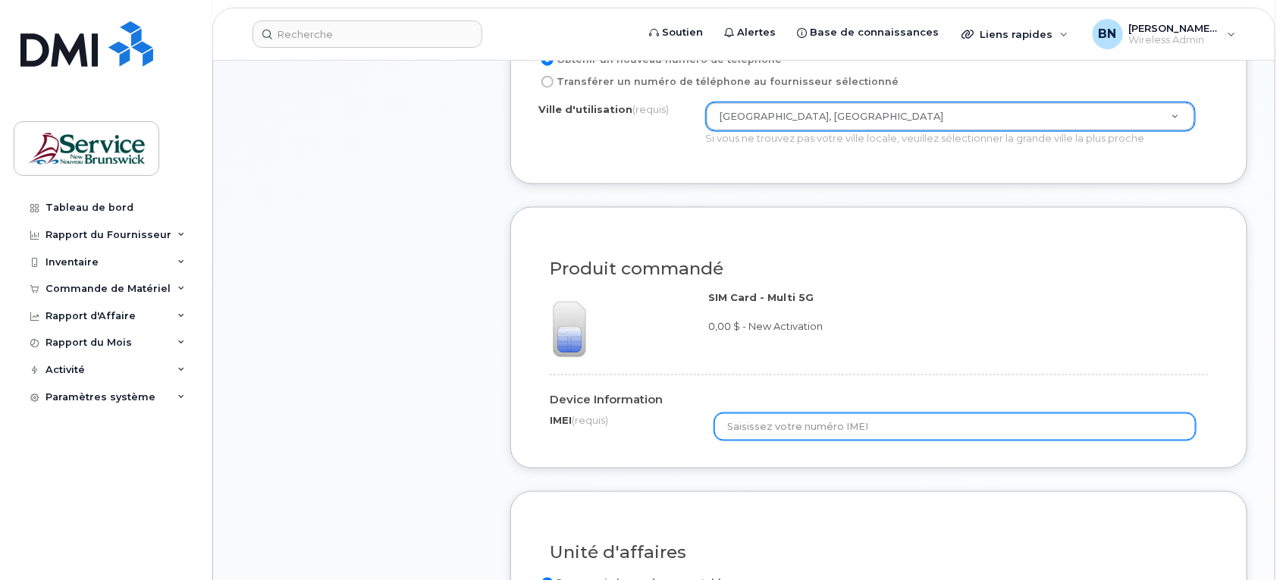
click at [1018, 418] on input "text" at bounding box center [956, 426] width 482 height 27
paste input "356436109251179"
type input "356436109251179"
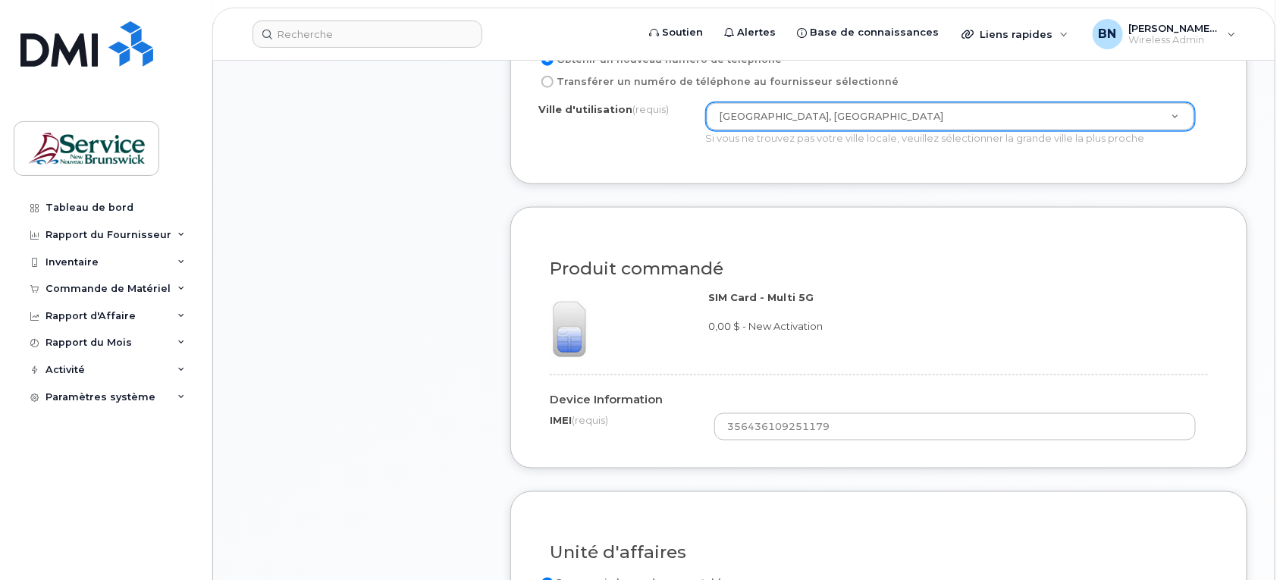
click at [995, 463] on form "Utilisateur existant Frais supplémentaires pour surclasser l'appareil Cet appar…" at bounding box center [878, 264] width 737 height 1023
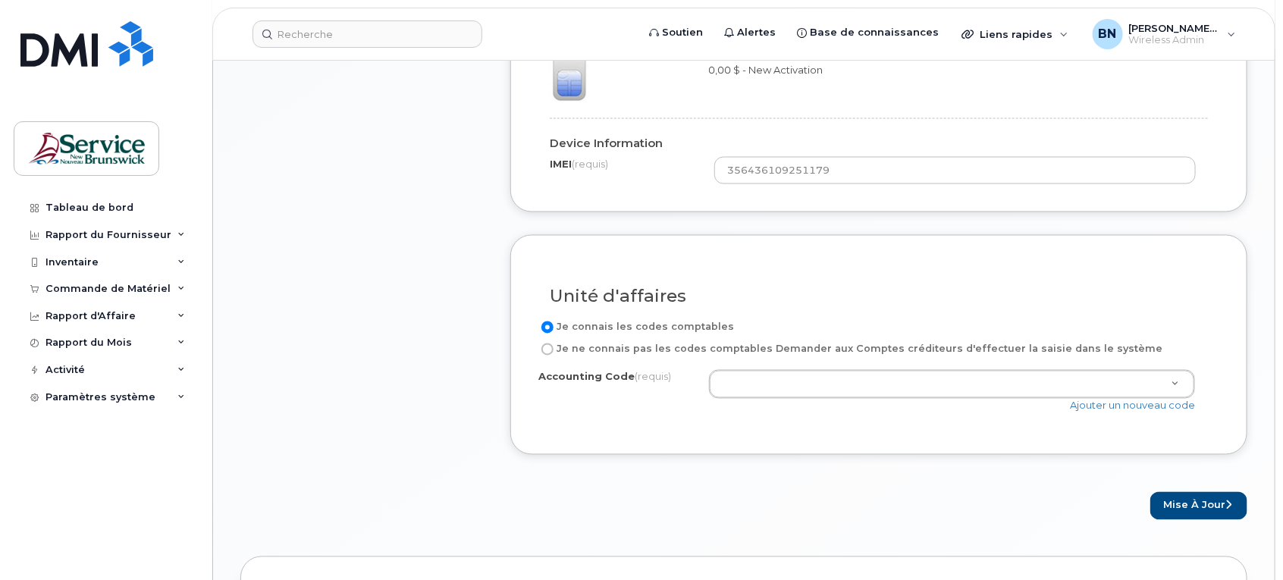
scroll to position [1138, 0]
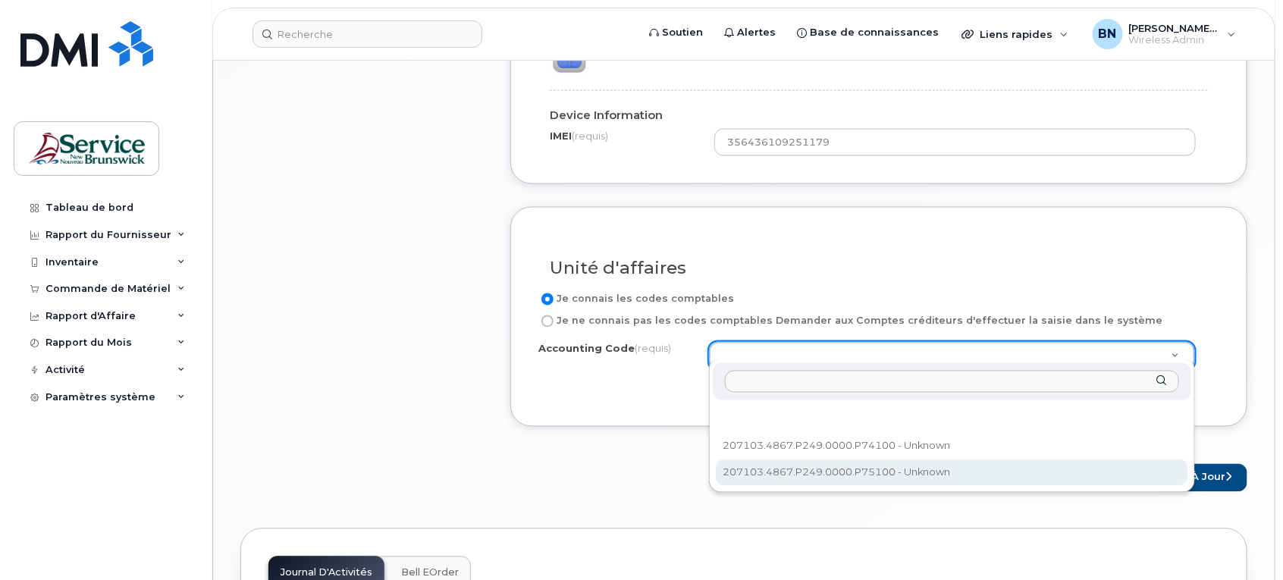
select select "207103.4867.P249.0000.P75100"
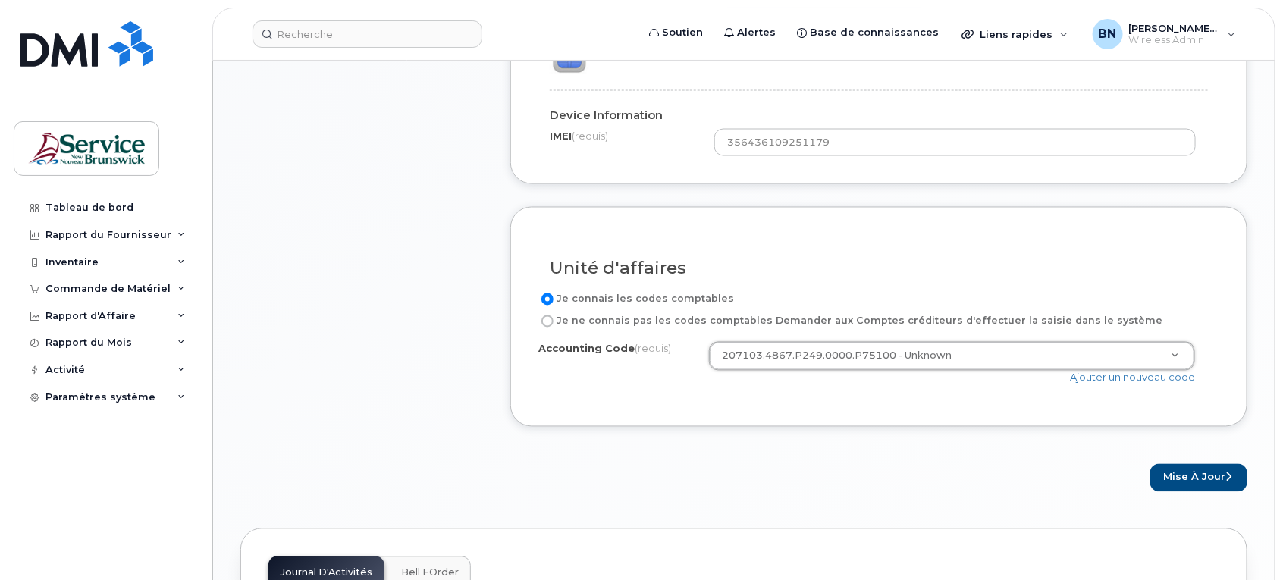
click at [933, 468] on div "Mise à jour" at bounding box center [878, 478] width 737 height 28
click at [1192, 470] on button "Mise à jour" at bounding box center [1199, 478] width 97 height 28
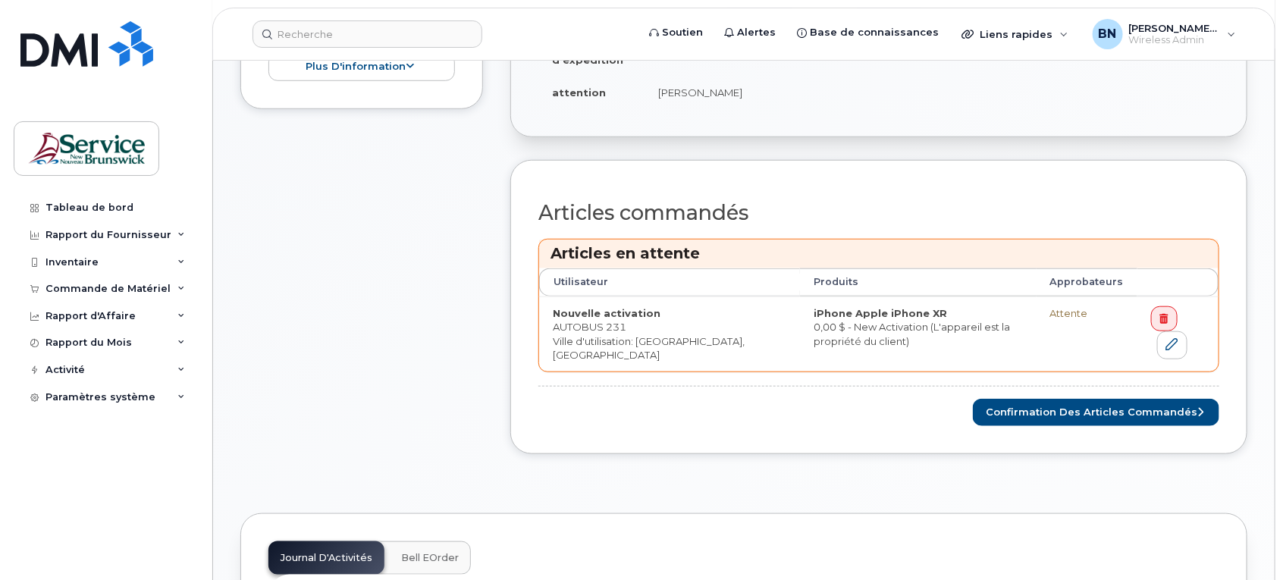
scroll to position [569, 0]
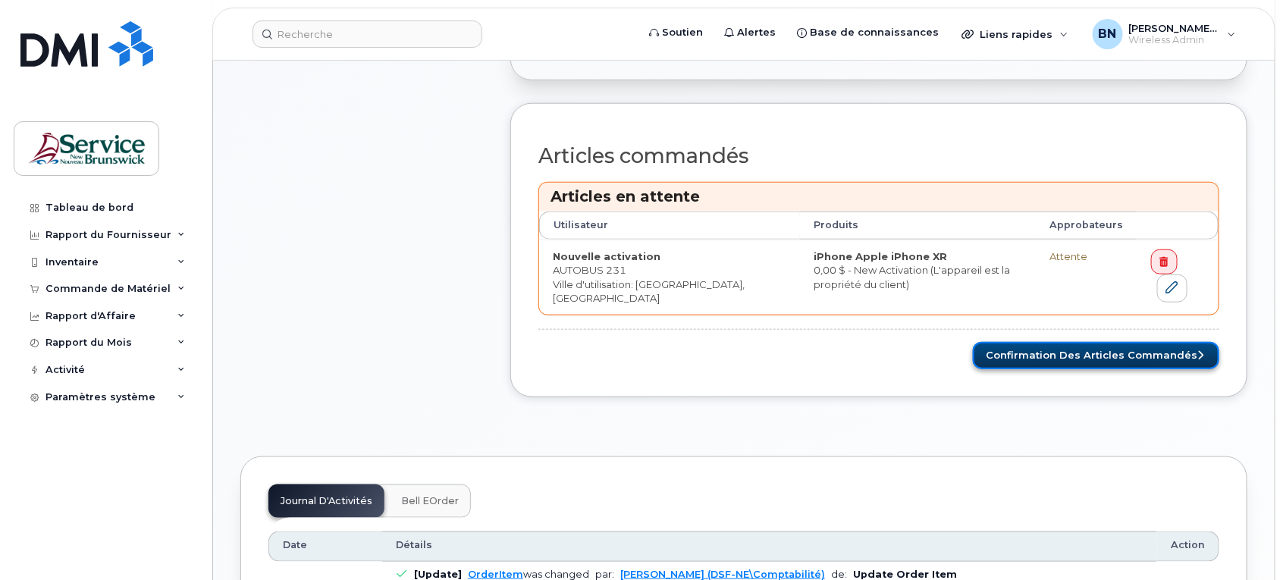
click at [1119, 351] on button "Confirmation des articles commandés" at bounding box center [1096, 356] width 247 height 28
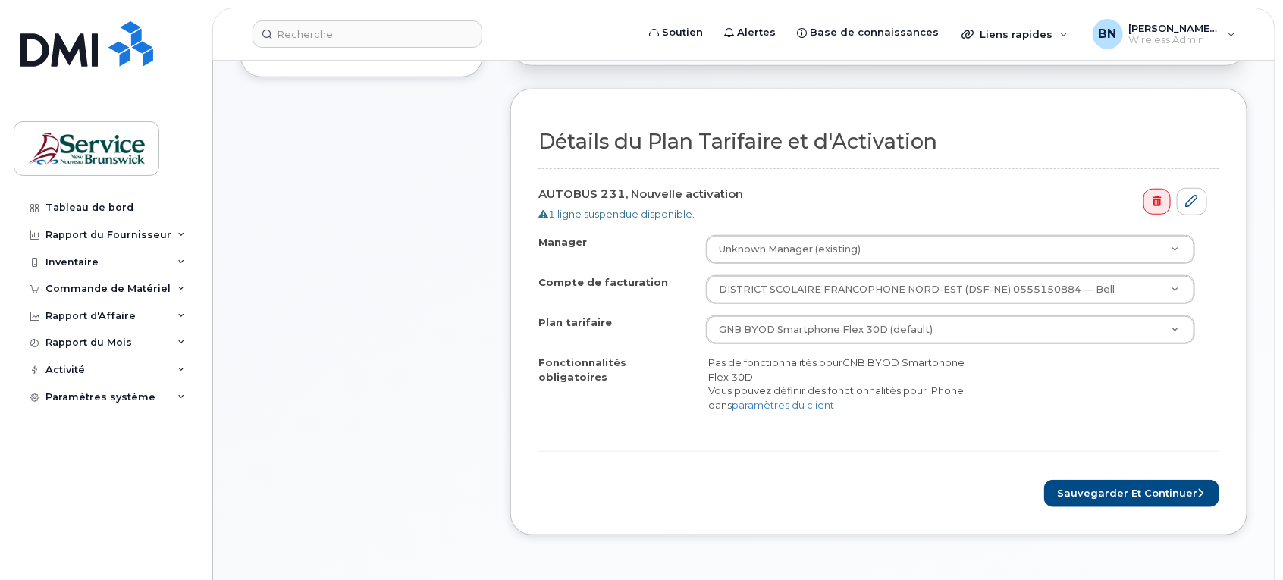
scroll to position [474, 0]
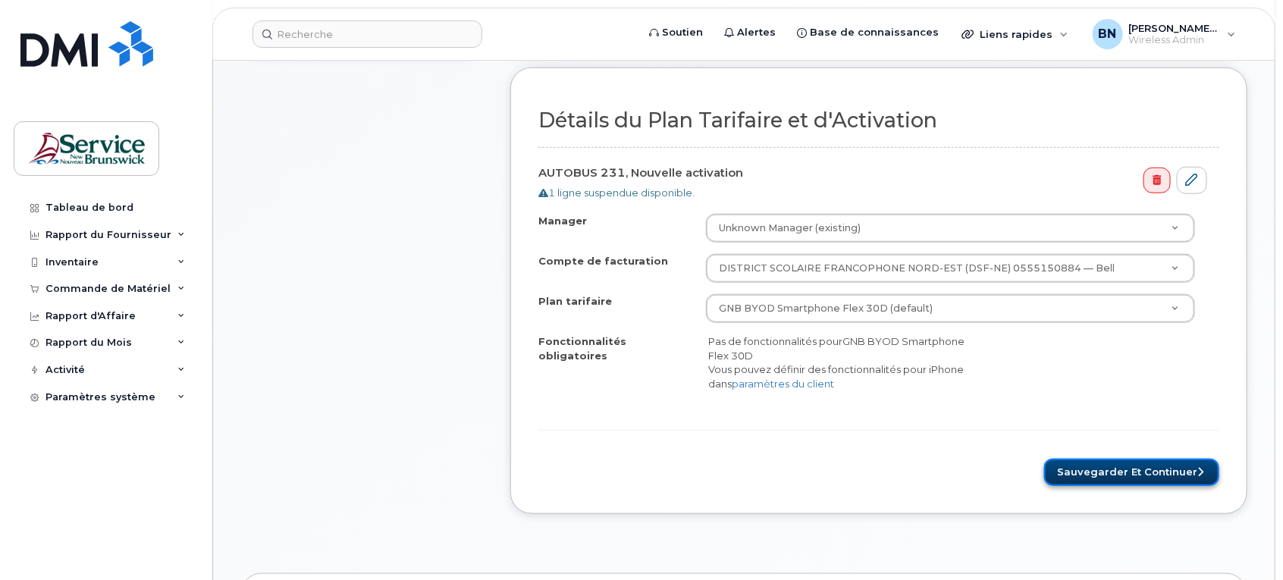
click at [1132, 459] on button "Sauvegarder et continuer" at bounding box center [1131, 473] width 175 height 28
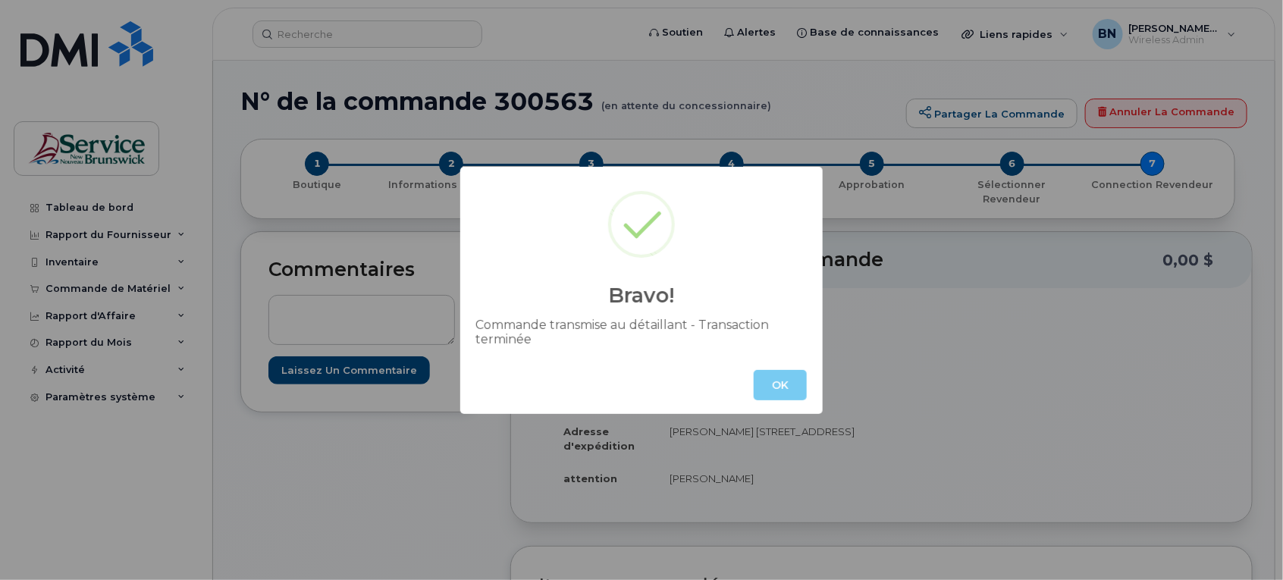
click at [774, 377] on button "OK" at bounding box center [780, 385] width 53 height 30
